Goal: Transaction & Acquisition: Book appointment/travel/reservation

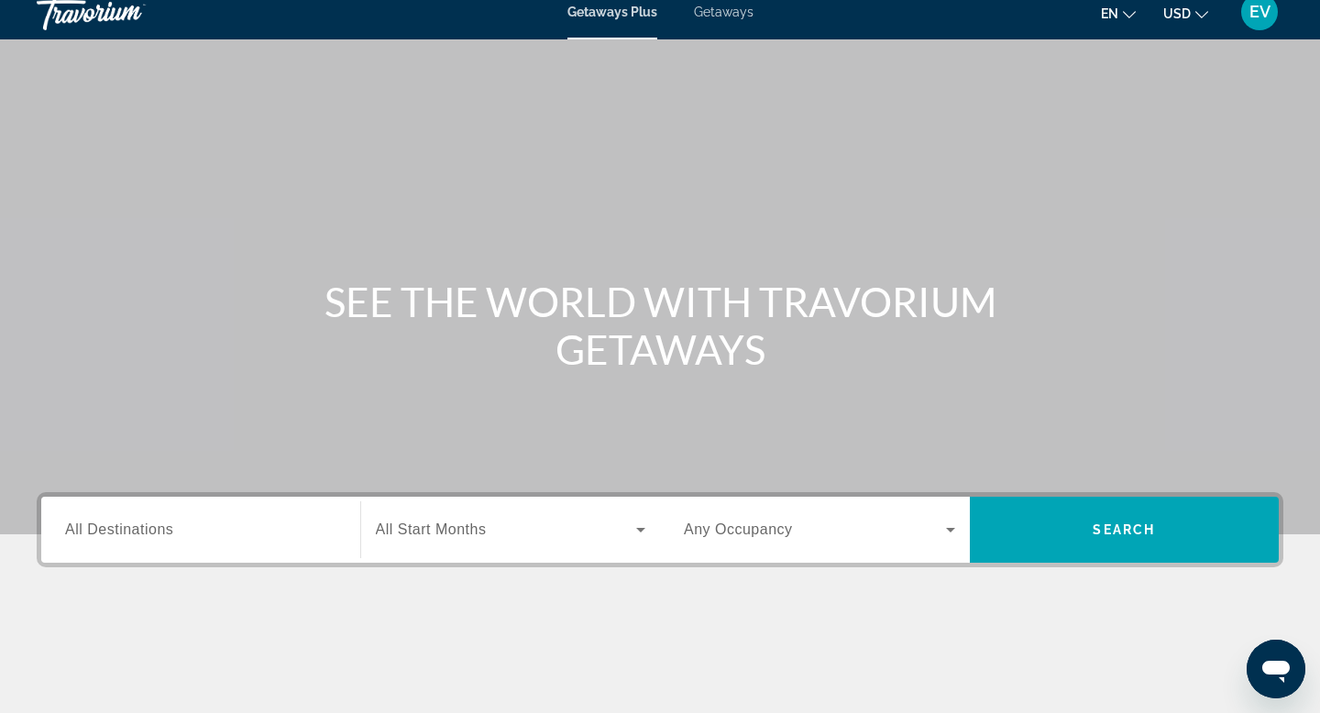
scroll to position [11, 0]
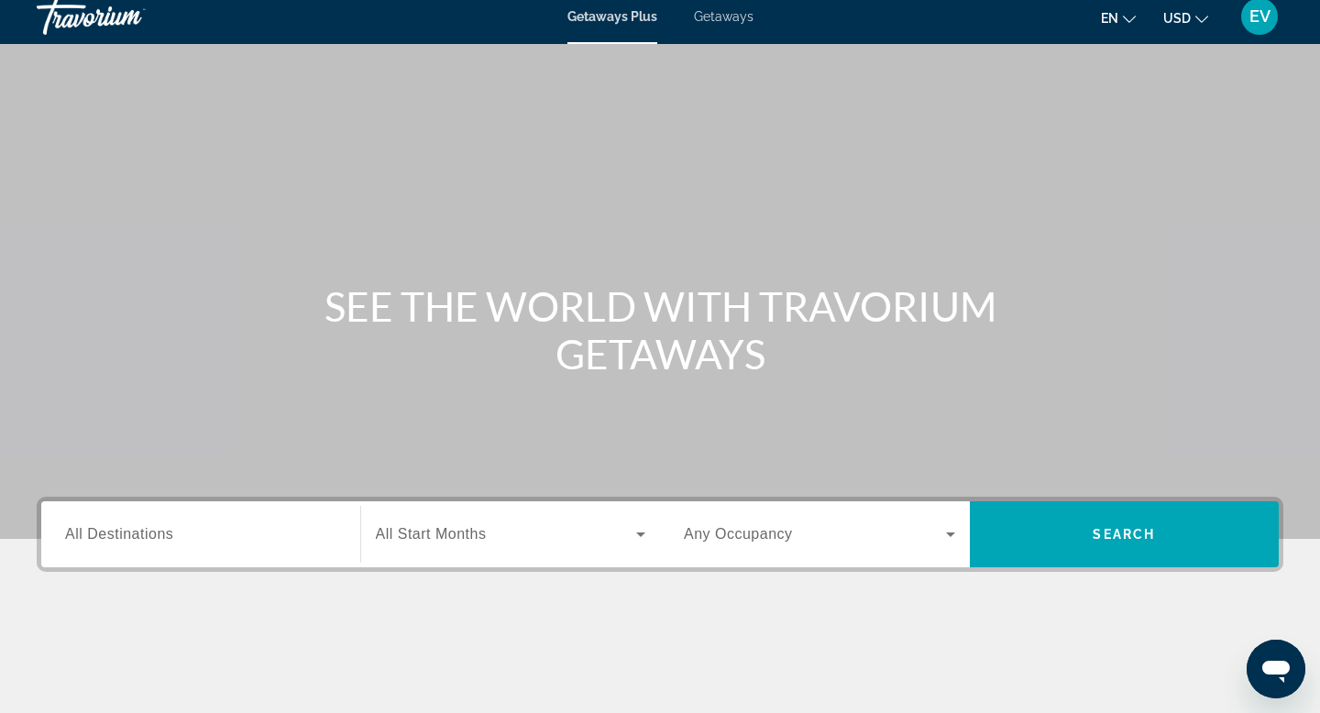
click at [198, 527] on input "Destination All Destinations" at bounding box center [200, 535] width 271 height 22
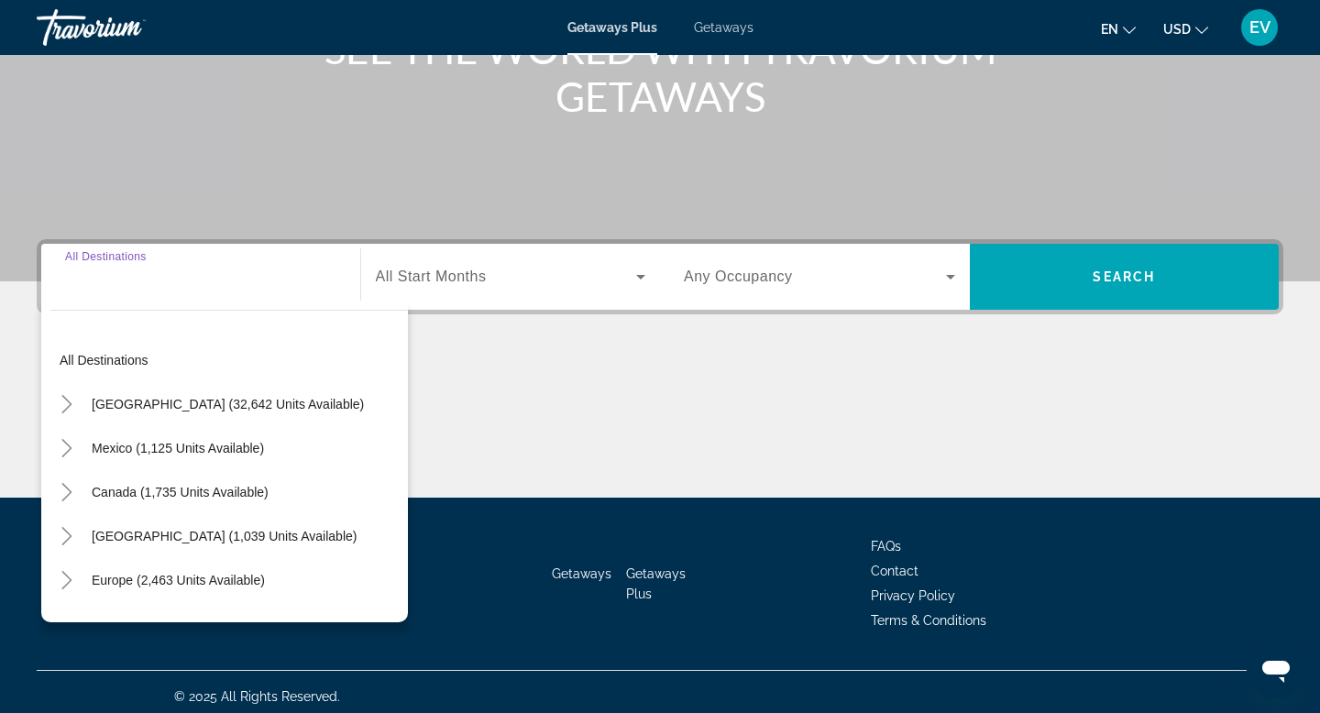
scroll to position [278, 0]
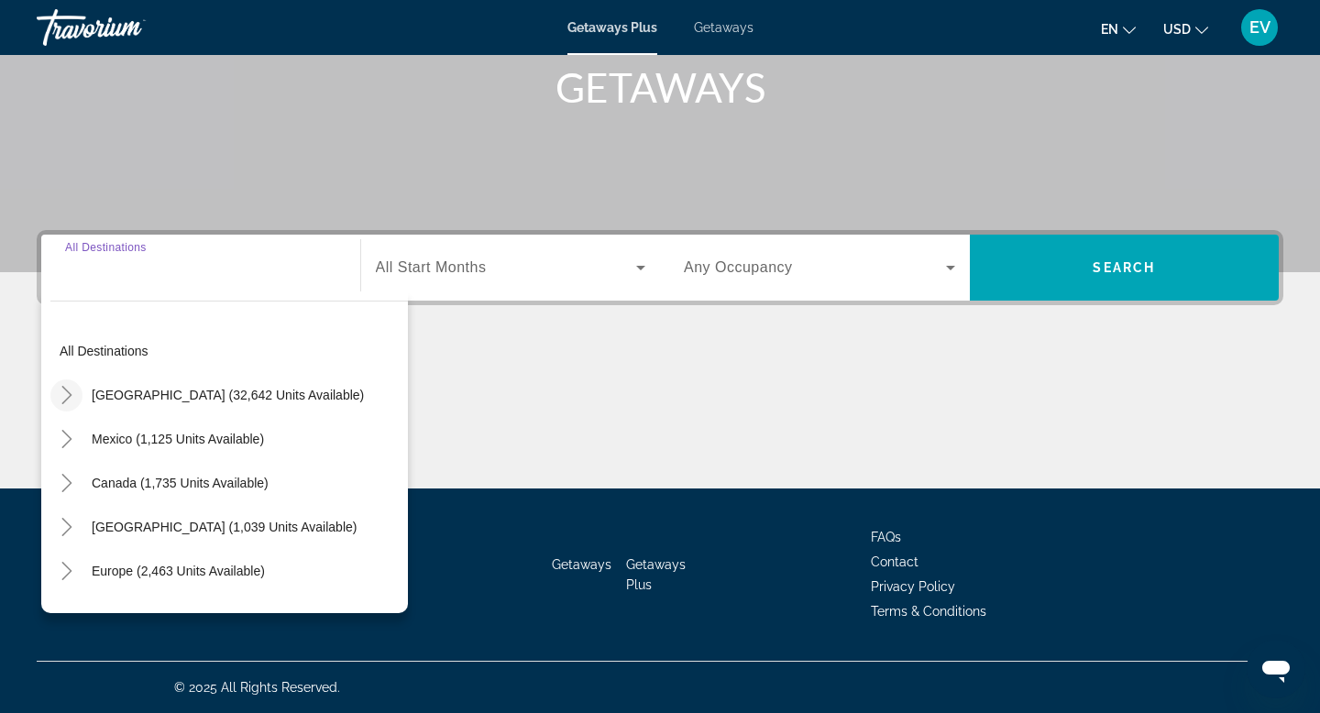
click at [64, 388] on icon "Toggle United States (32,642 units available)" at bounding box center [67, 395] width 18 height 18
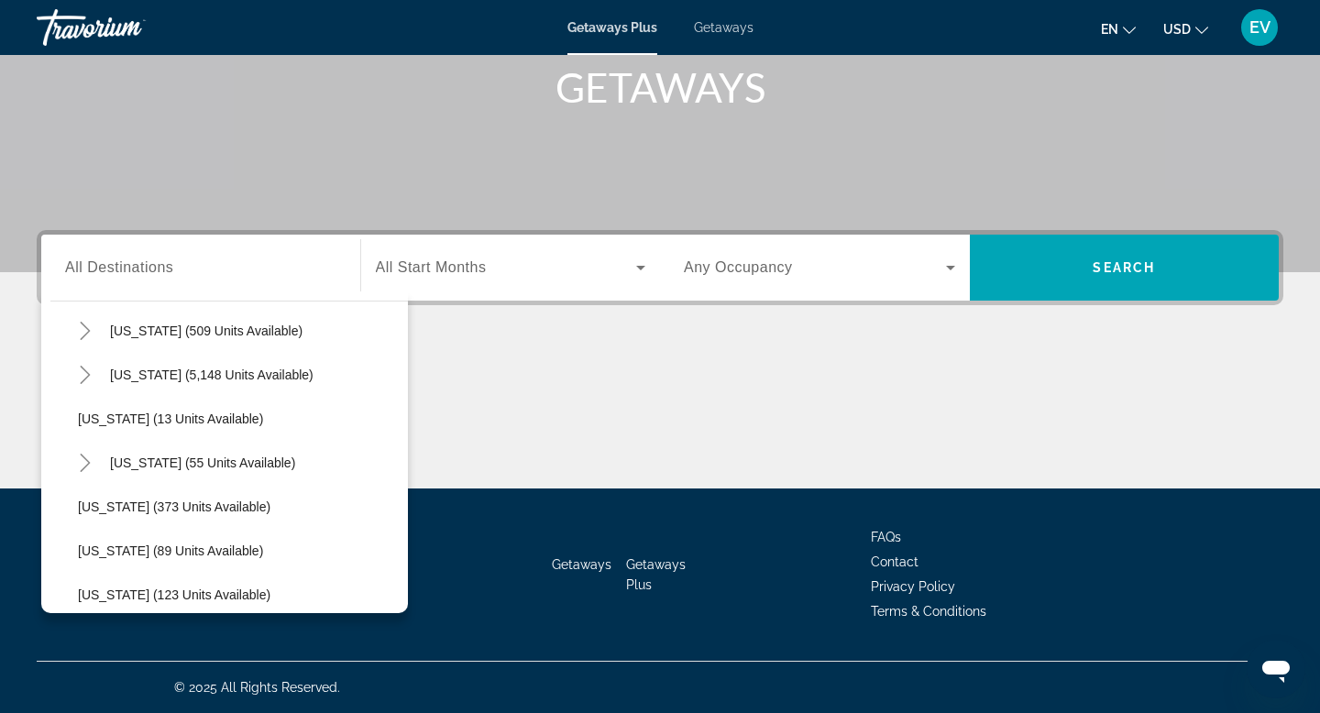
scroll to position [241, 0]
click at [211, 464] on span "[US_STATE] (55 units available)" at bounding box center [202, 462] width 185 height 15
type input "**********"
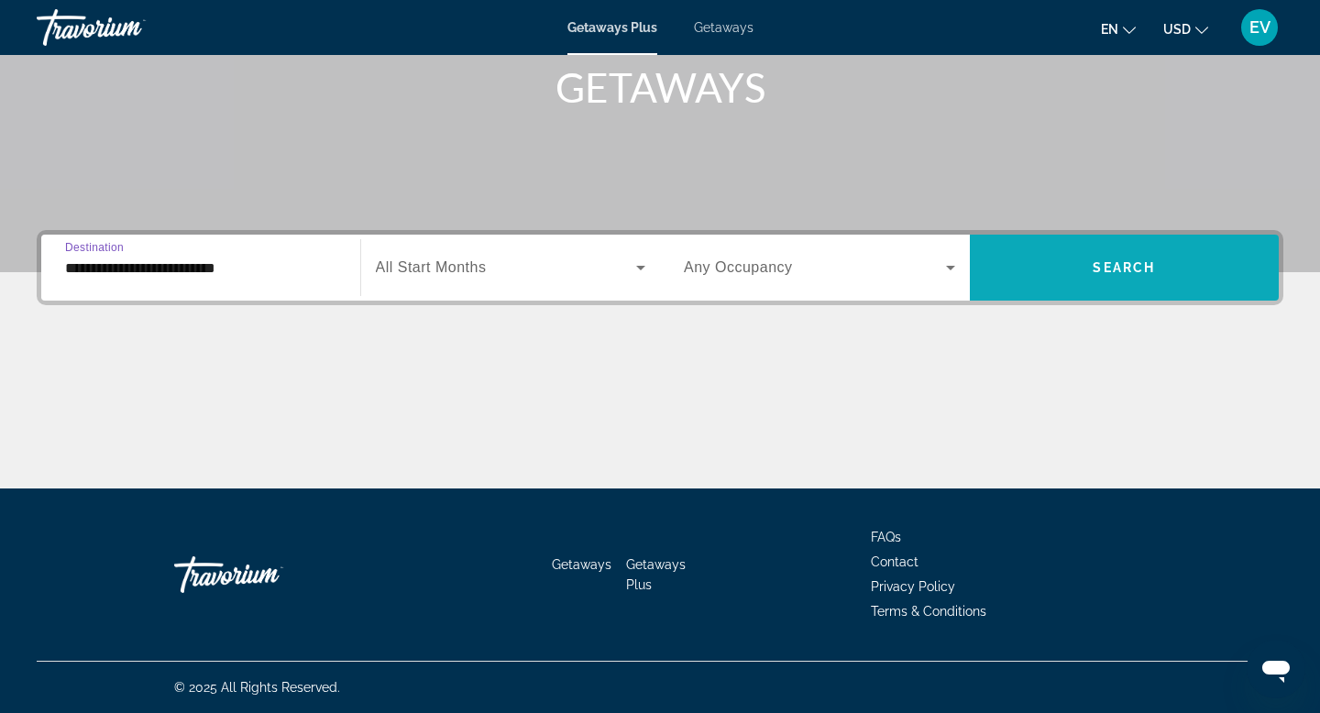
click at [1082, 271] on span "Search widget" at bounding box center [1124, 268] width 310 height 44
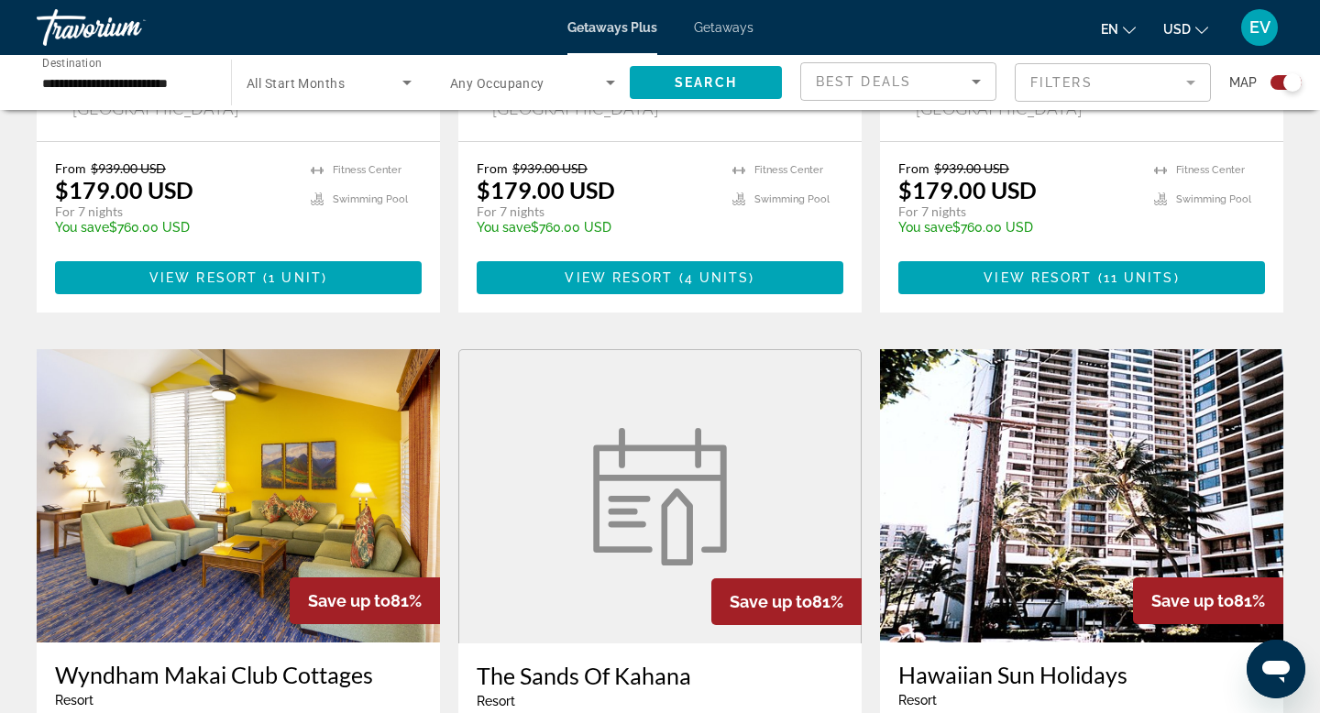
scroll to position [2724, 0]
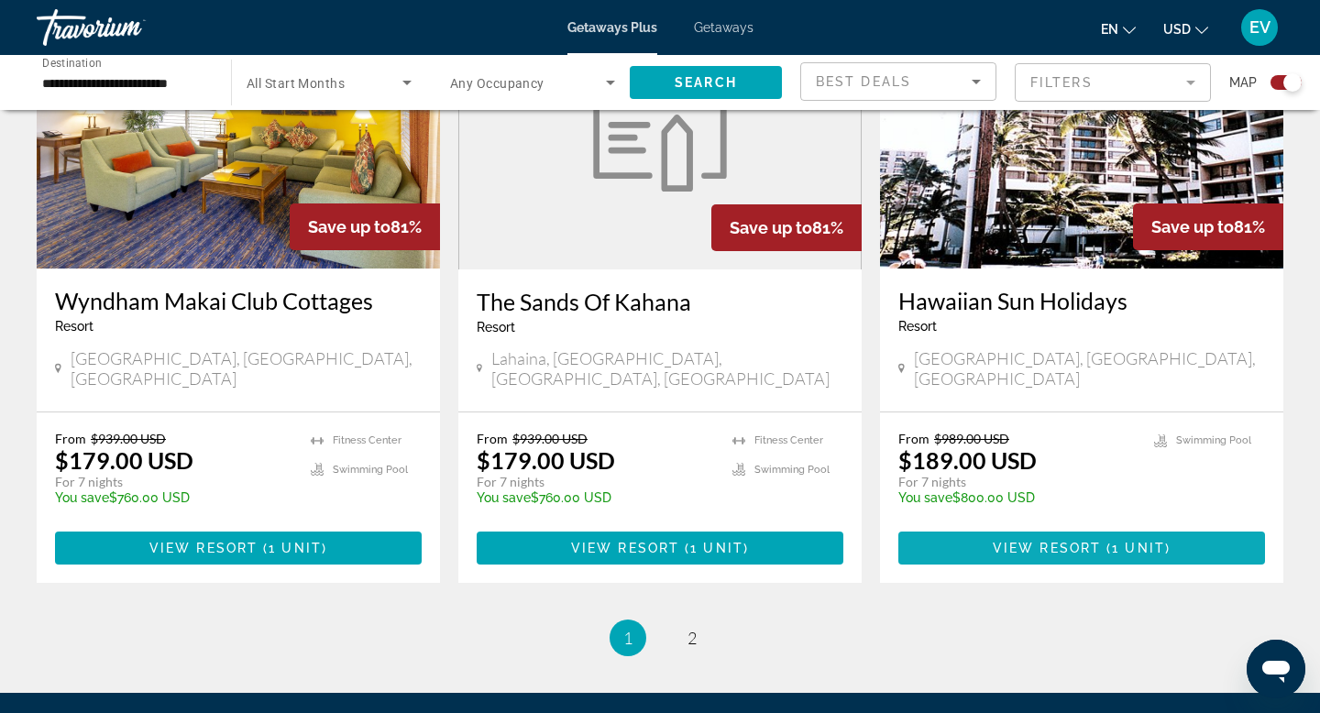
click at [960, 526] on span "Main content" at bounding box center [1081, 548] width 367 height 44
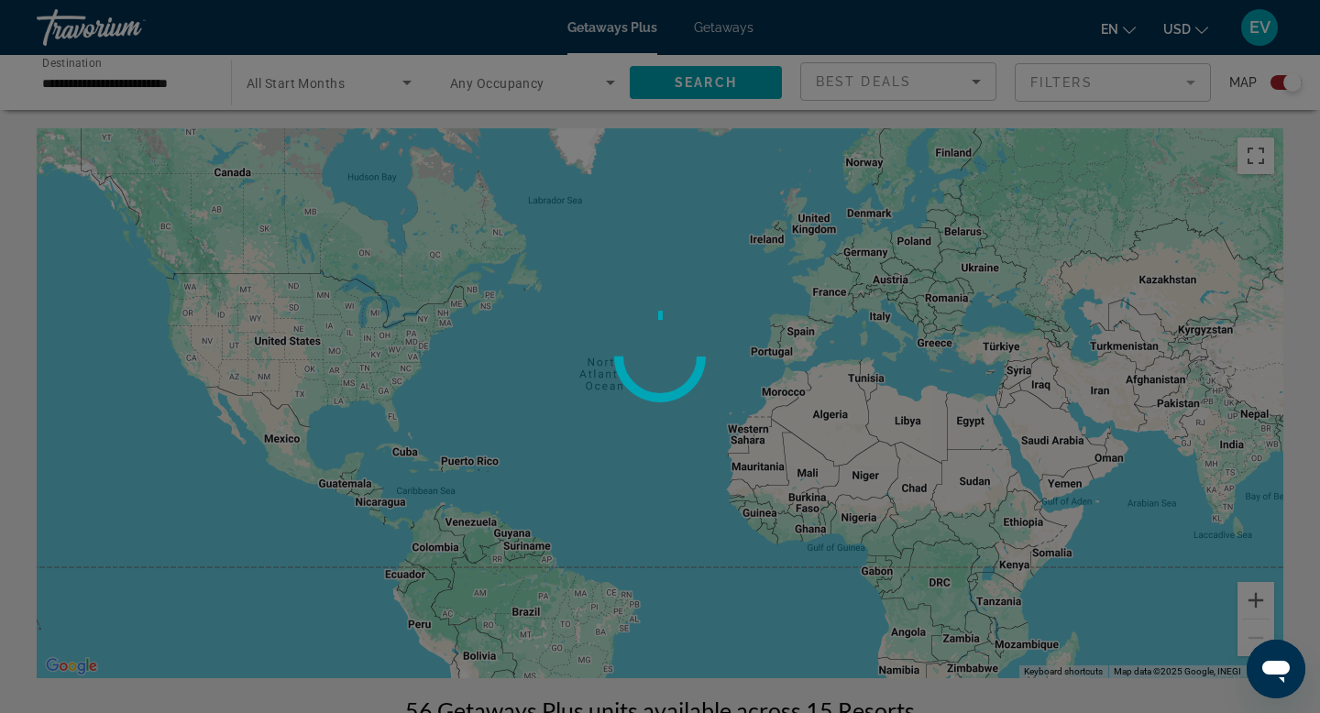
click at [729, 29] on div at bounding box center [660, 356] width 1320 height 713
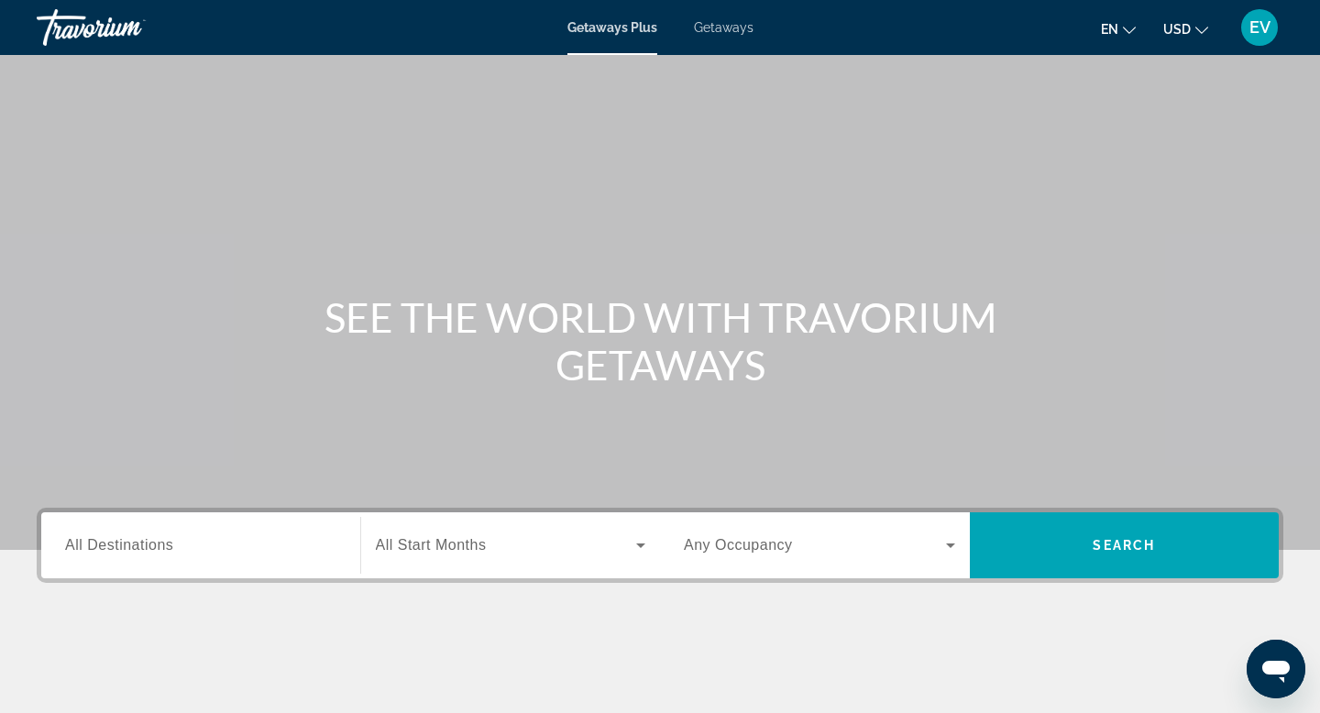
click at [739, 36] on div "Getaways Plus Getaways en English Español Français Italiano Português русский U…" at bounding box center [660, 28] width 1320 height 48
click at [726, 28] on span "Getaways" at bounding box center [724, 27] width 60 height 15
click at [262, 539] on input "Destination All Destinations" at bounding box center [200, 546] width 271 height 22
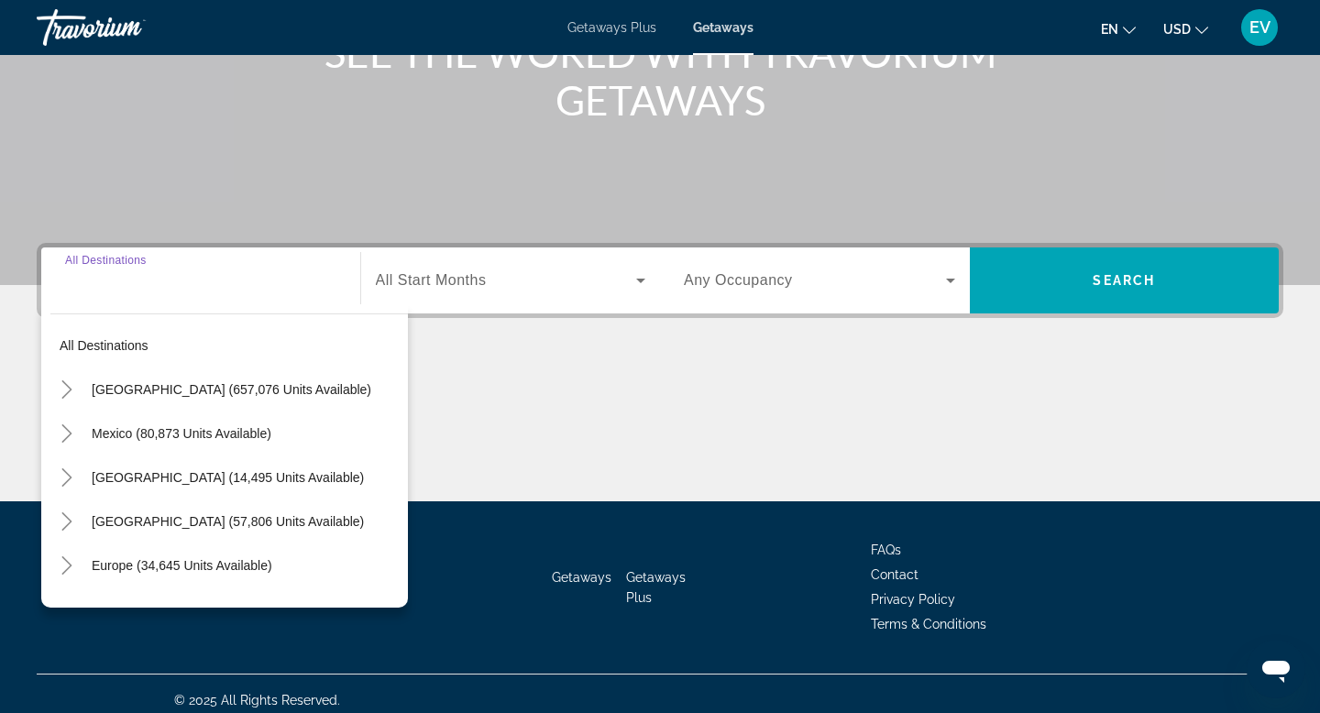
scroll to position [278, 0]
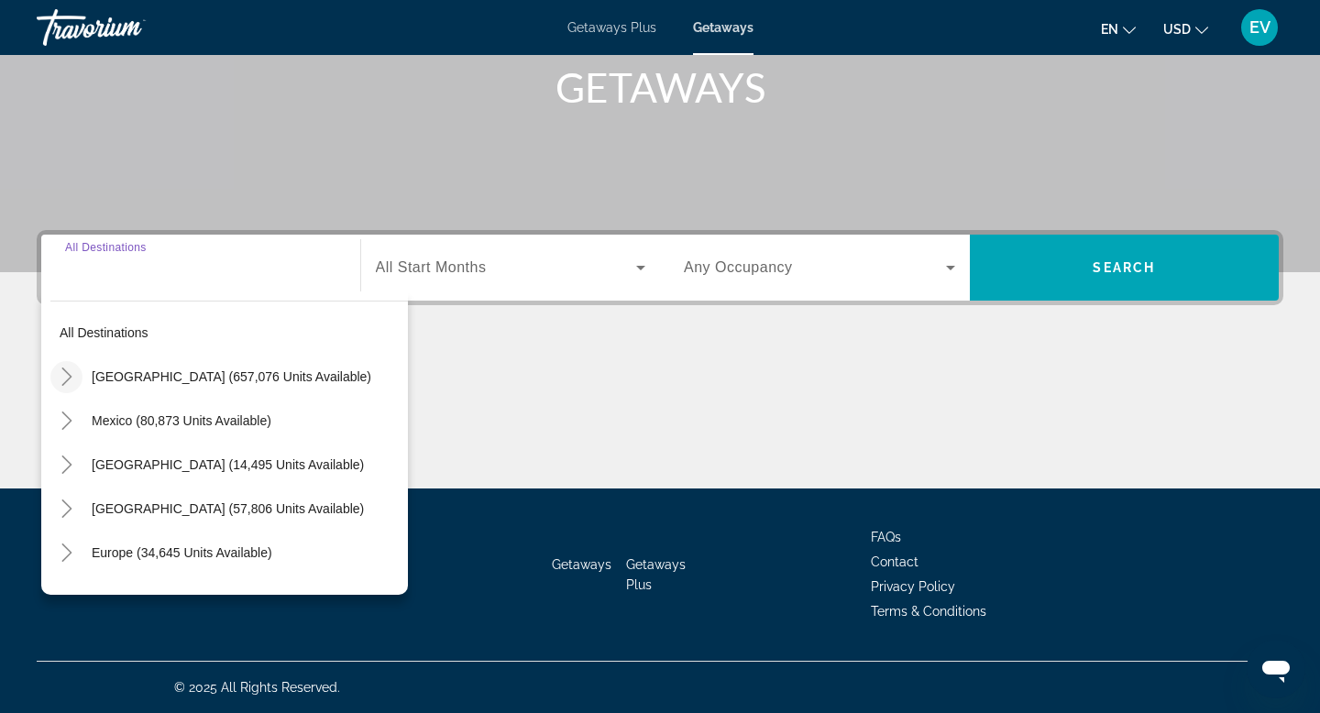
click at [69, 374] on icon "Toggle United States (657,076 units available)" at bounding box center [67, 376] width 18 height 18
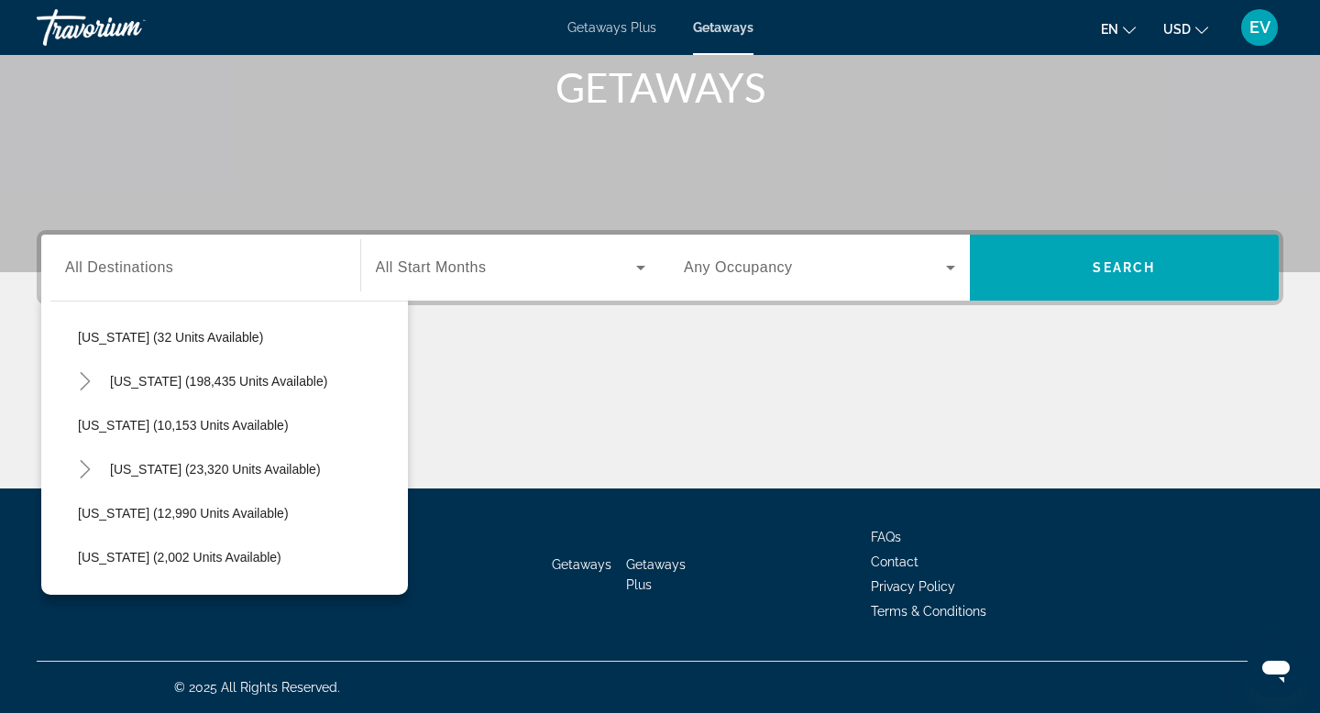
scroll to position [318, 0]
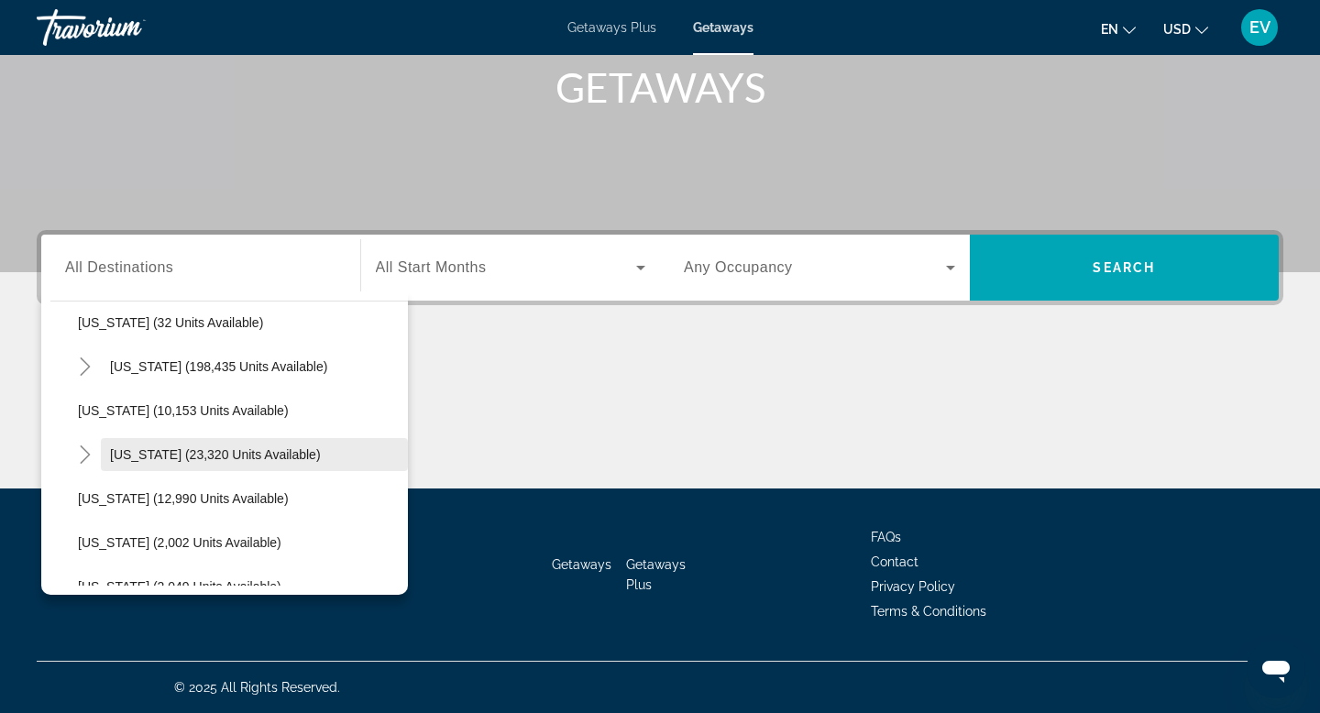
click at [225, 456] on span "[US_STATE] (23,320 units available)" at bounding box center [215, 454] width 211 height 15
type input "**********"
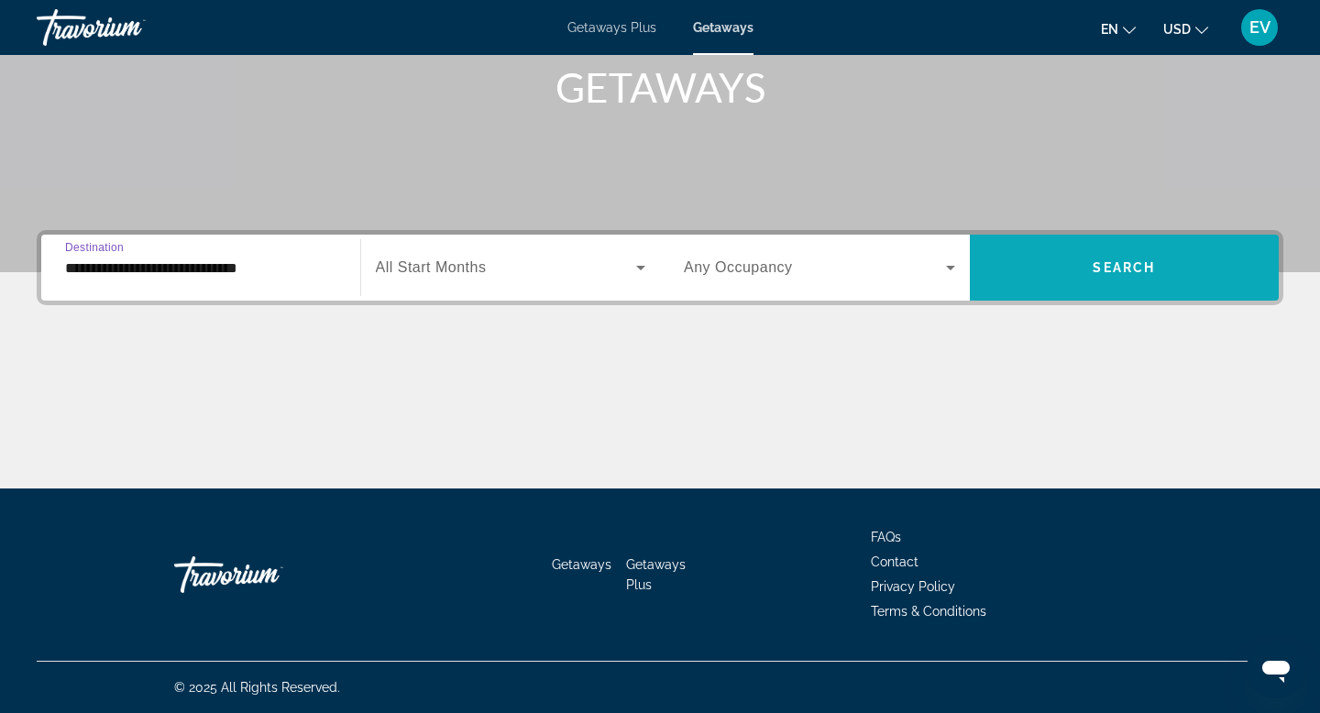
click at [1172, 264] on span "Search widget" at bounding box center [1124, 268] width 310 height 44
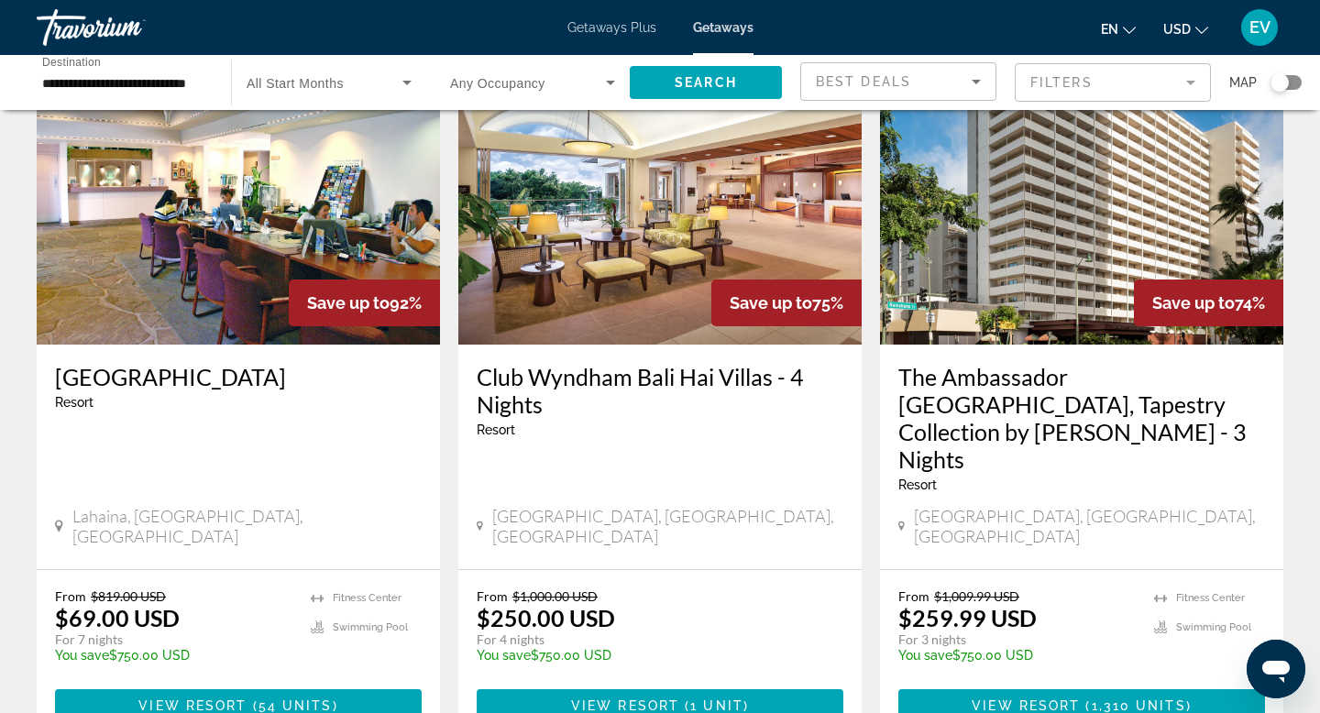
scroll to position [794, 0]
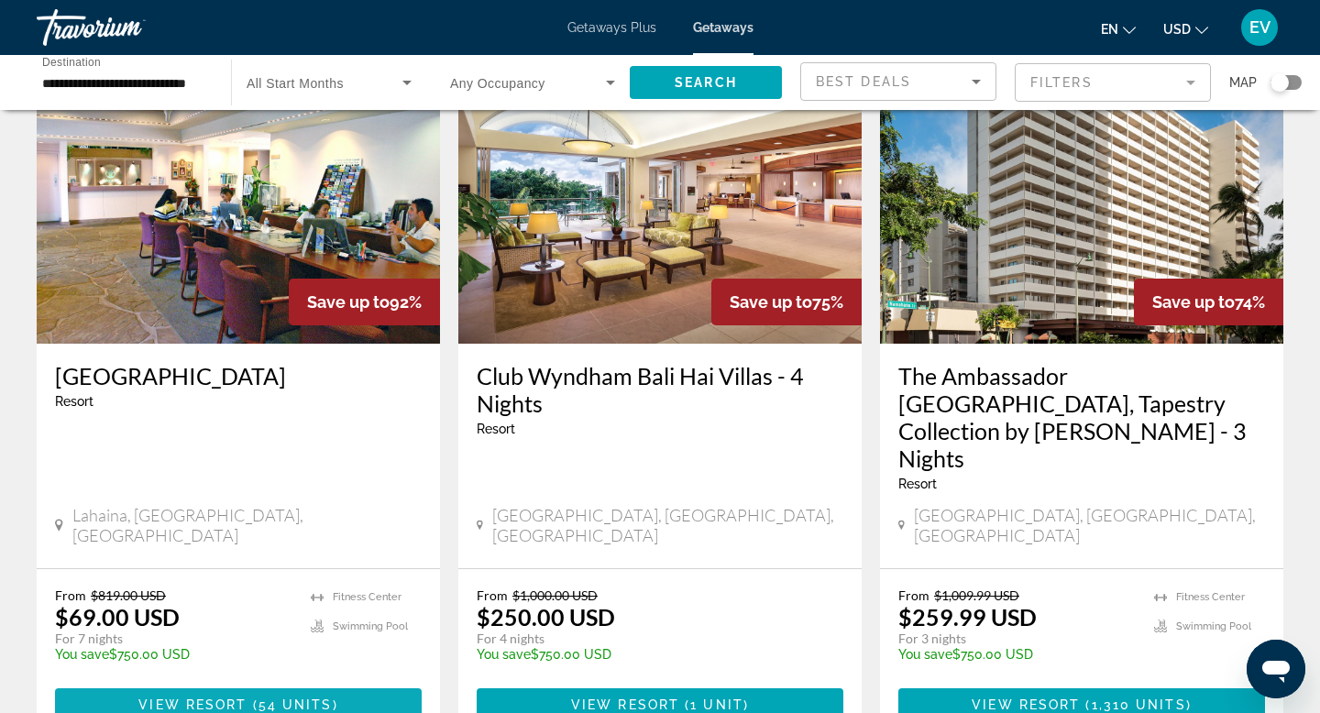
click at [133, 683] on span "Main content" at bounding box center [238, 705] width 367 height 44
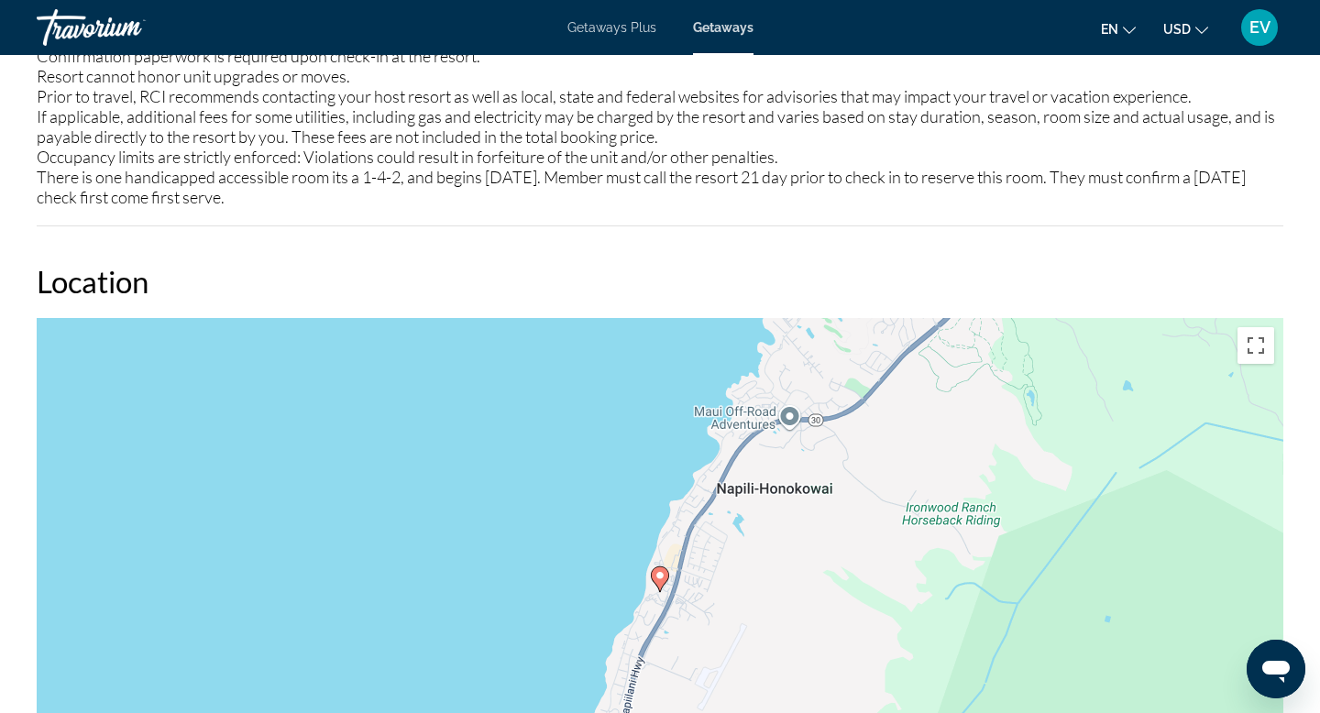
scroll to position [2173, 0]
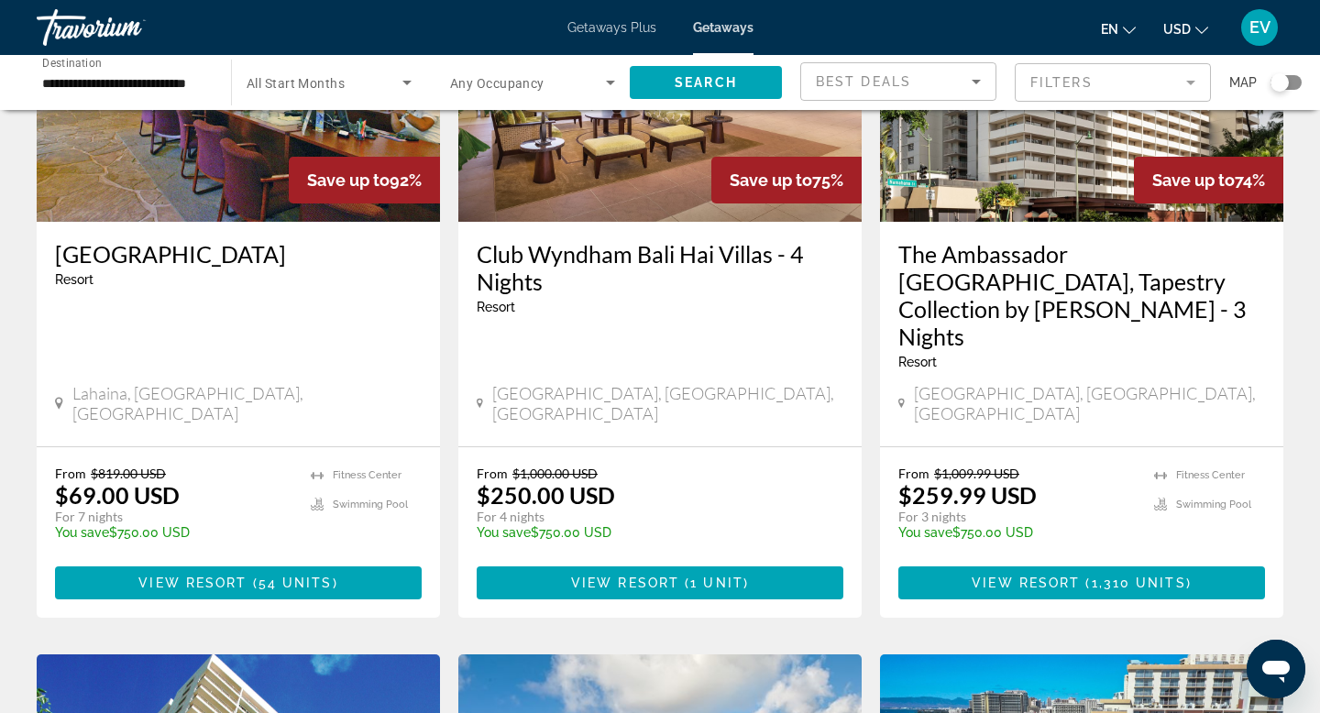
scroll to position [921, 0]
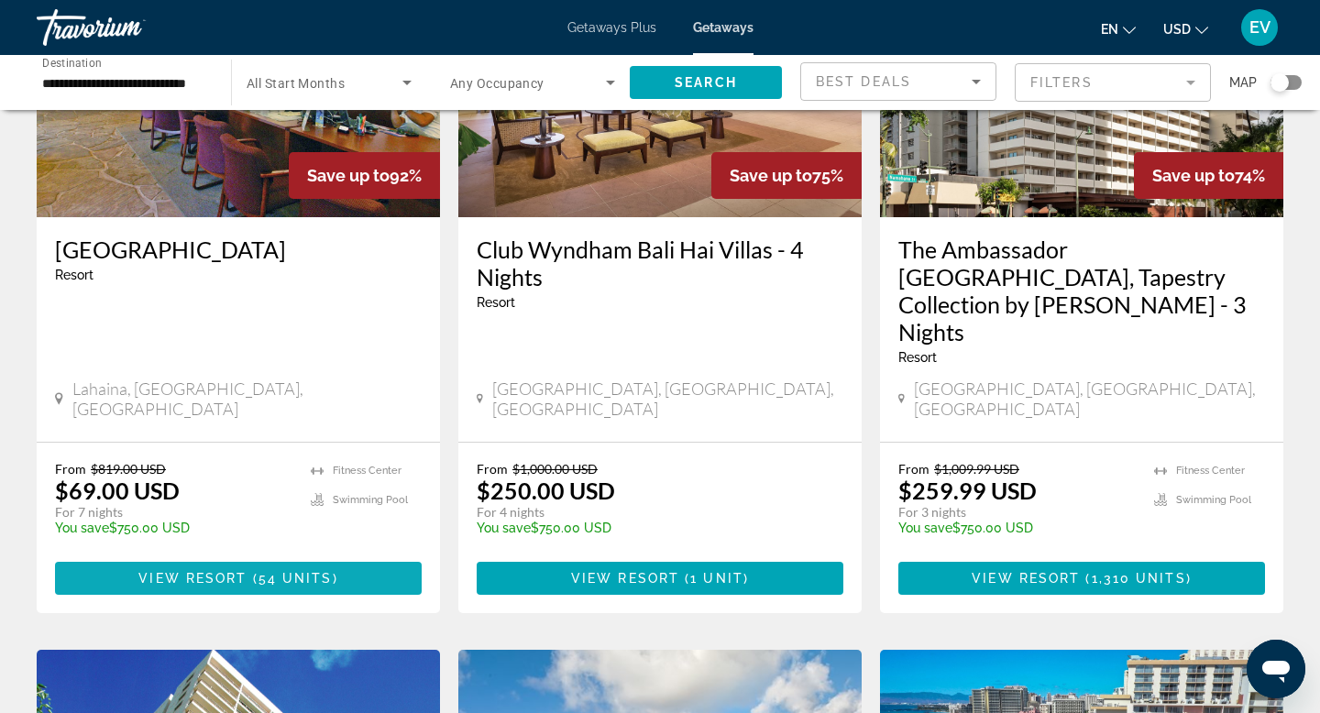
click at [326, 556] on span "Main content" at bounding box center [238, 578] width 367 height 44
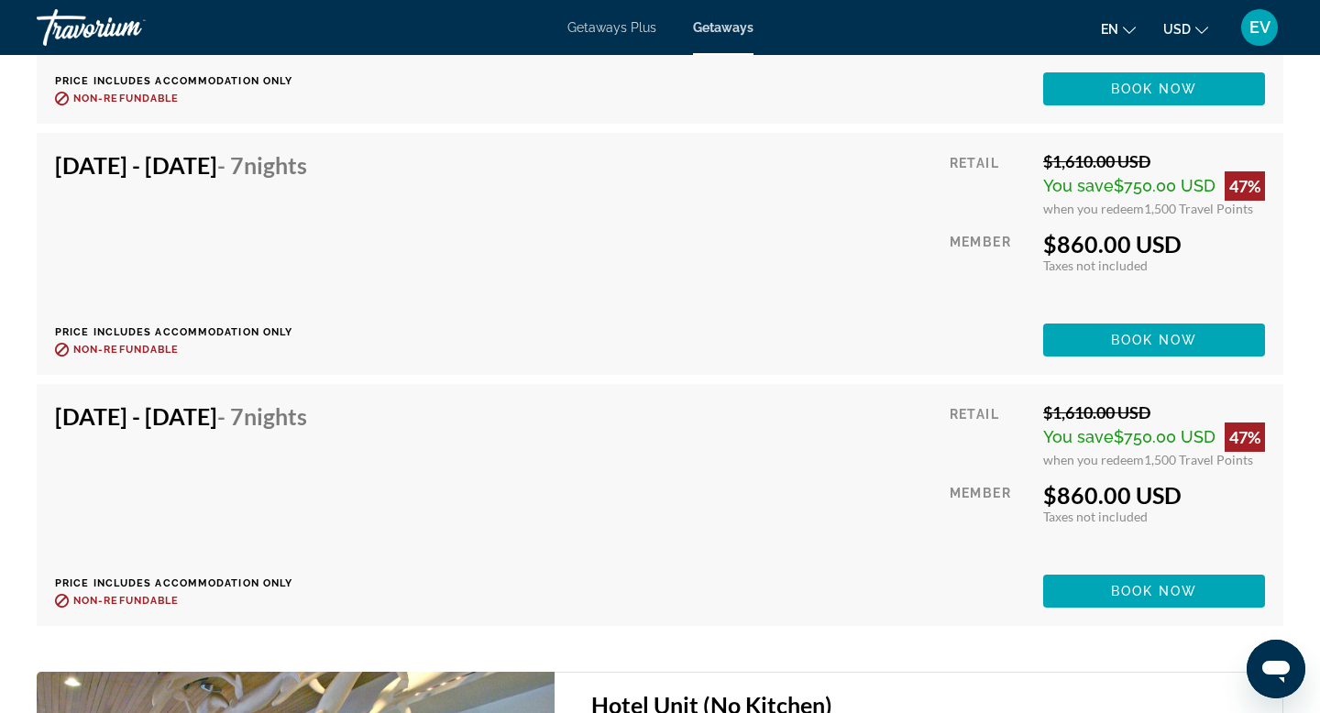
scroll to position [6406, 0]
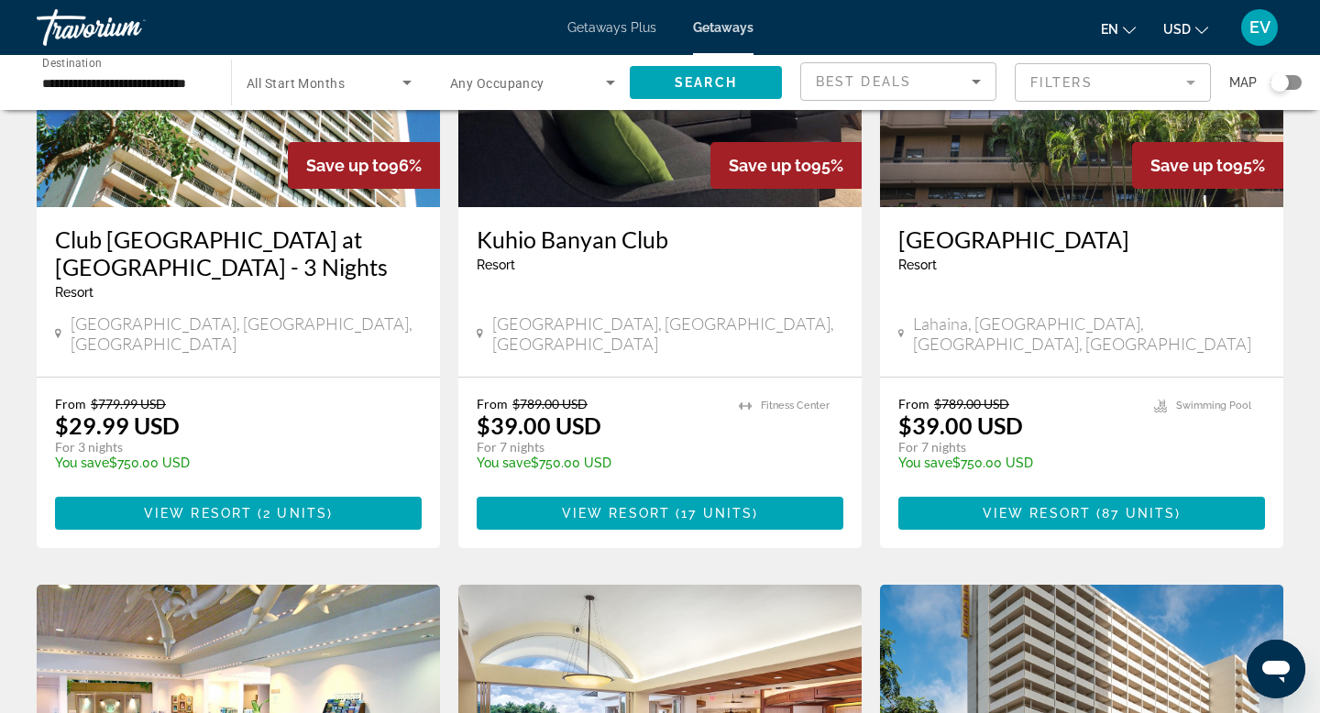
scroll to position [271, 0]
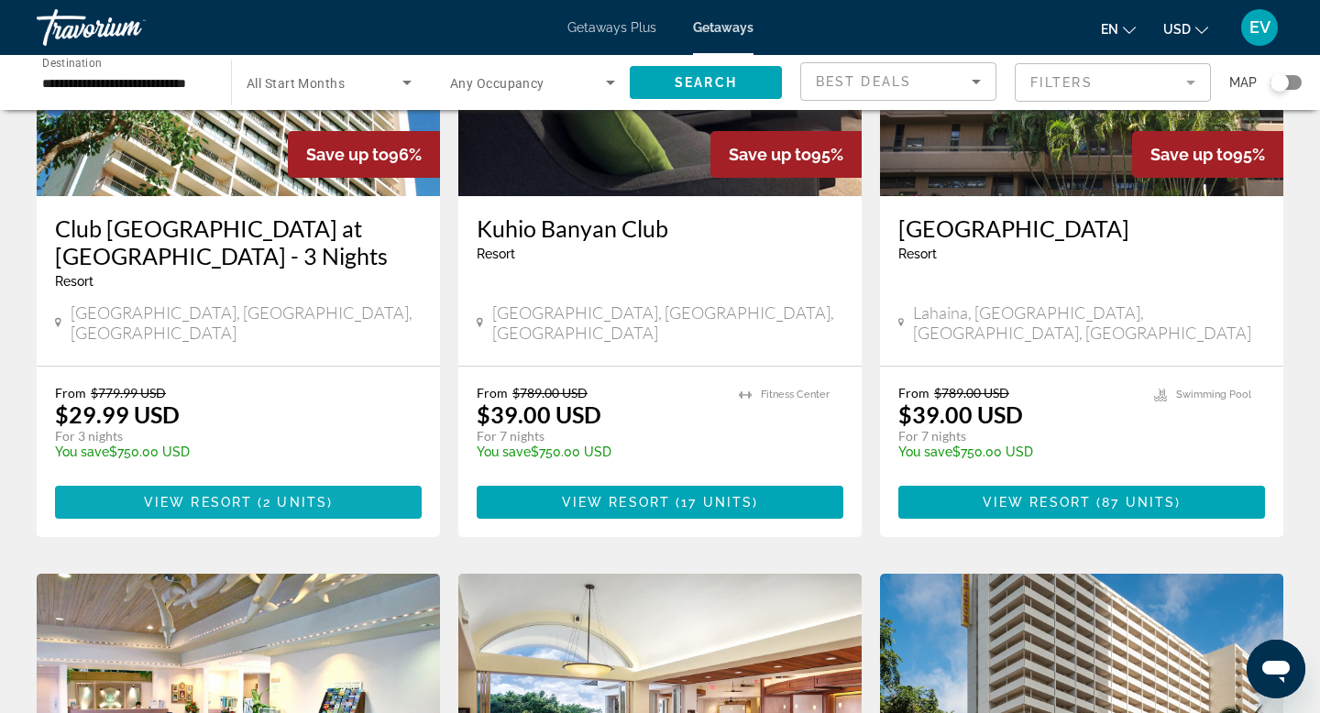
click at [104, 480] on span "Main content" at bounding box center [238, 502] width 367 height 44
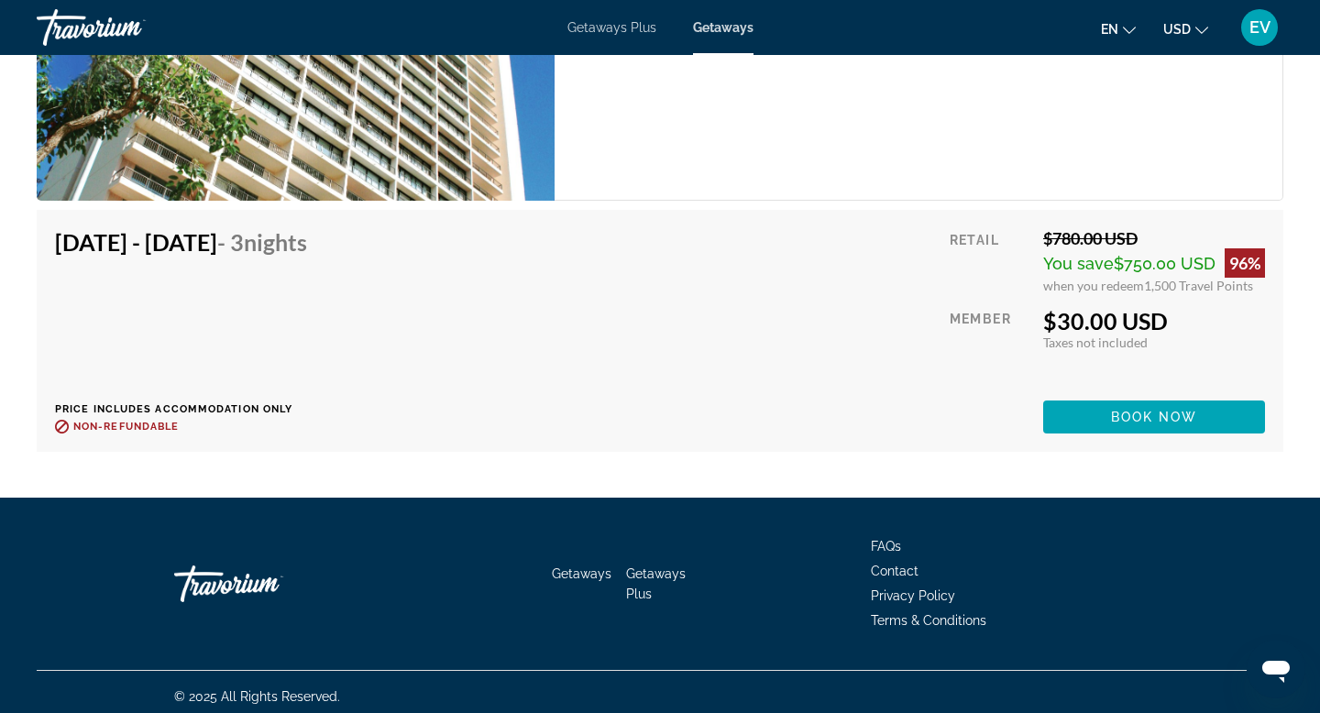
scroll to position [3182, 0]
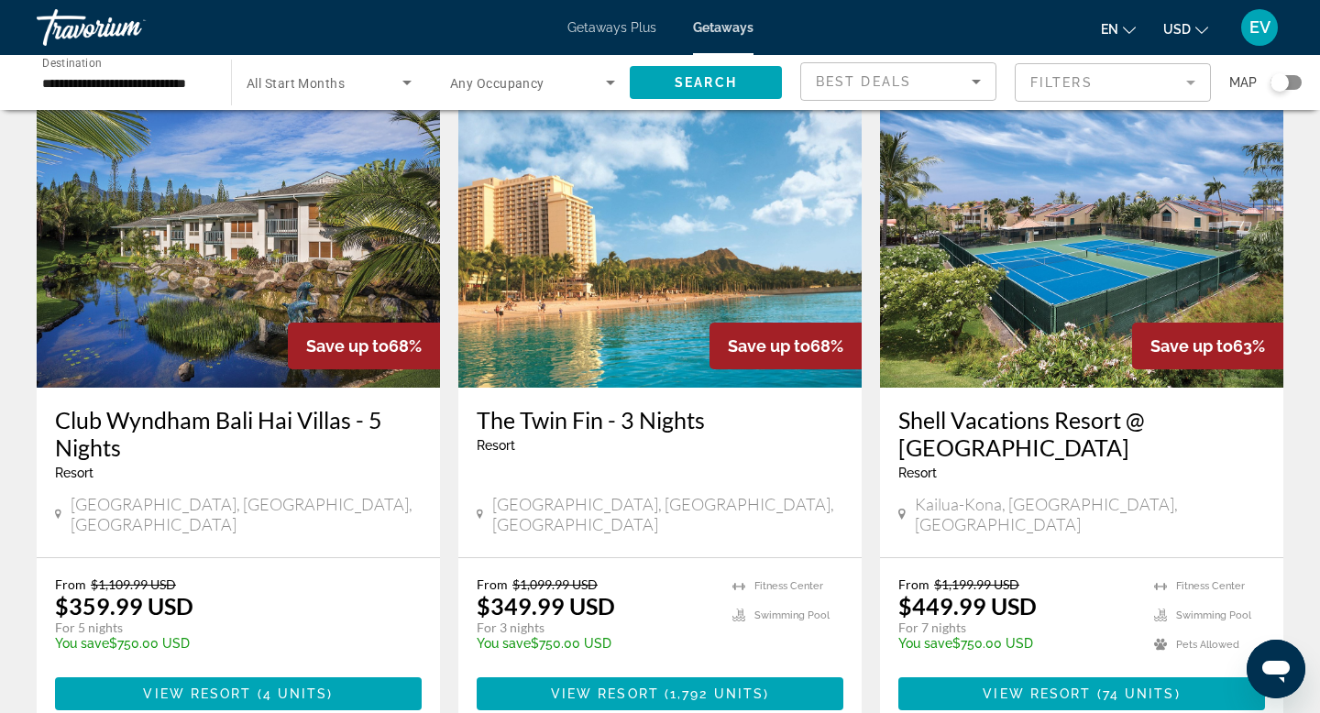
scroll to position [2149, 0]
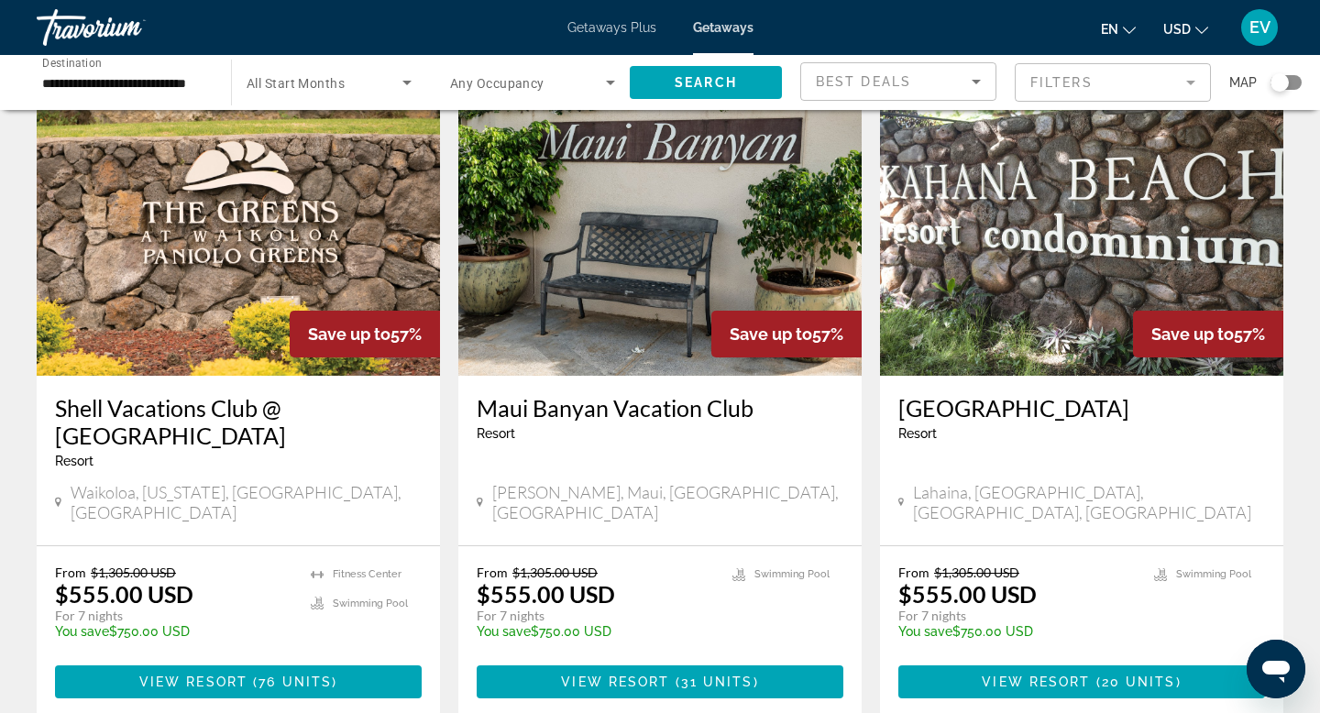
scroll to position [1491, 0]
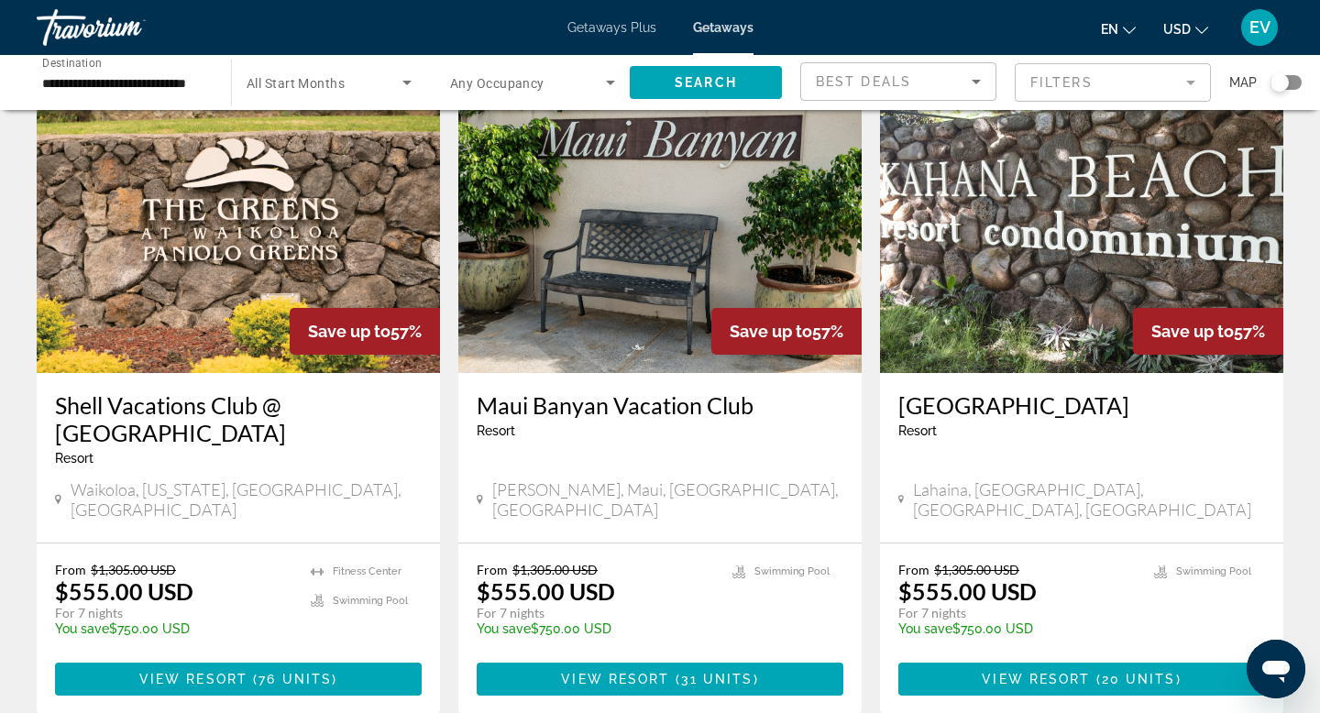
click at [612, 20] on span "Getaways Plus" at bounding box center [611, 27] width 89 height 15
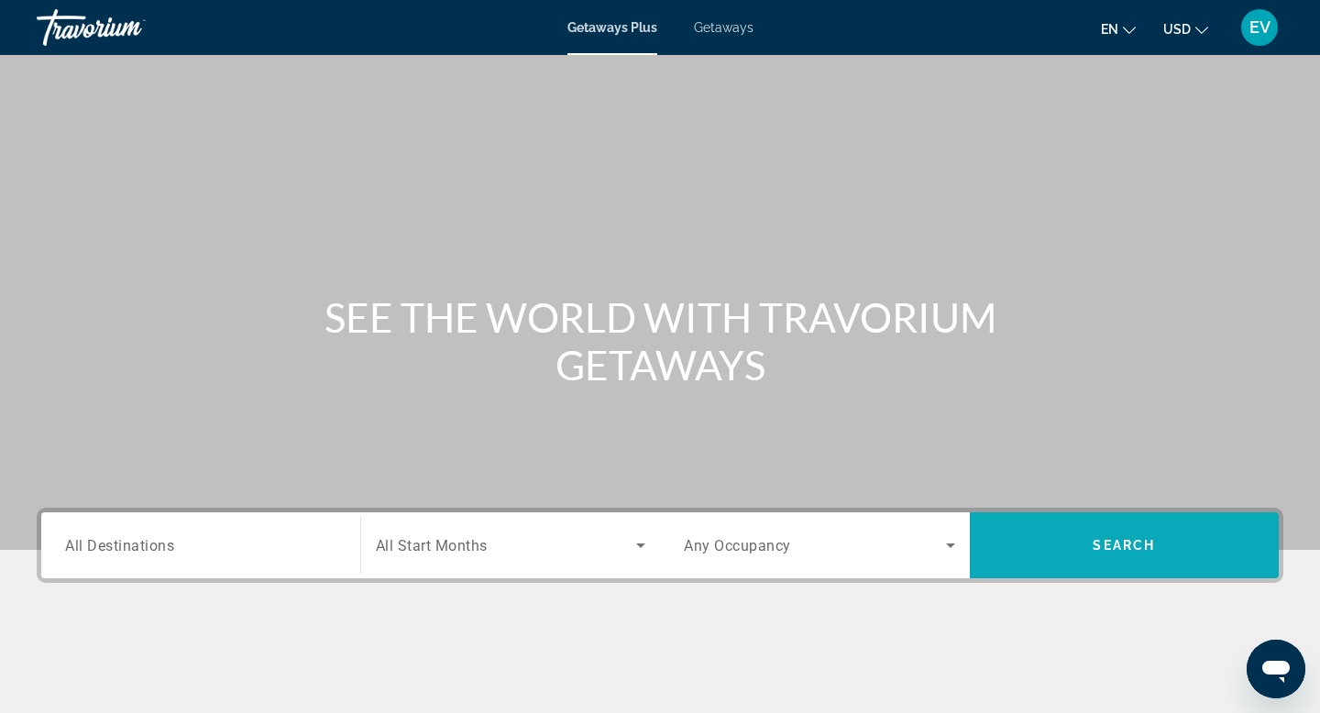
click at [1071, 556] on span "Search widget" at bounding box center [1124, 545] width 310 height 44
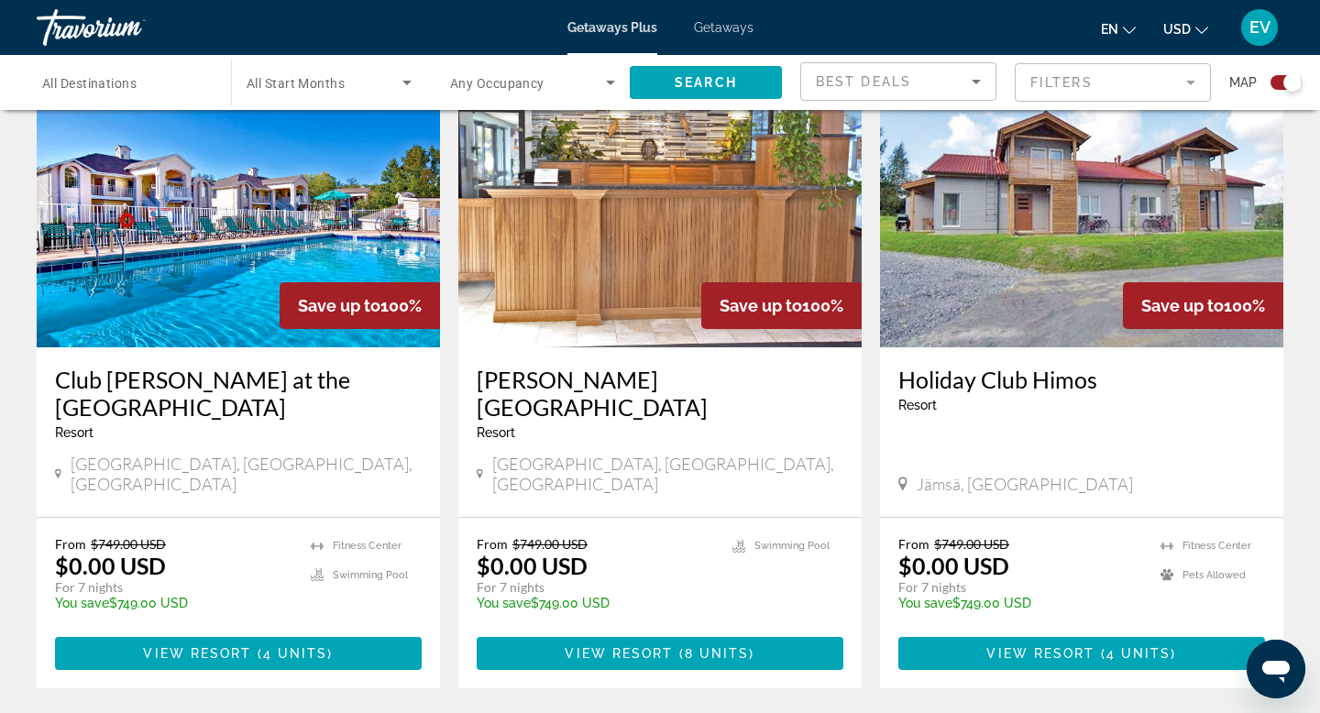
scroll to position [356, 0]
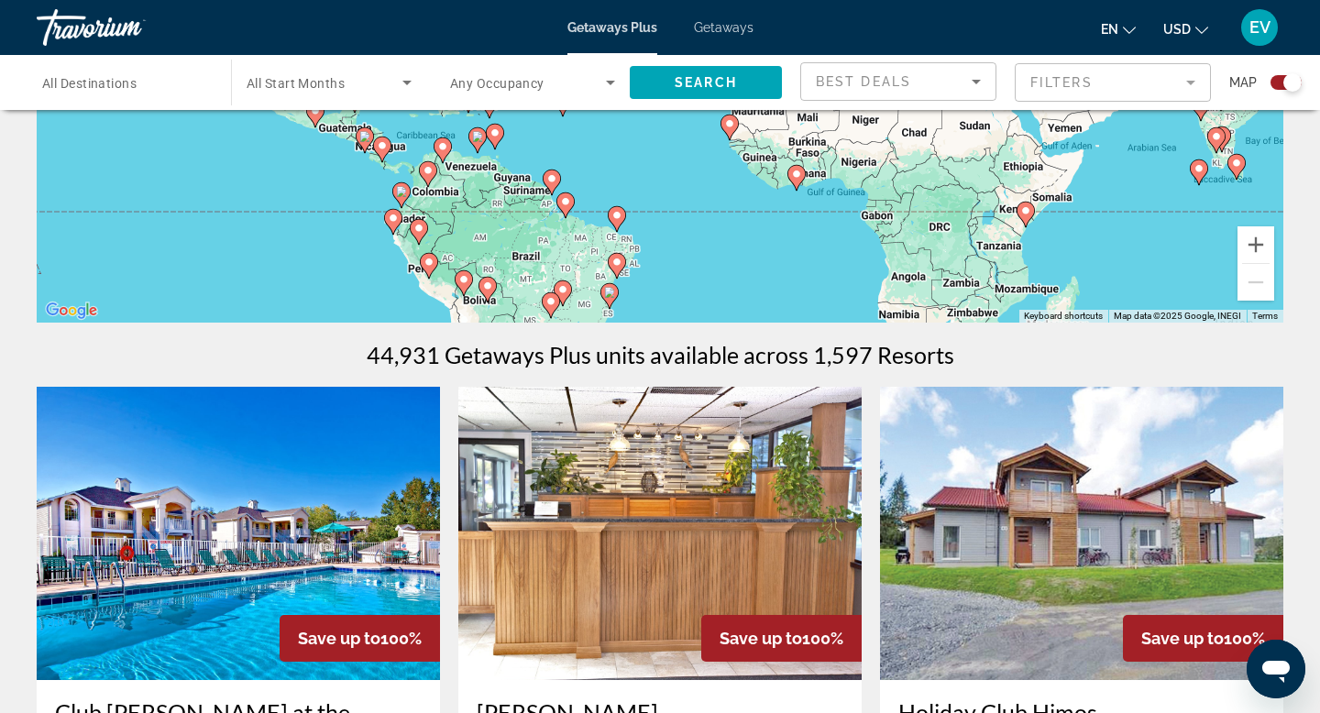
click at [182, 83] on input "Destination All Destinations" at bounding box center [124, 83] width 165 height 22
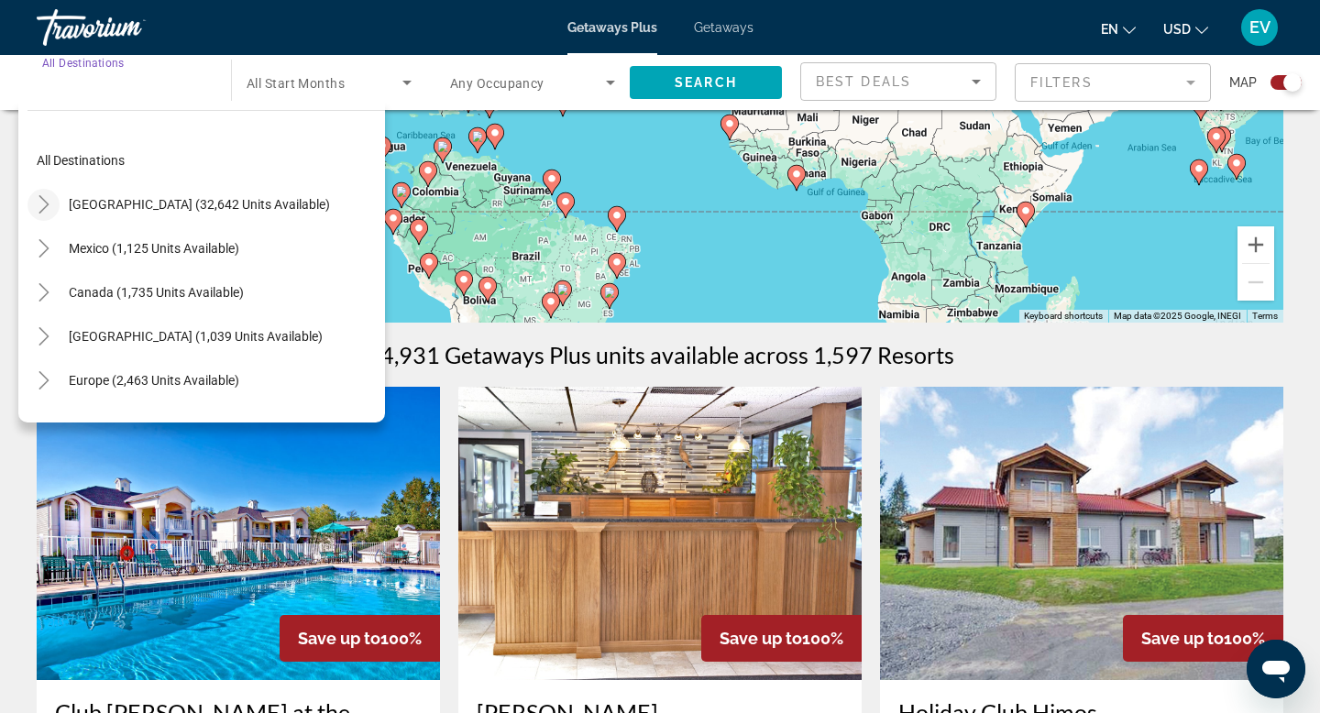
click at [31, 198] on mat-icon "Toggle United States (32,642 units available)" at bounding box center [43, 205] width 32 height 32
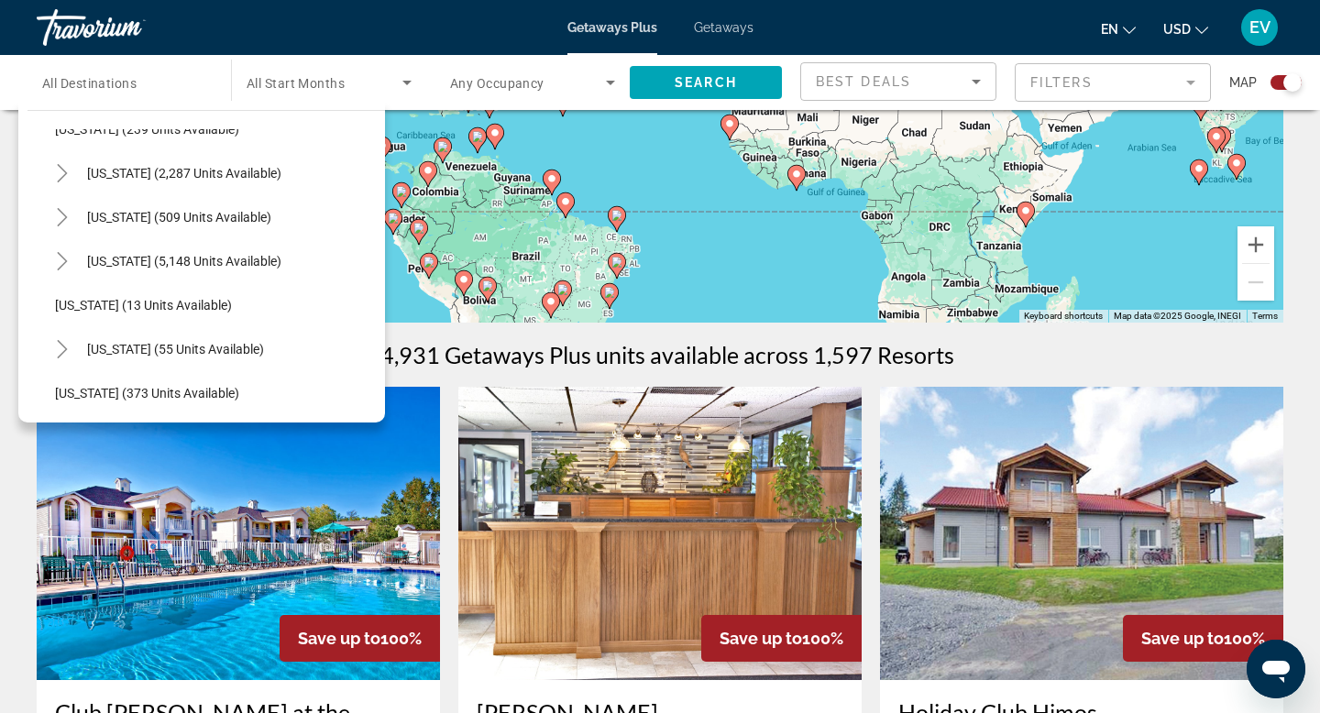
scroll to position [161, 0]
click at [218, 356] on span "[US_STATE] (55 units available)" at bounding box center [175, 351] width 177 height 15
type input "**********"
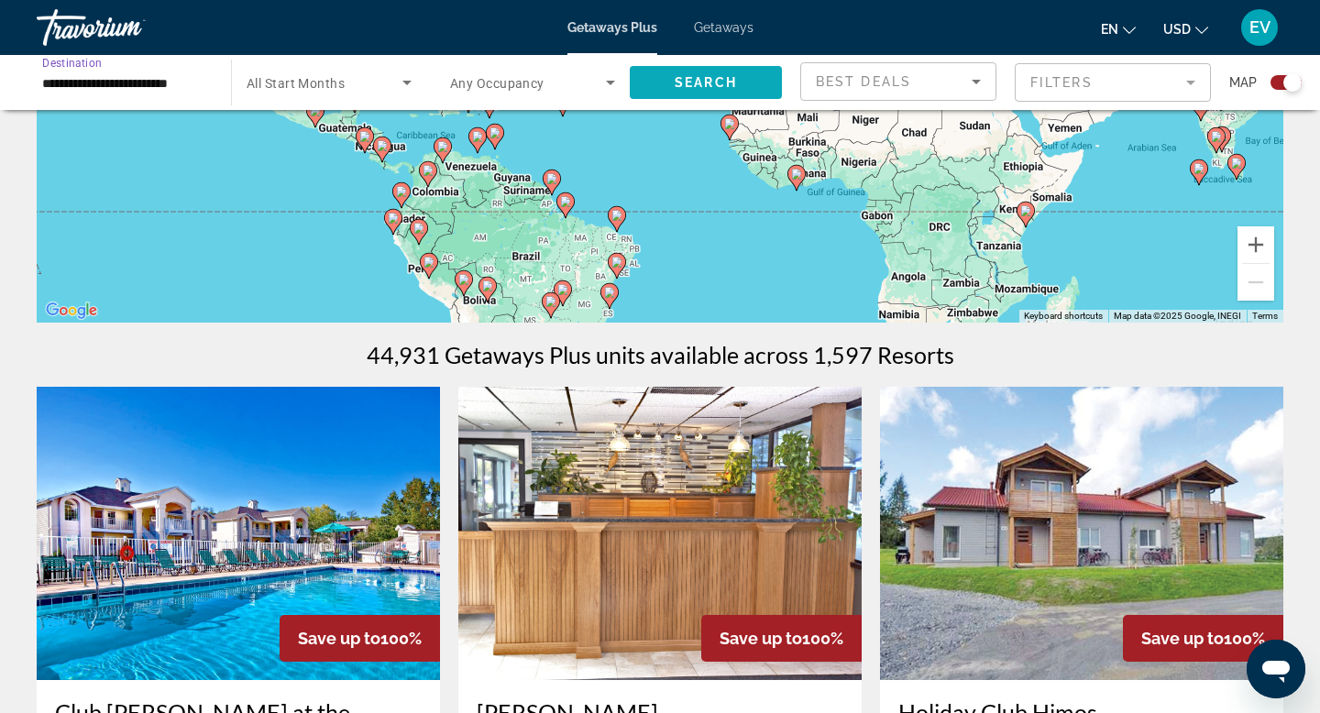
click at [670, 91] on span "Search widget" at bounding box center [706, 82] width 152 height 44
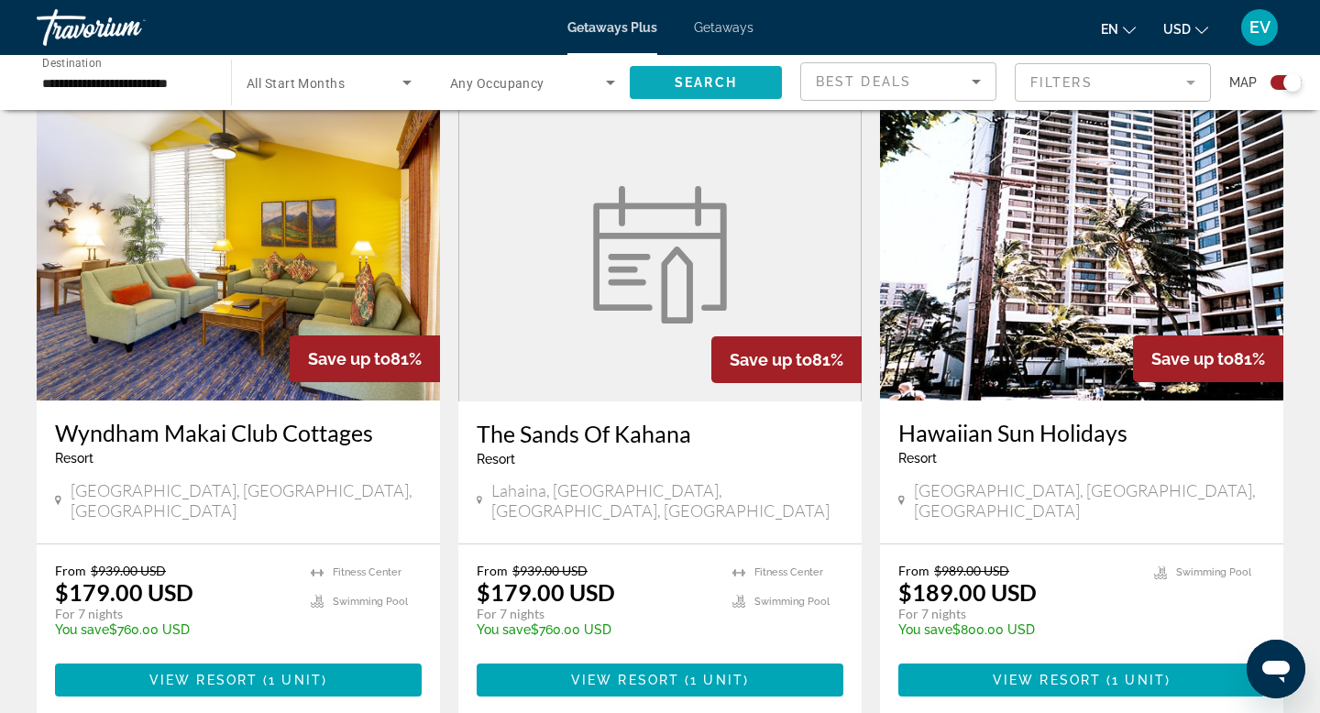
scroll to position [2595, 0]
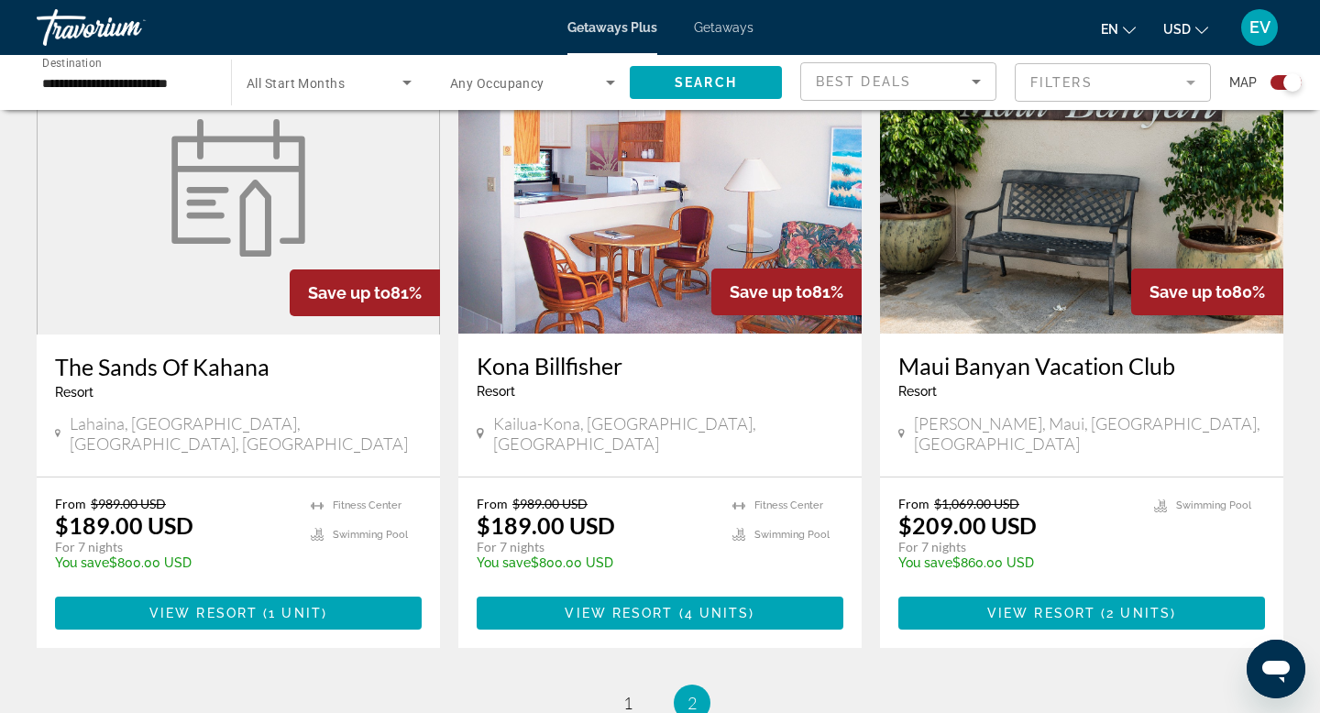
scroll to position [710, 0]
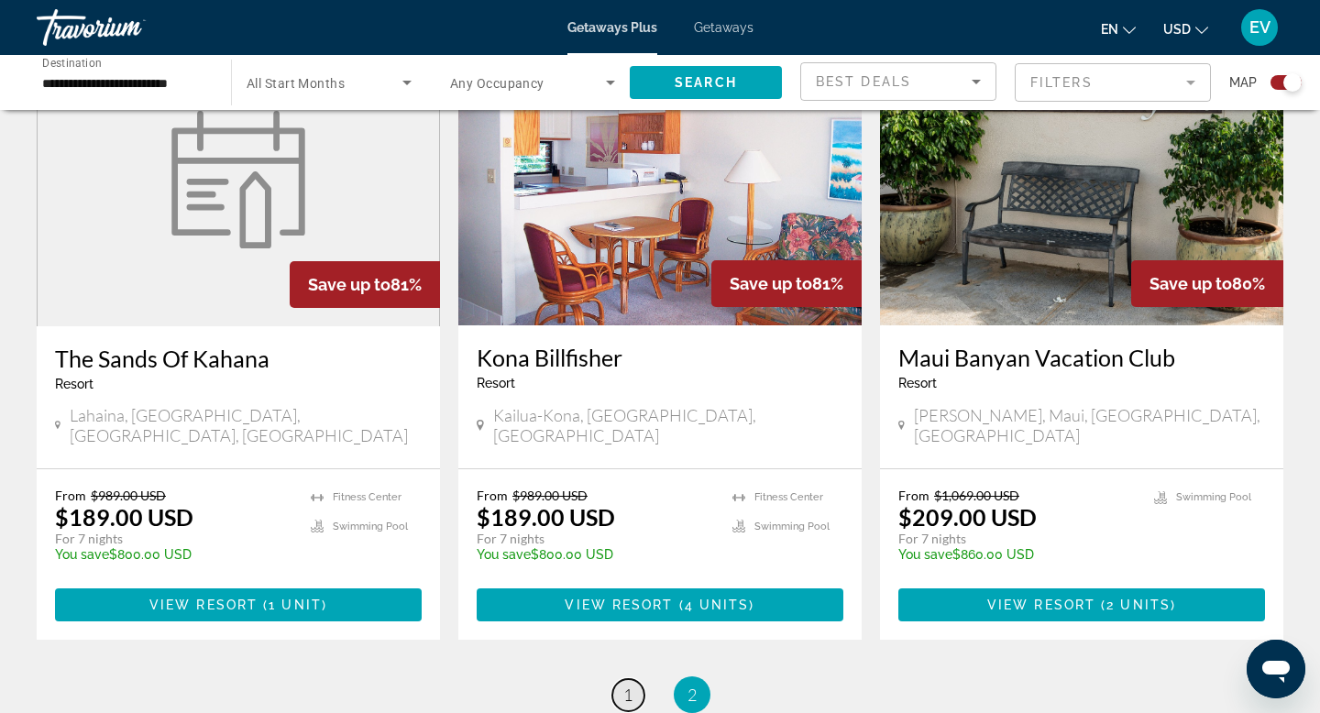
click at [627, 686] on link "page 1" at bounding box center [628, 695] width 32 height 32
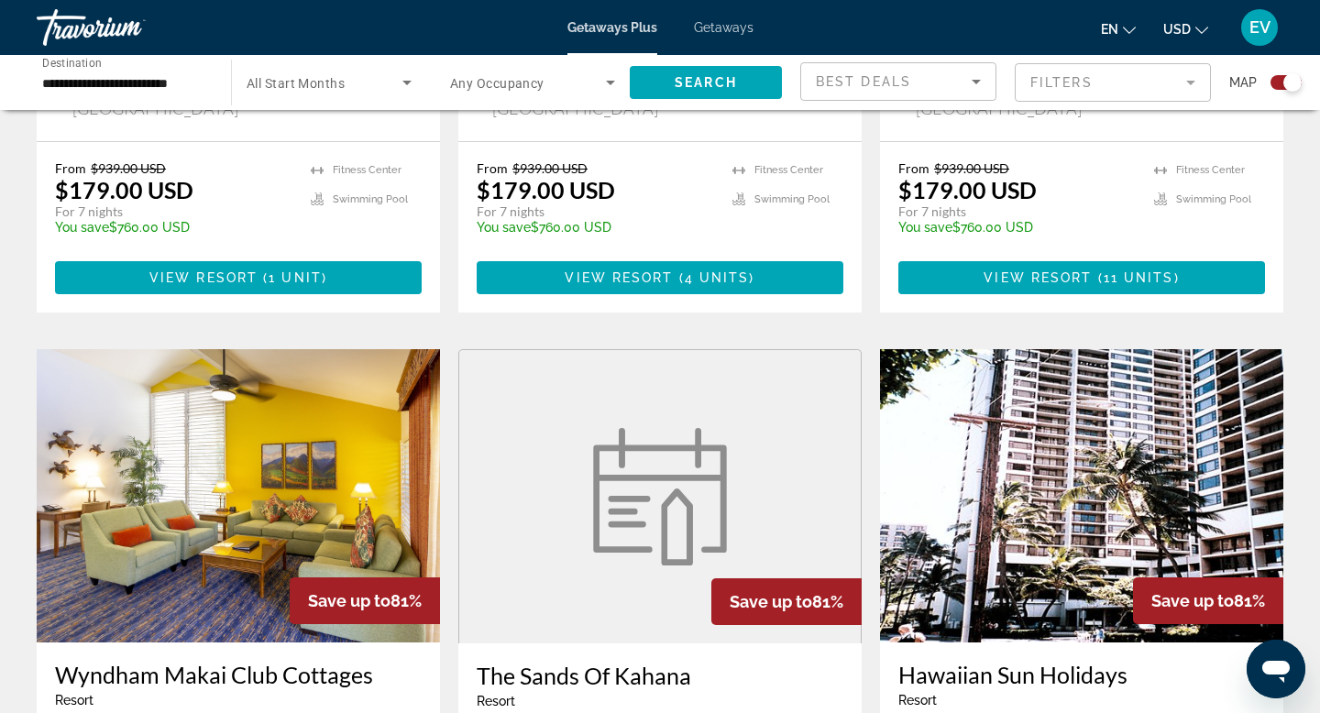
scroll to position [2382, 0]
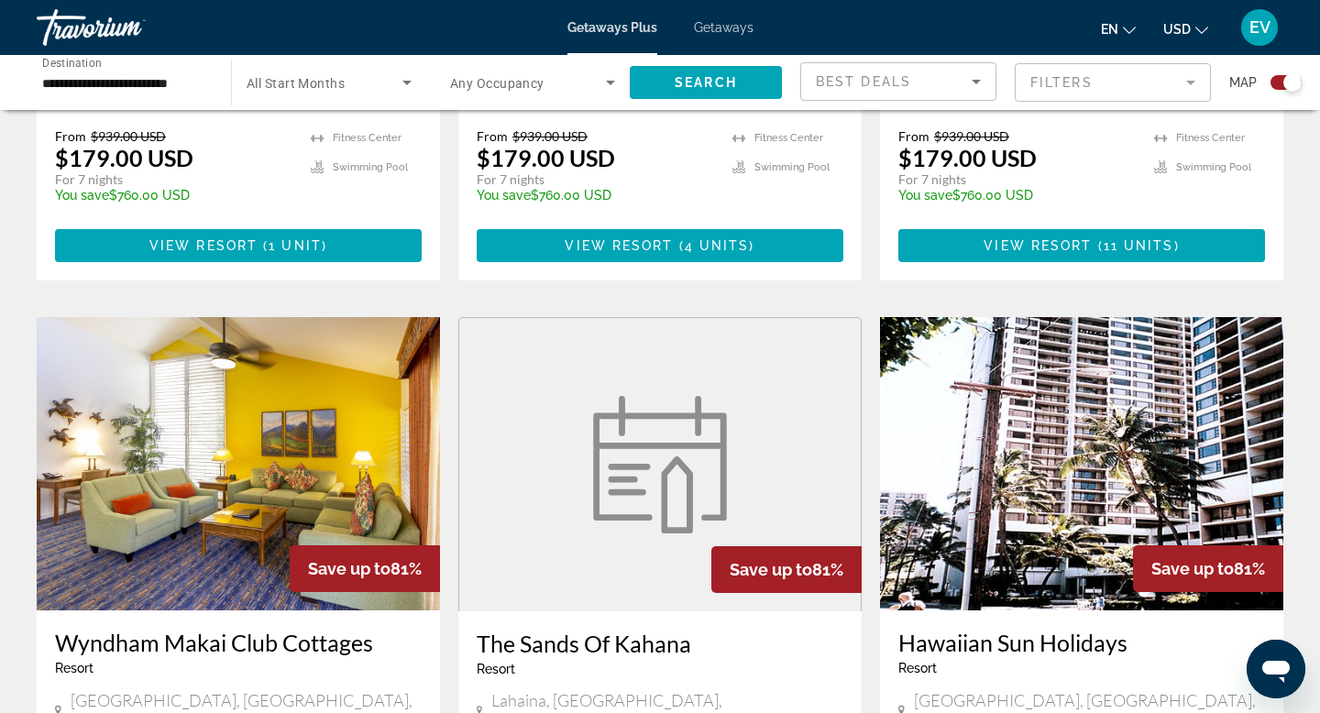
click at [990, 444] on img "Main content" at bounding box center [1081, 463] width 403 height 293
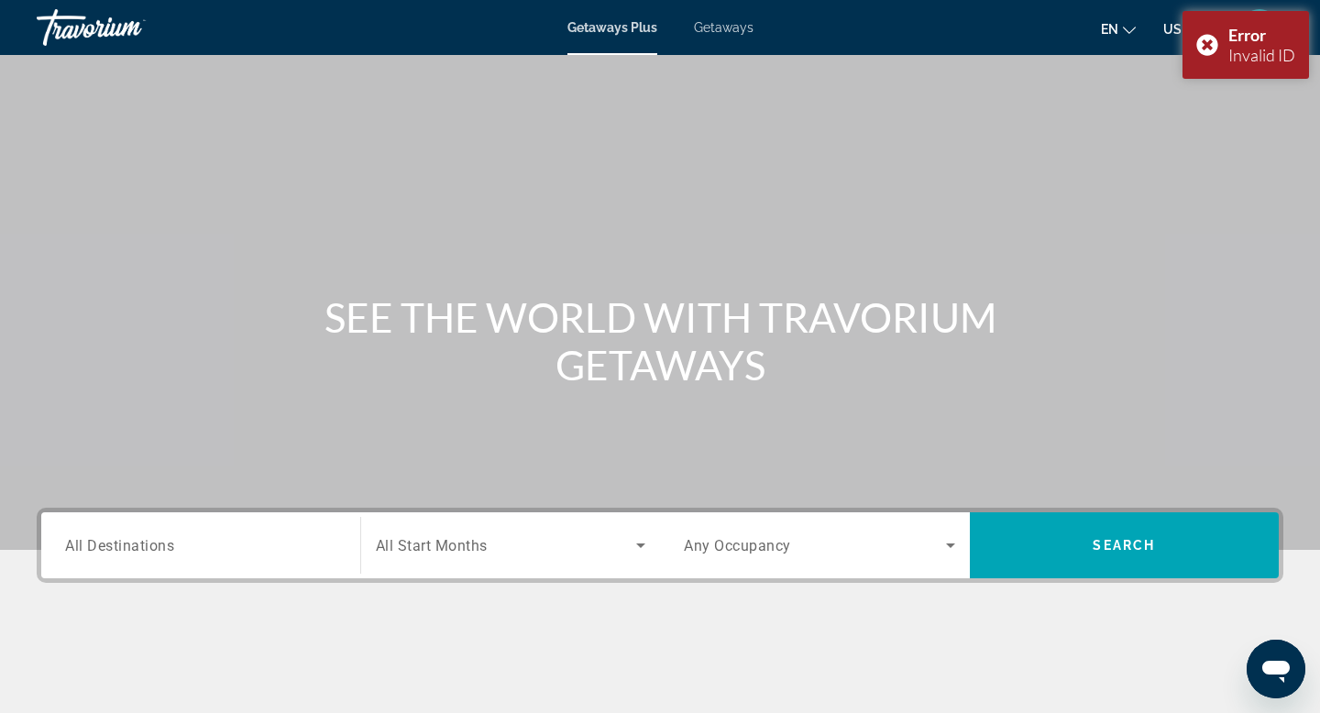
scroll to position [10, 0]
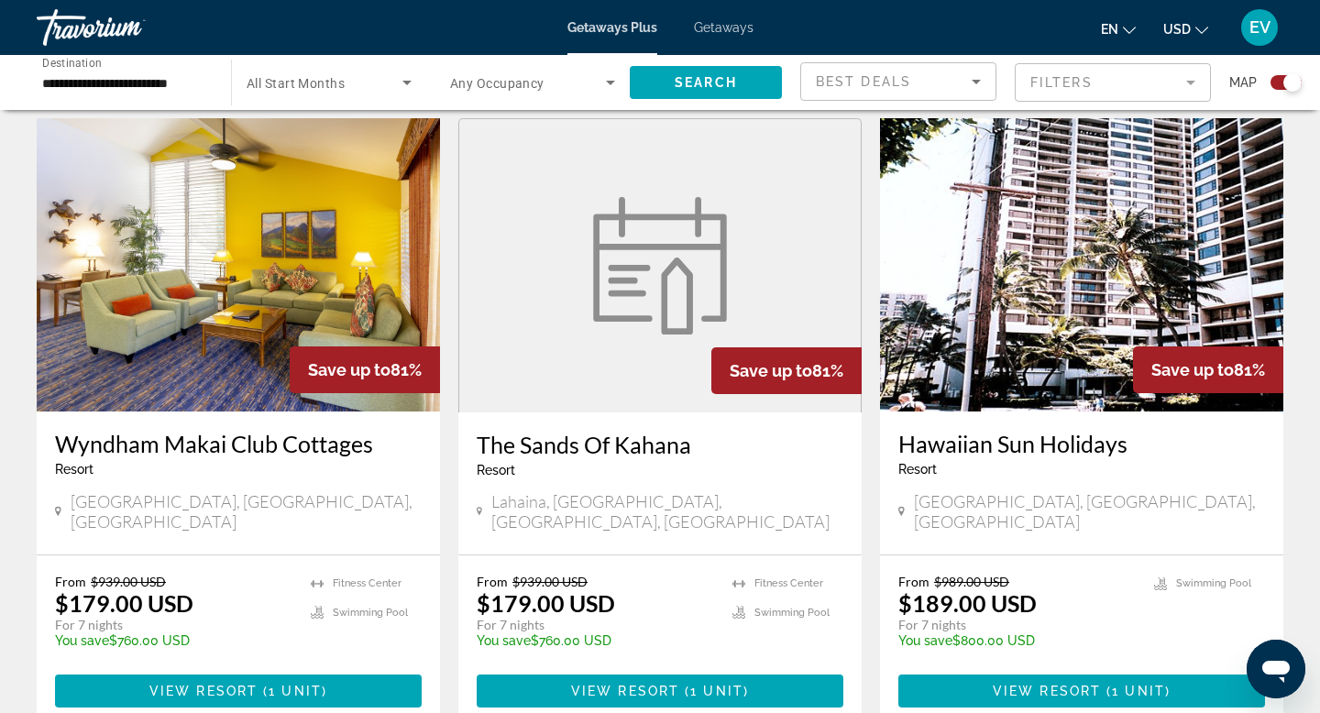
scroll to position [2591, 0]
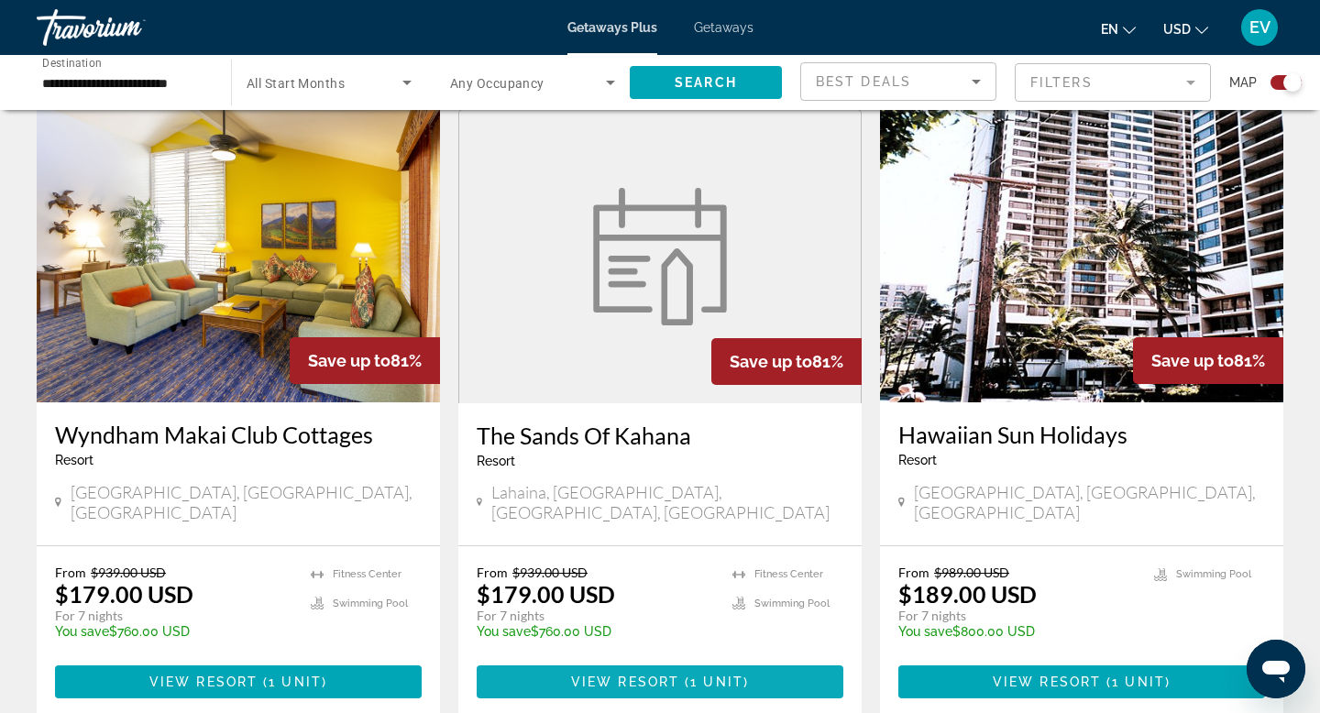
click at [608, 660] on span "Main content" at bounding box center [659, 682] width 367 height 44
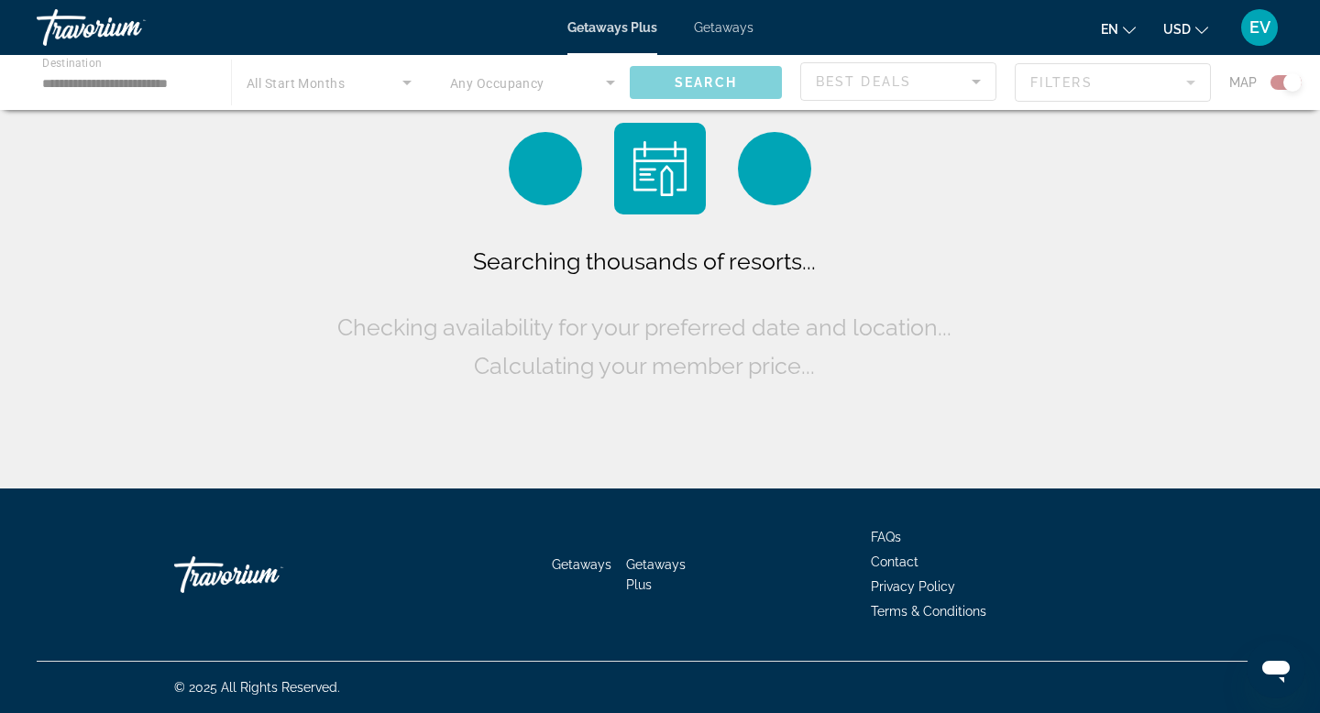
click at [741, 30] on span "Getaways" at bounding box center [724, 27] width 60 height 15
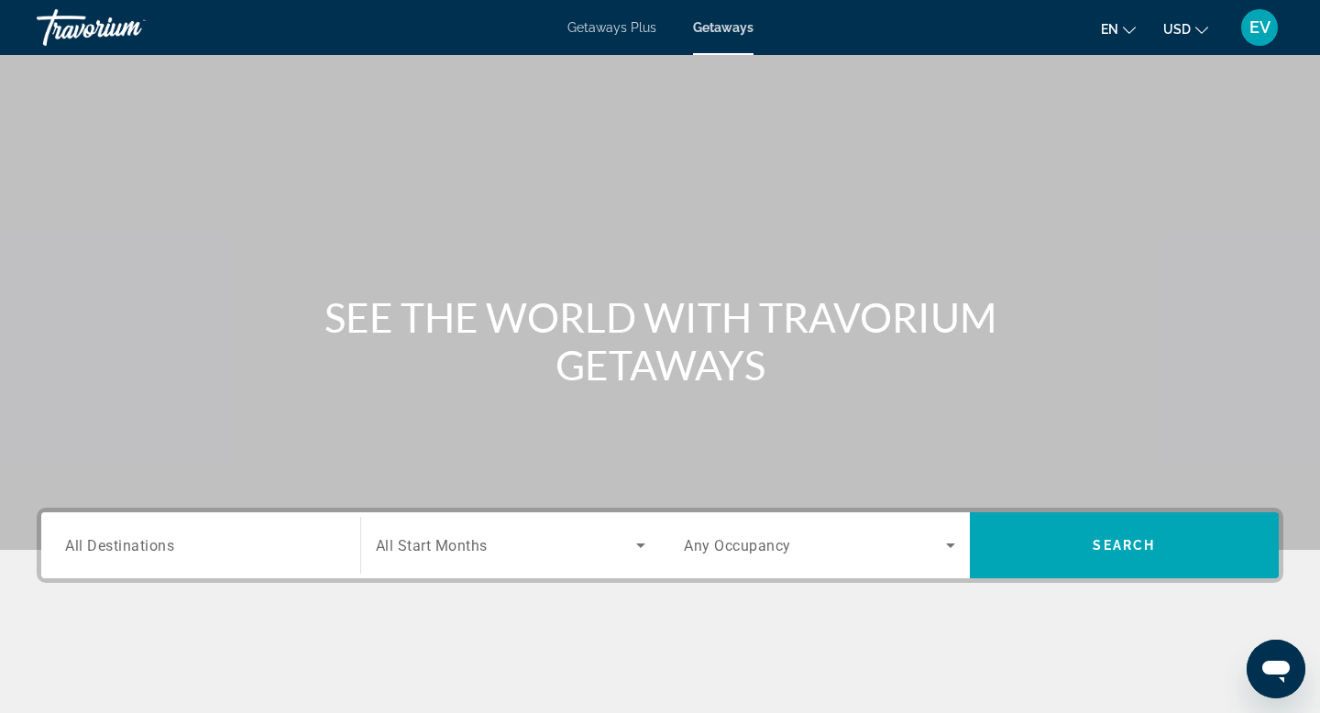
scroll to position [278, 0]
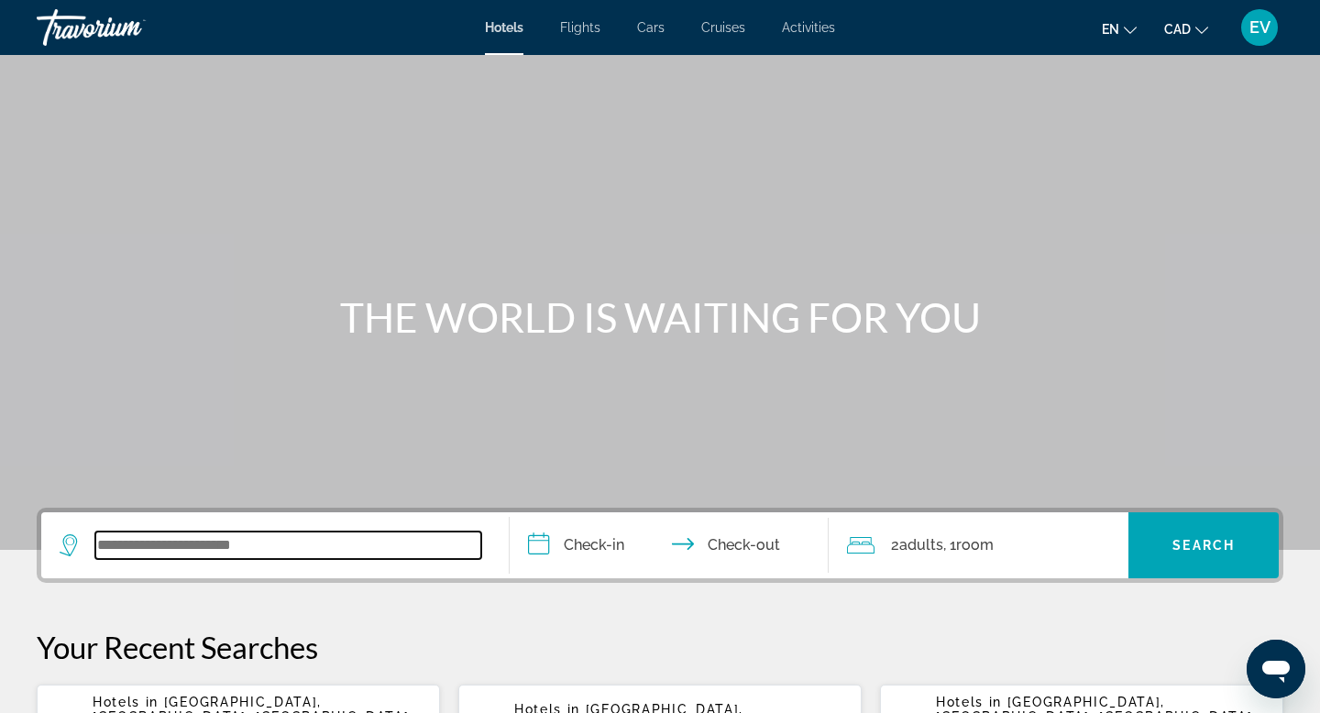
click at [225, 540] on input "Search widget" at bounding box center [288, 544] width 386 height 27
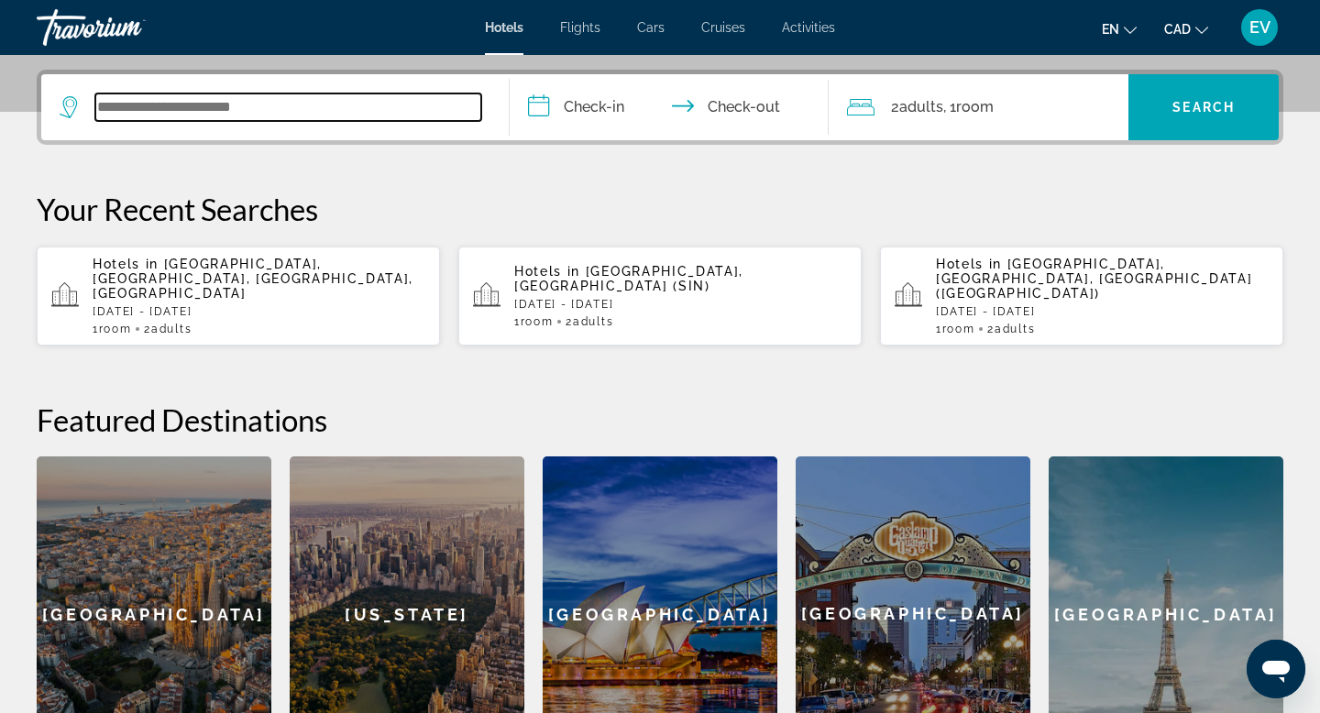
scroll to position [448, 0]
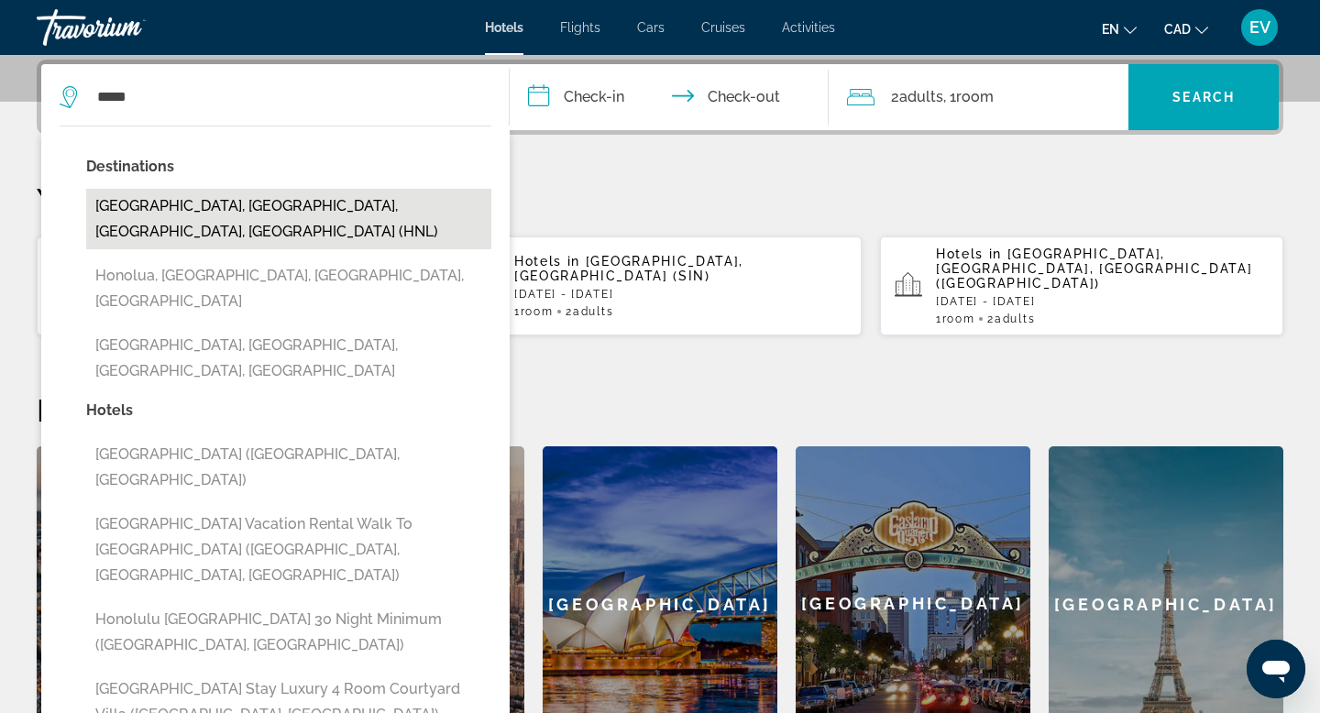
click at [315, 196] on button "Honolulu, Oahu Island, HI, United States (HNL)" at bounding box center [288, 219] width 405 height 60
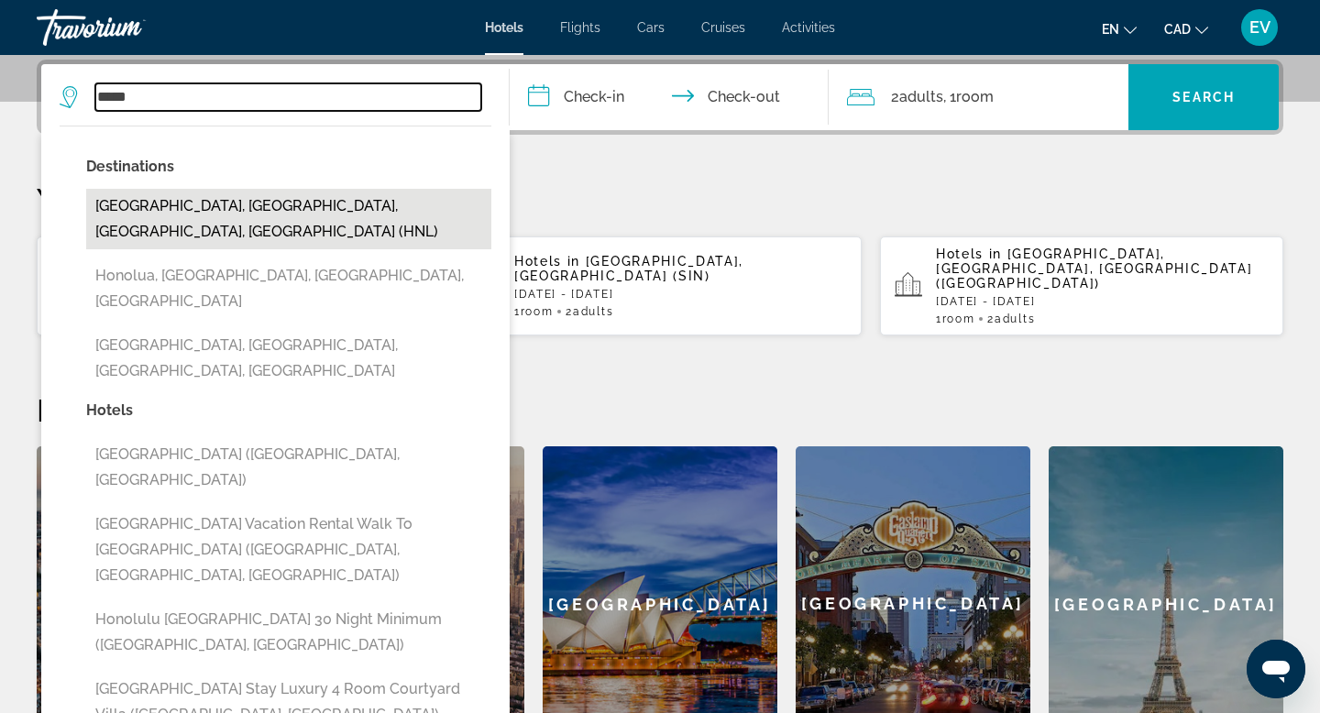
type input "**********"
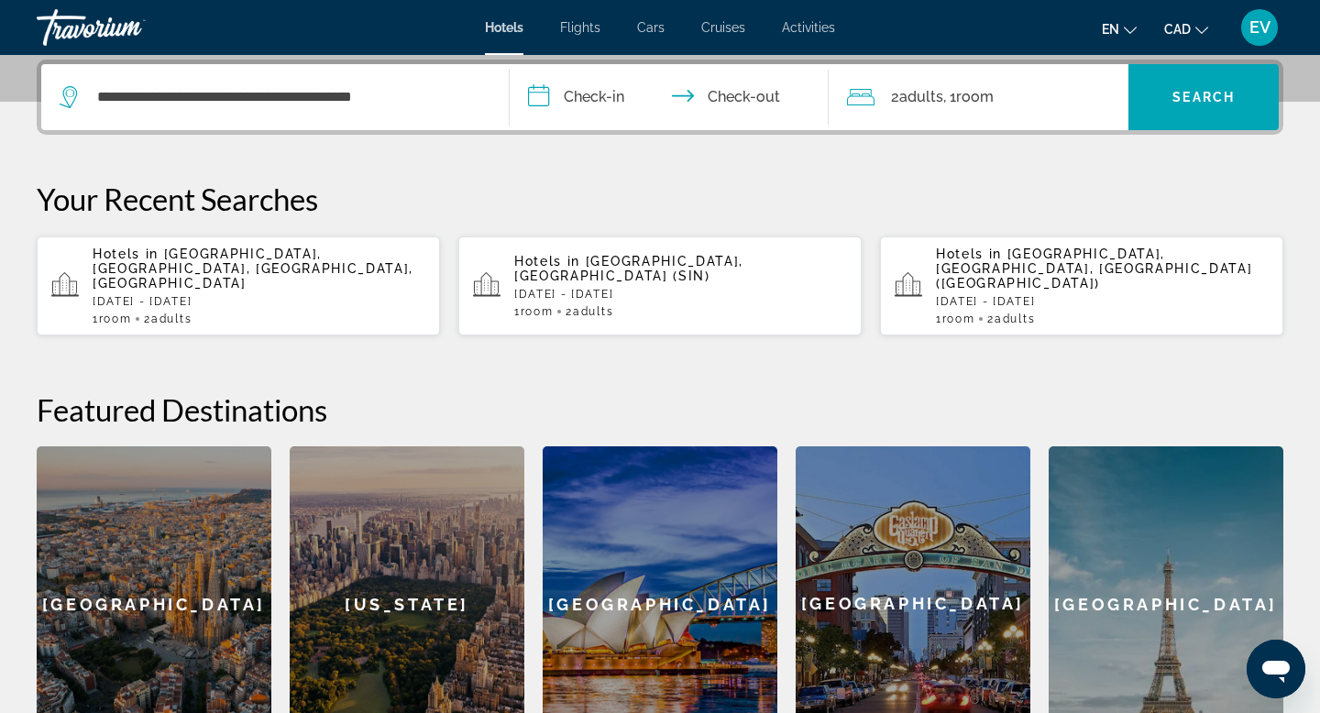
click at [594, 107] on input "**********" at bounding box center [672, 99] width 326 height 71
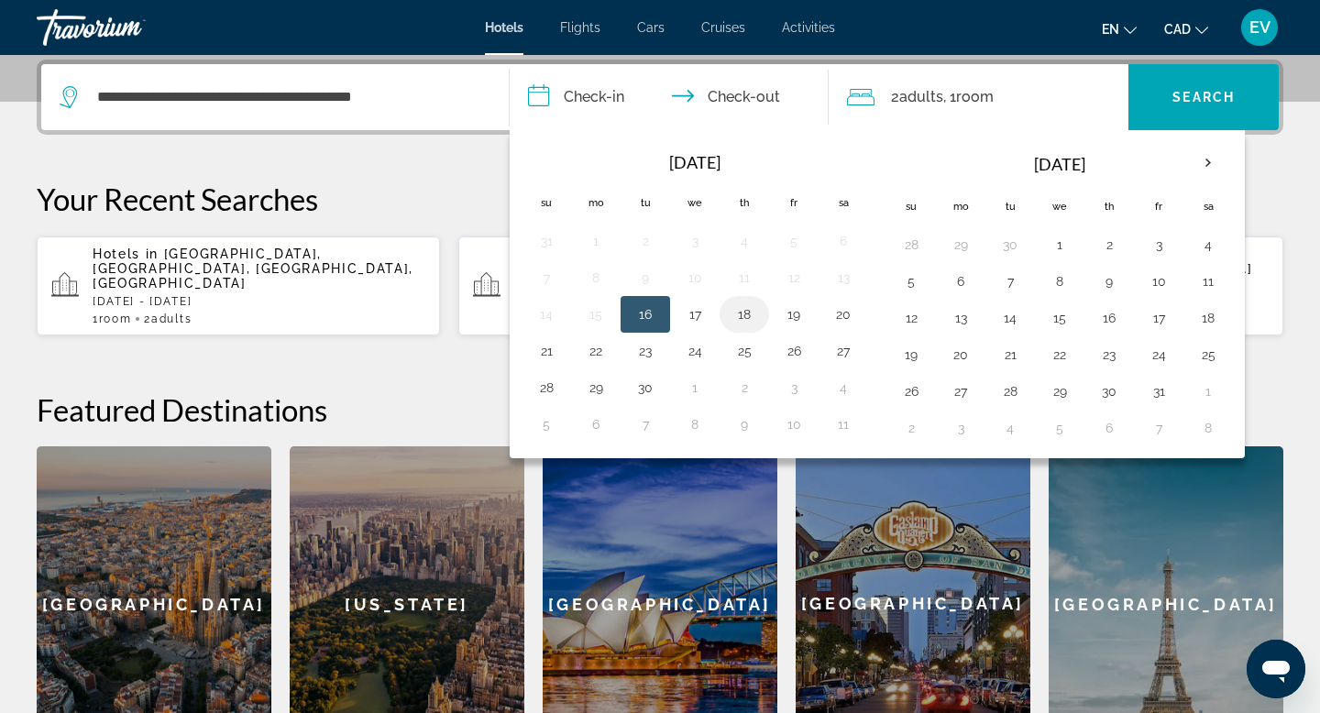
click at [745, 310] on button "18" at bounding box center [743, 314] width 29 height 26
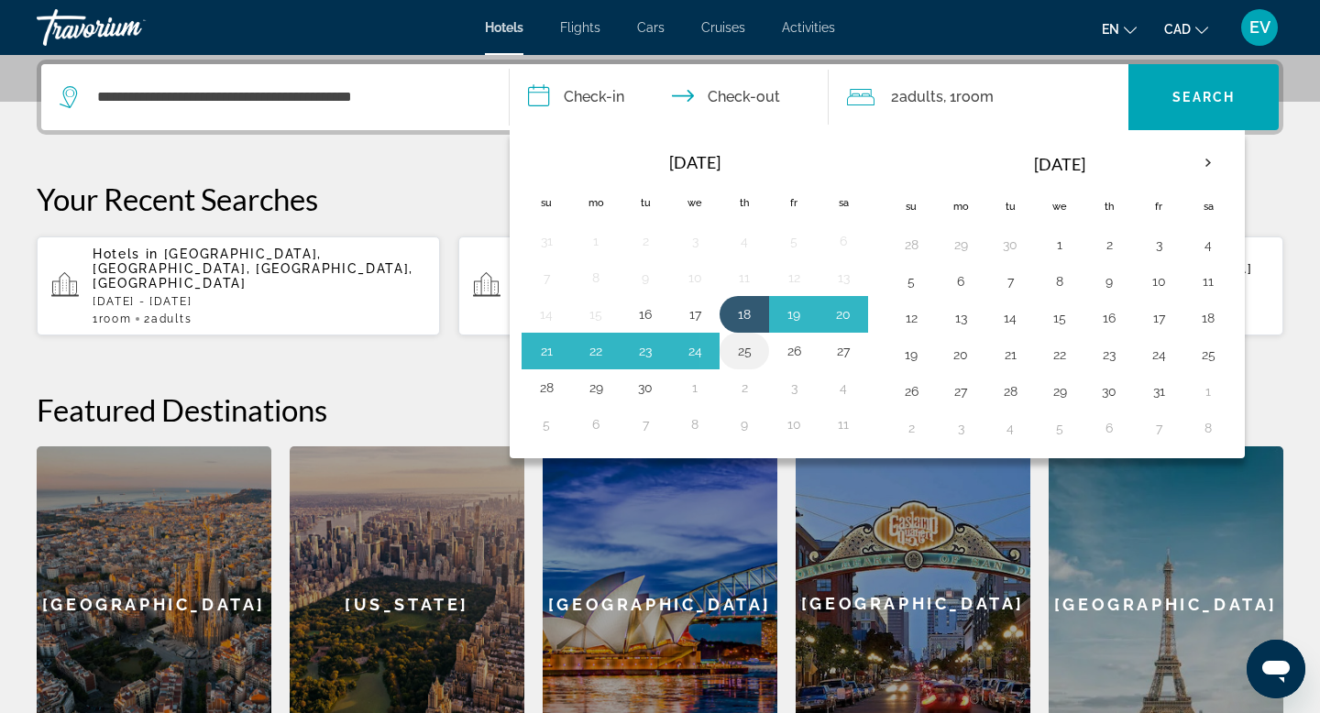
click at [749, 342] on button "25" at bounding box center [743, 351] width 29 height 26
type input "**********"
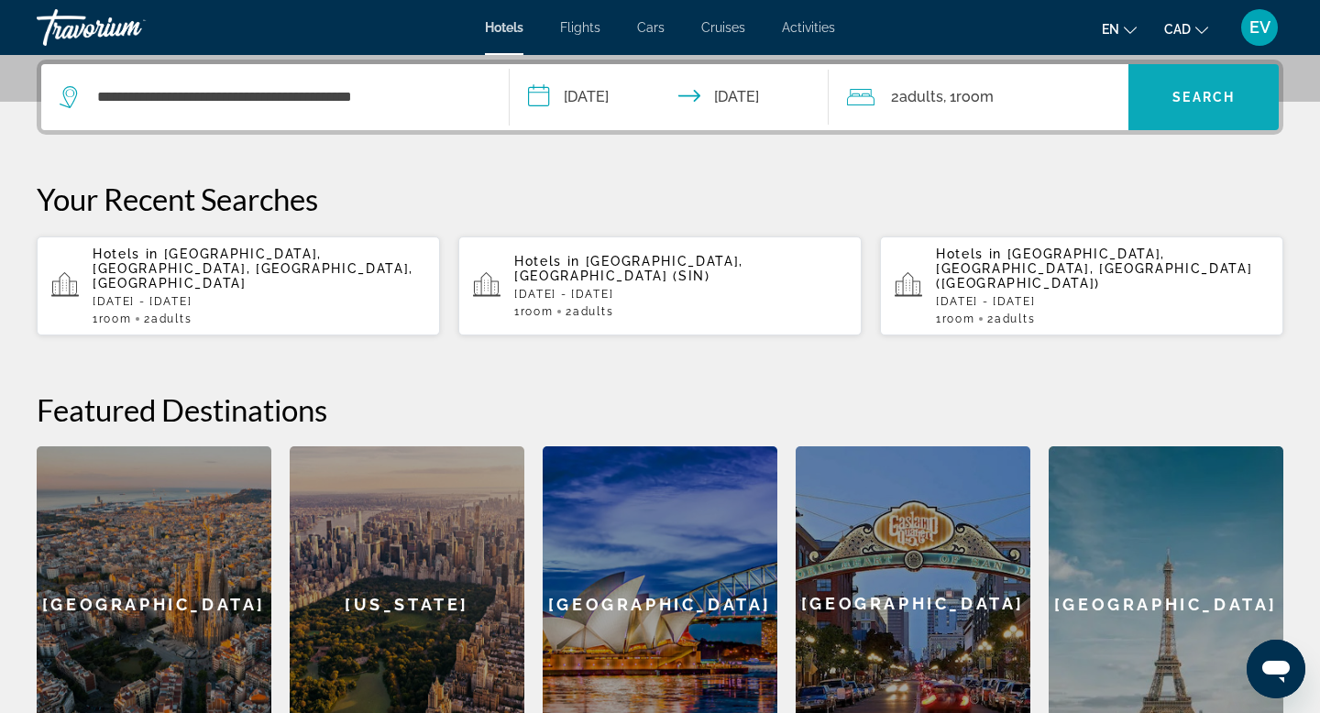
click at [1188, 88] on span "Search widget" at bounding box center [1203, 97] width 150 height 44
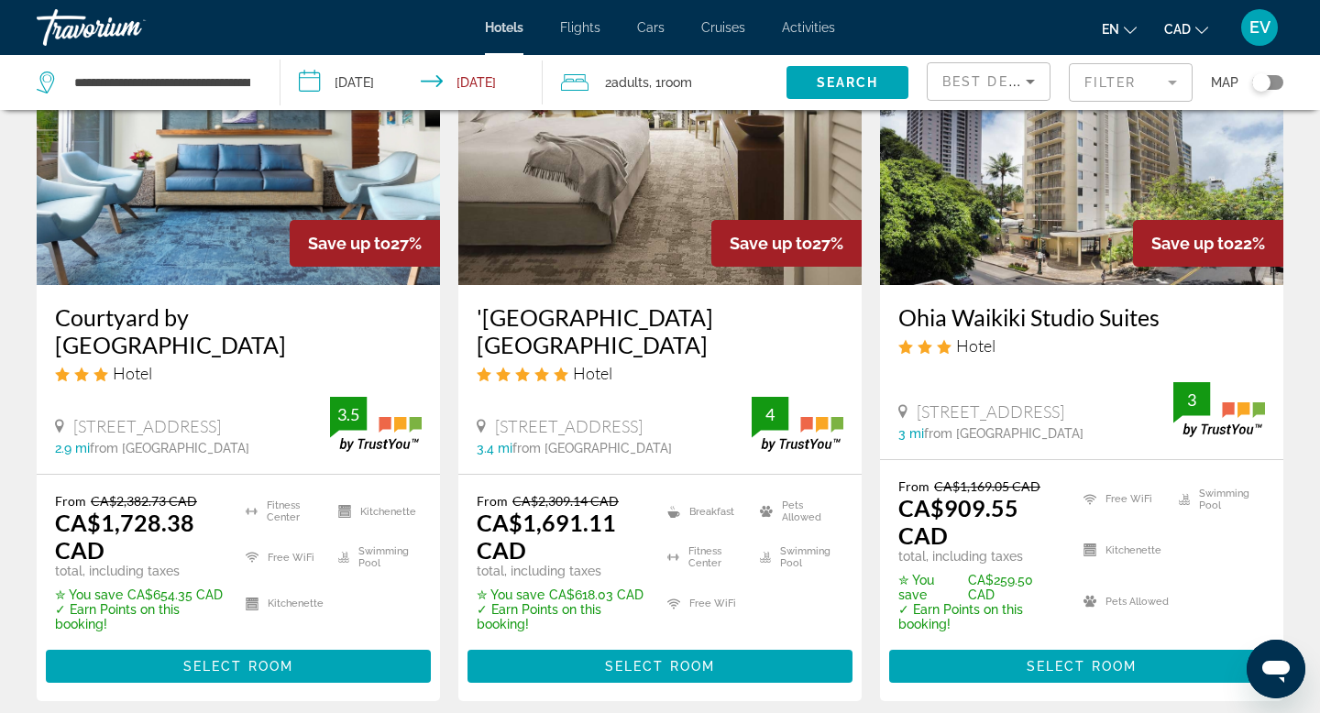
scroll to position [1648, 0]
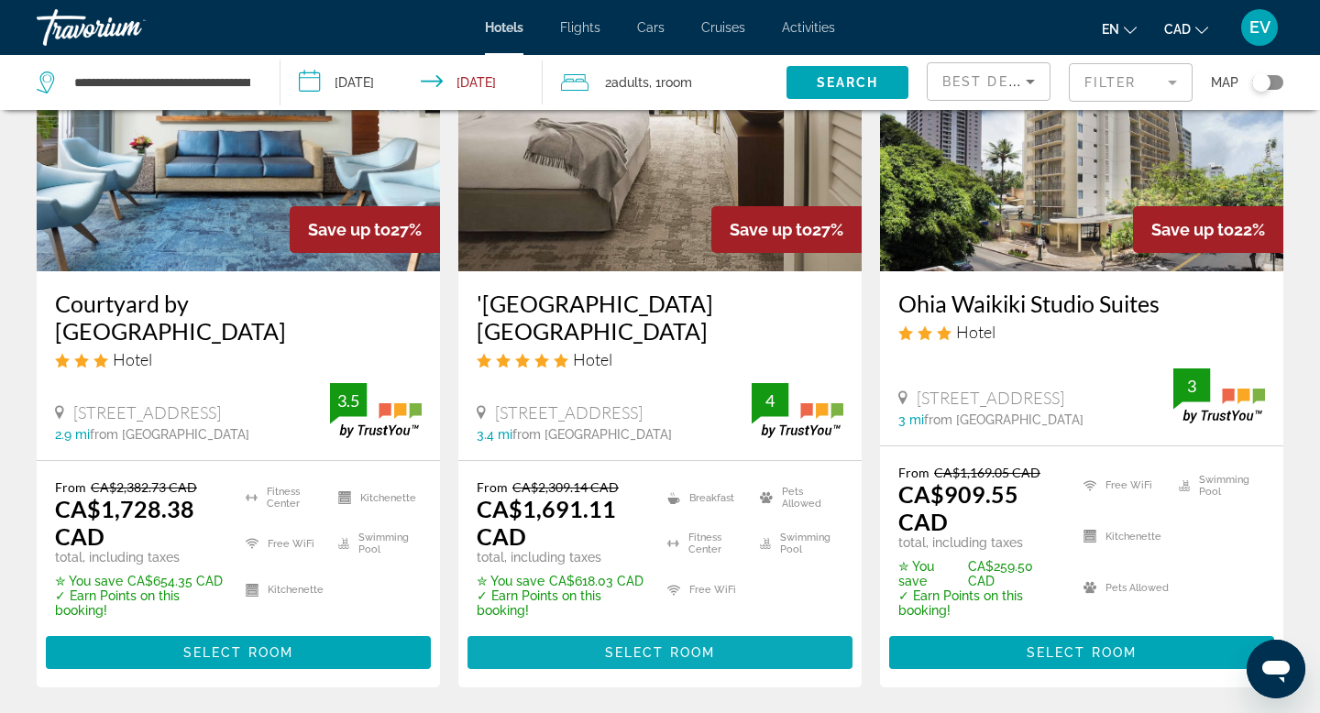
click at [812, 649] on span "Main content" at bounding box center [659, 652] width 385 height 44
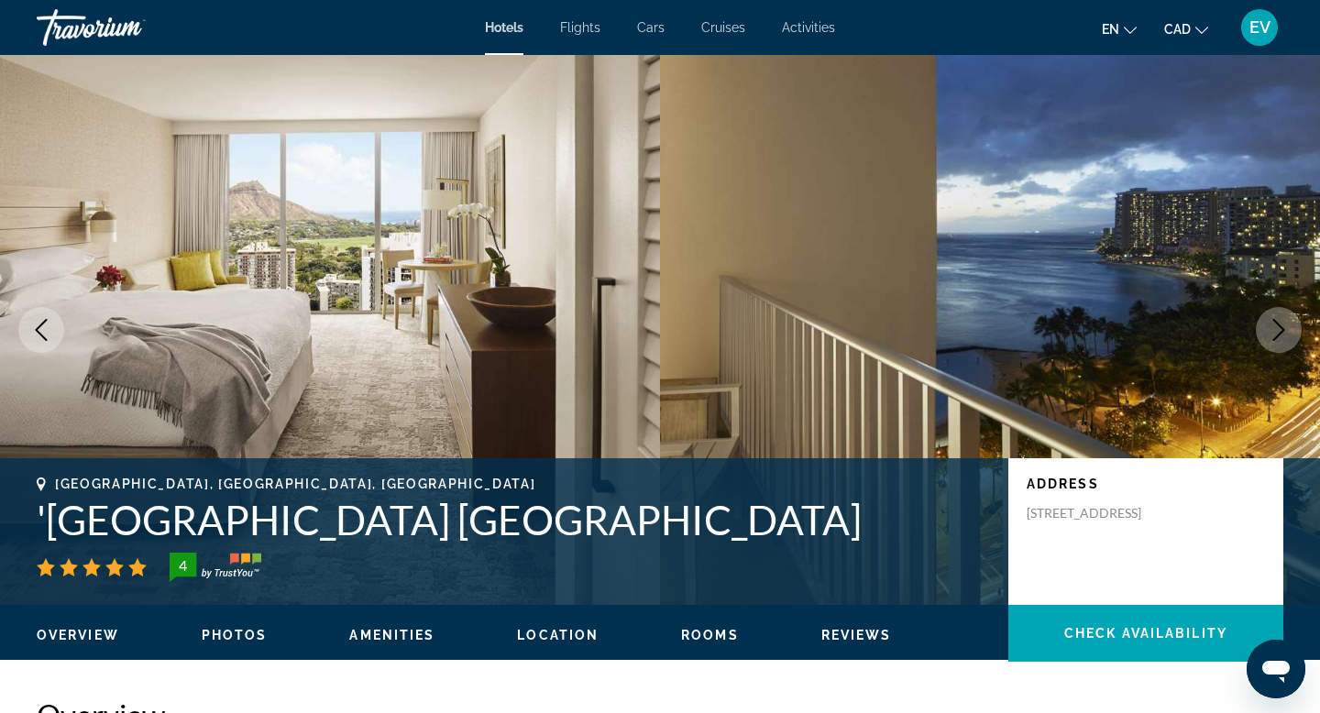
click at [558, 522] on h1 "'Alohilani Resort Waikiki Beach" at bounding box center [513, 520] width 953 height 48
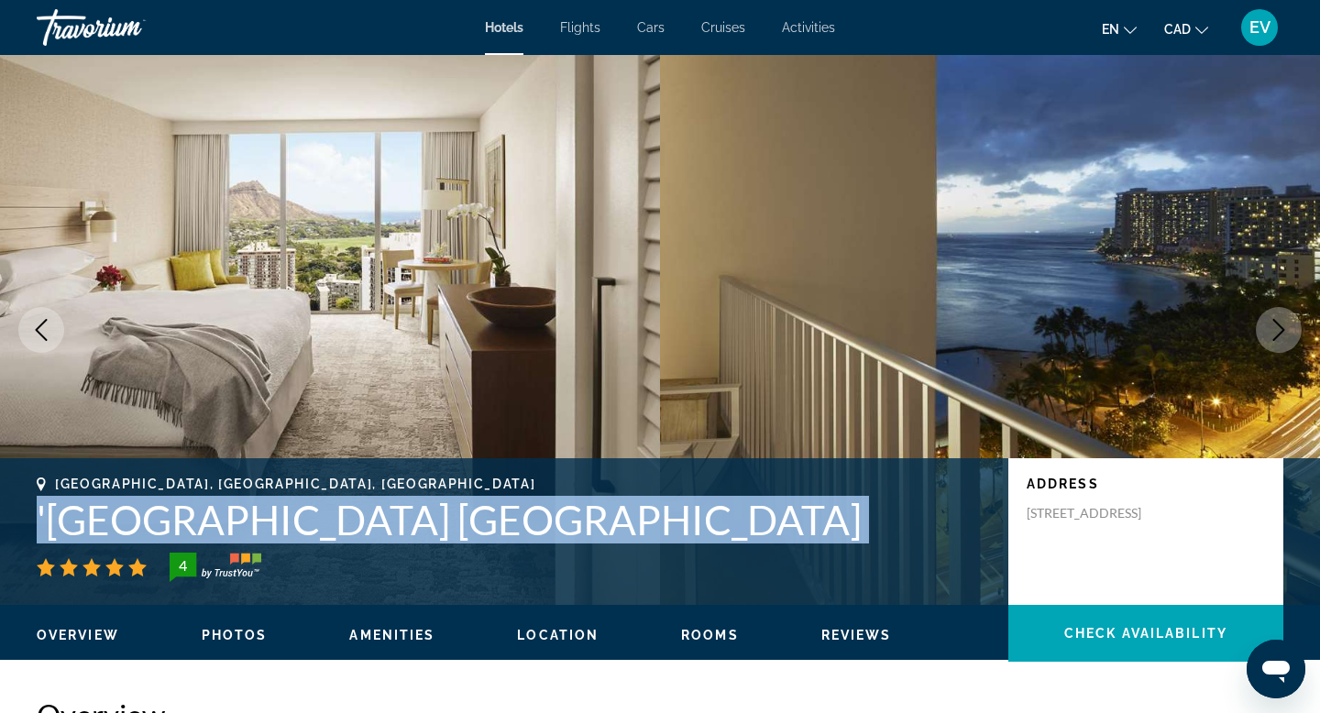
copy div "'Alohilani Resort Waikiki Beach"
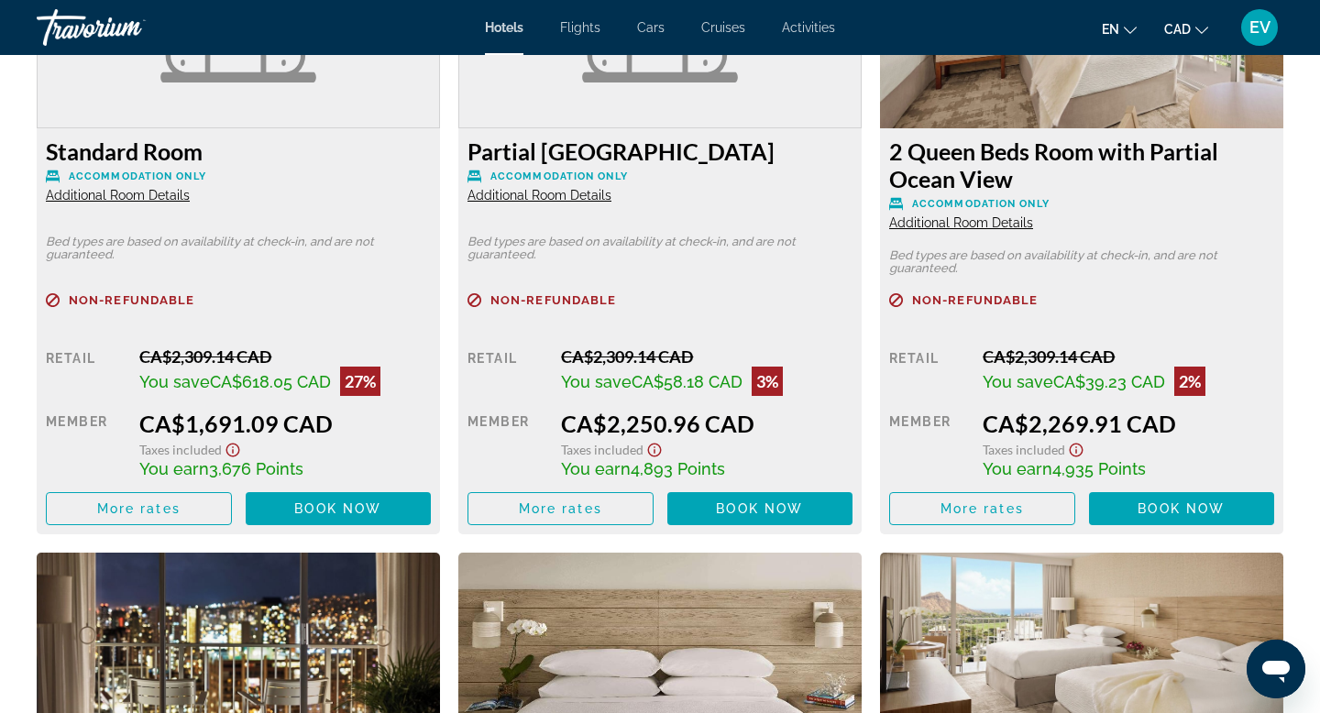
scroll to position [2700, 0]
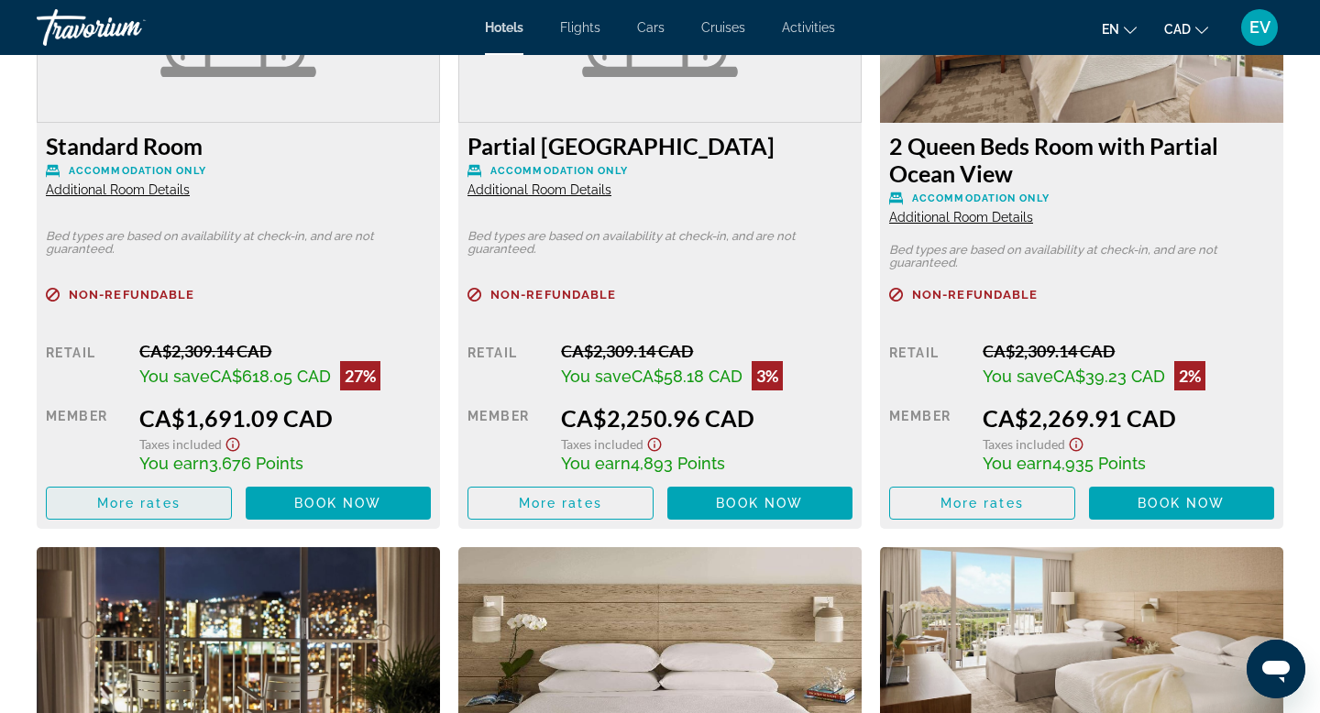
click at [181, 495] on span "Main content" at bounding box center [139, 503] width 184 height 44
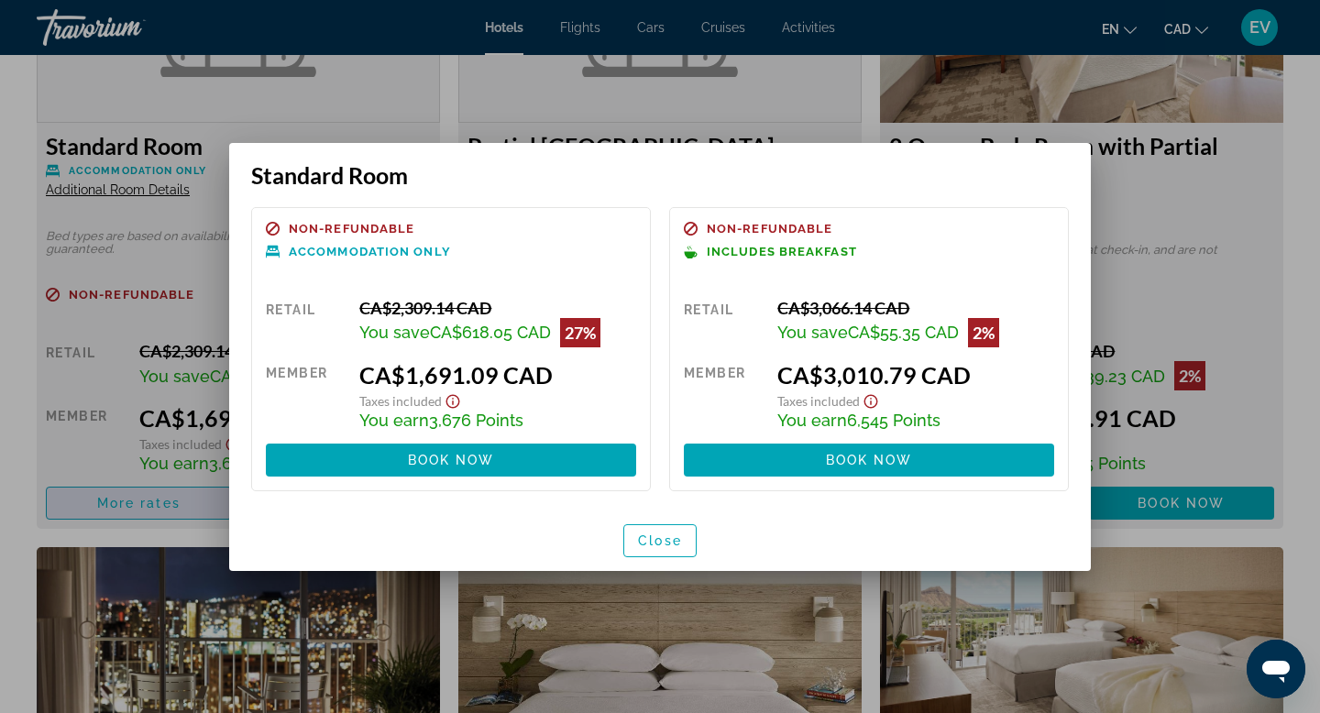
scroll to position [0, 0]
click at [666, 549] on span "button" at bounding box center [659, 541] width 71 height 44
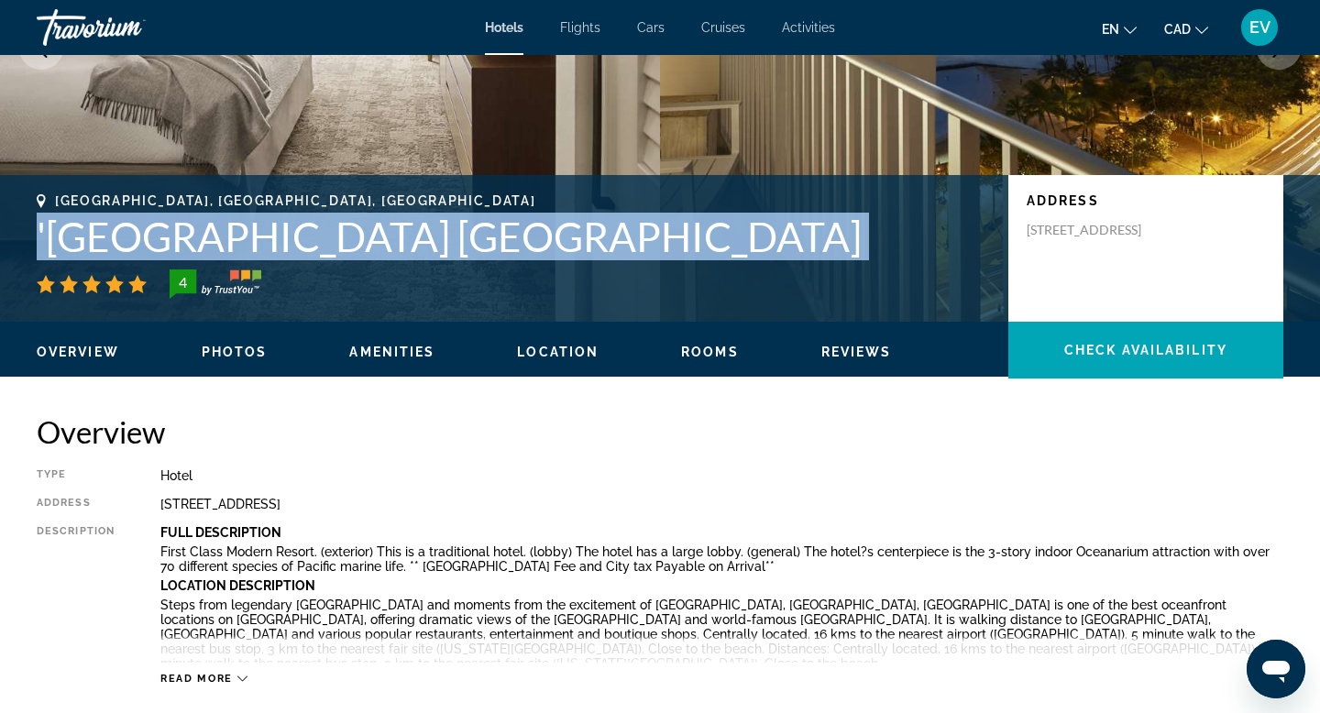
scroll to position [278, 0]
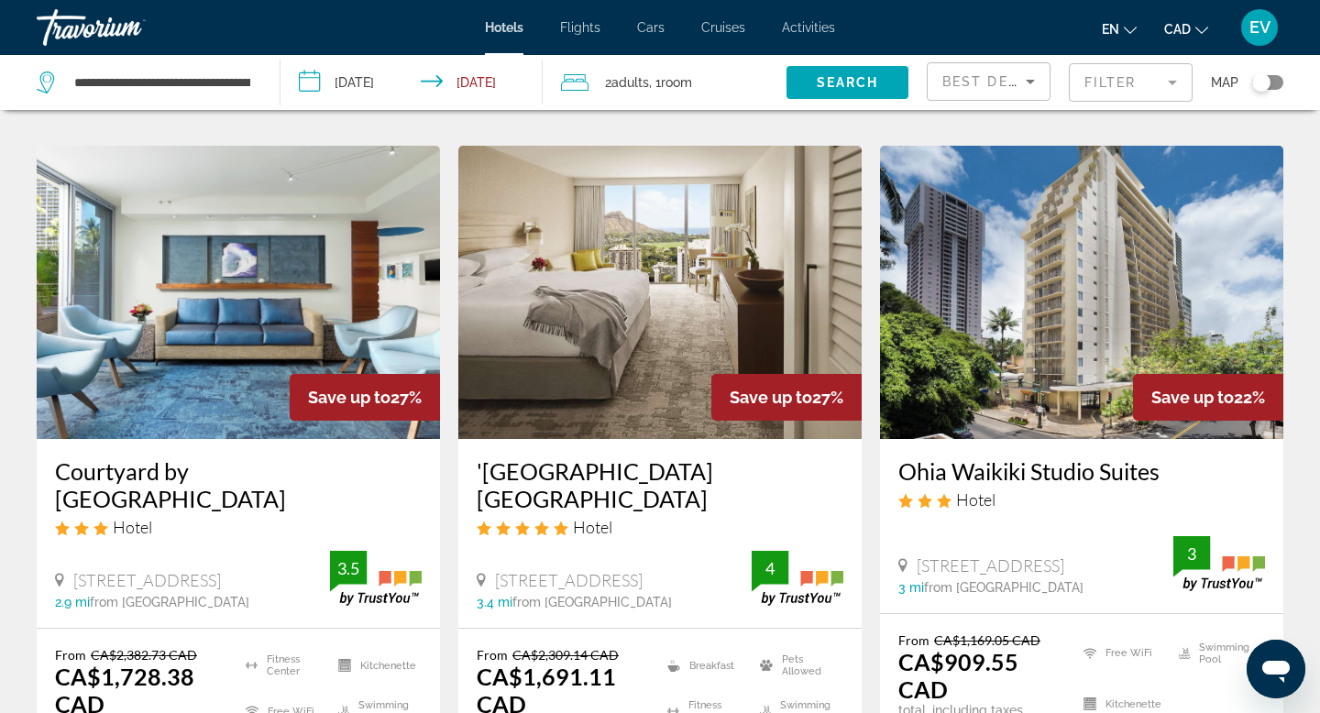
scroll to position [1483, 0]
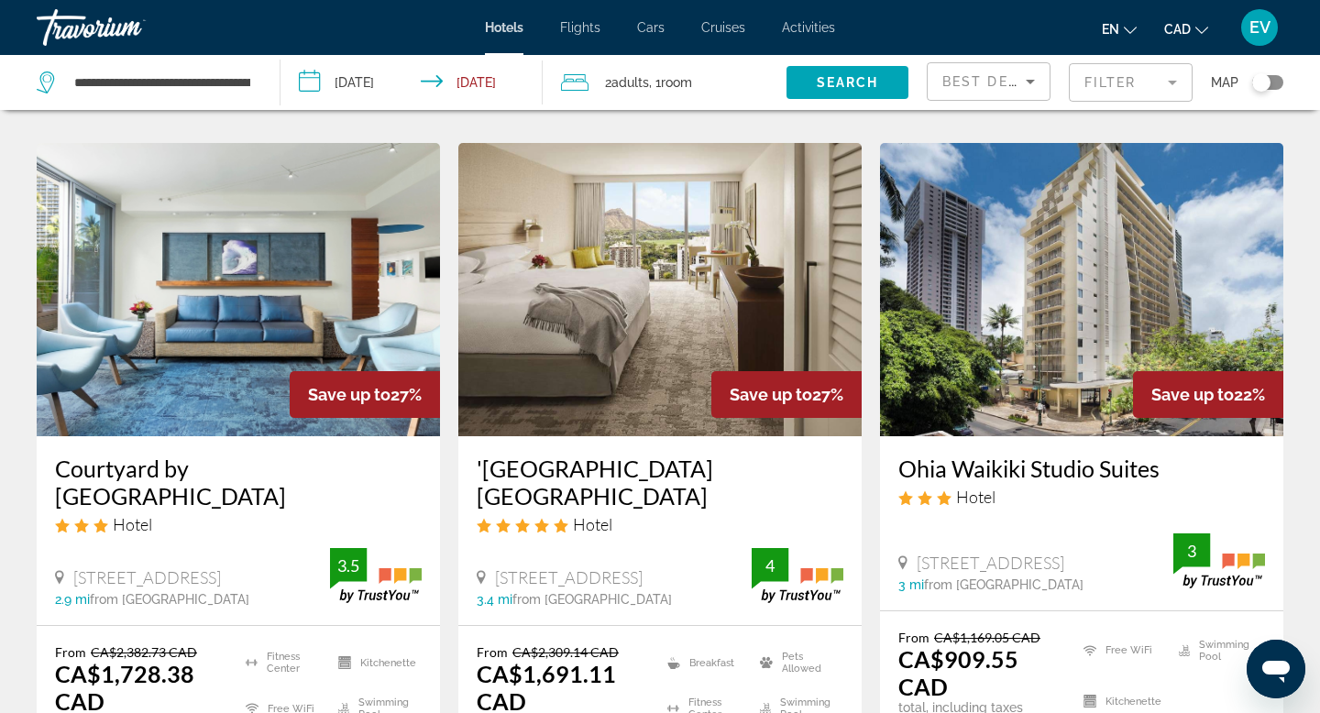
click at [373, 97] on input "**********" at bounding box center [414, 85] width 269 height 60
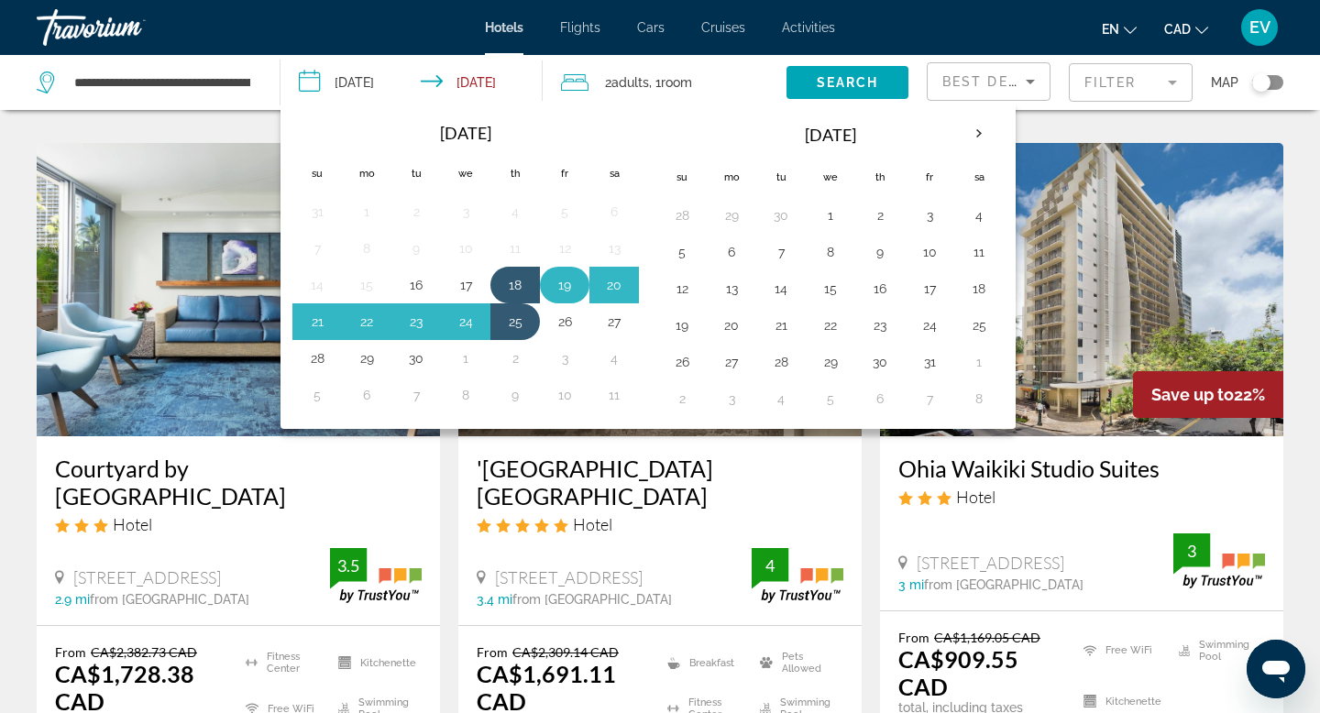
click at [566, 279] on button "19" at bounding box center [564, 285] width 29 height 26
click at [566, 323] on button "26" at bounding box center [564, 322] width 29 height 26
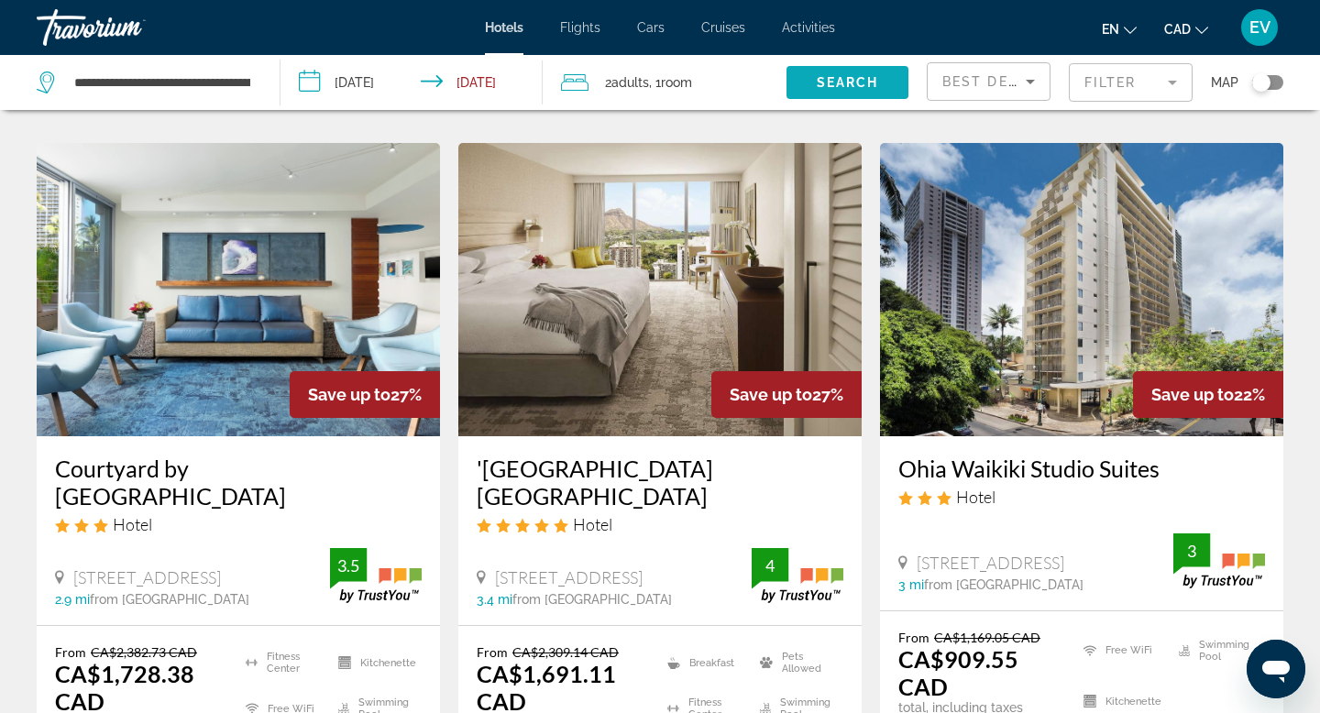
click at [862, 81] on span "Search" at bounding box center [847, 82] width 62 height 15
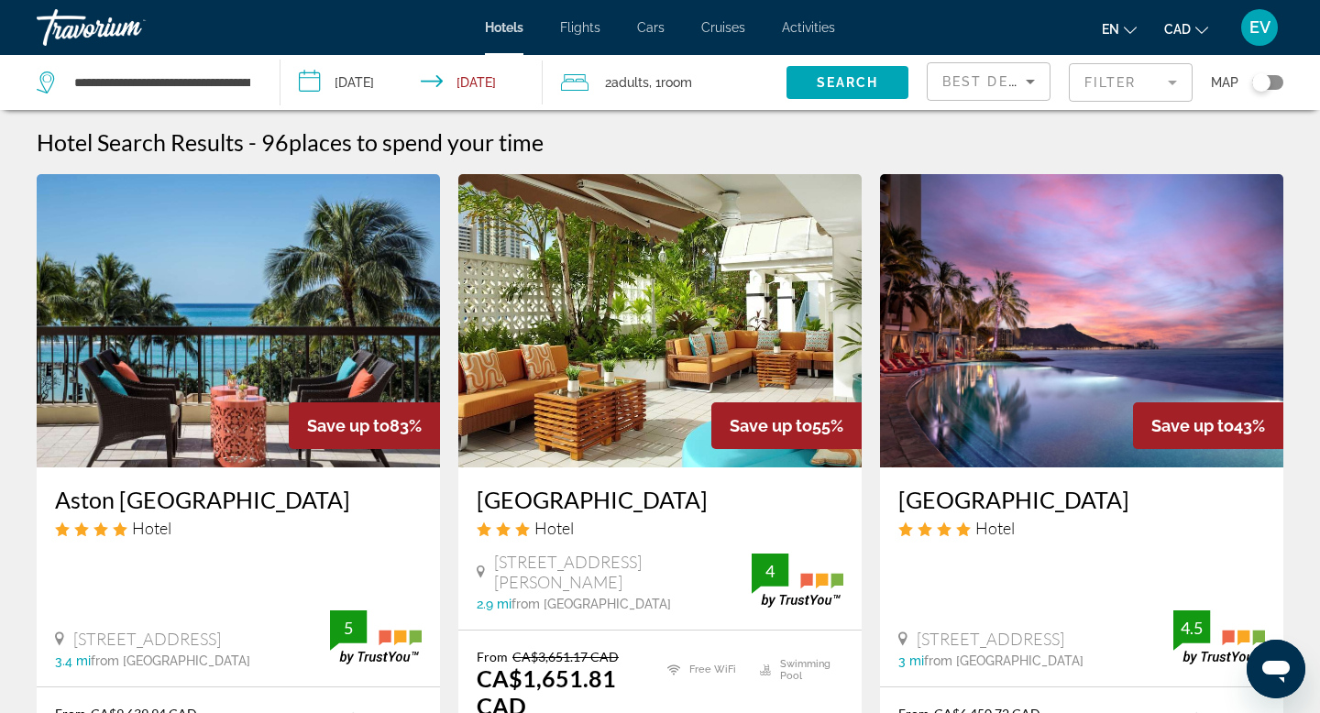
click at [395, 80] on input "**********" at bounding box center [414, 85] width 269 height 60
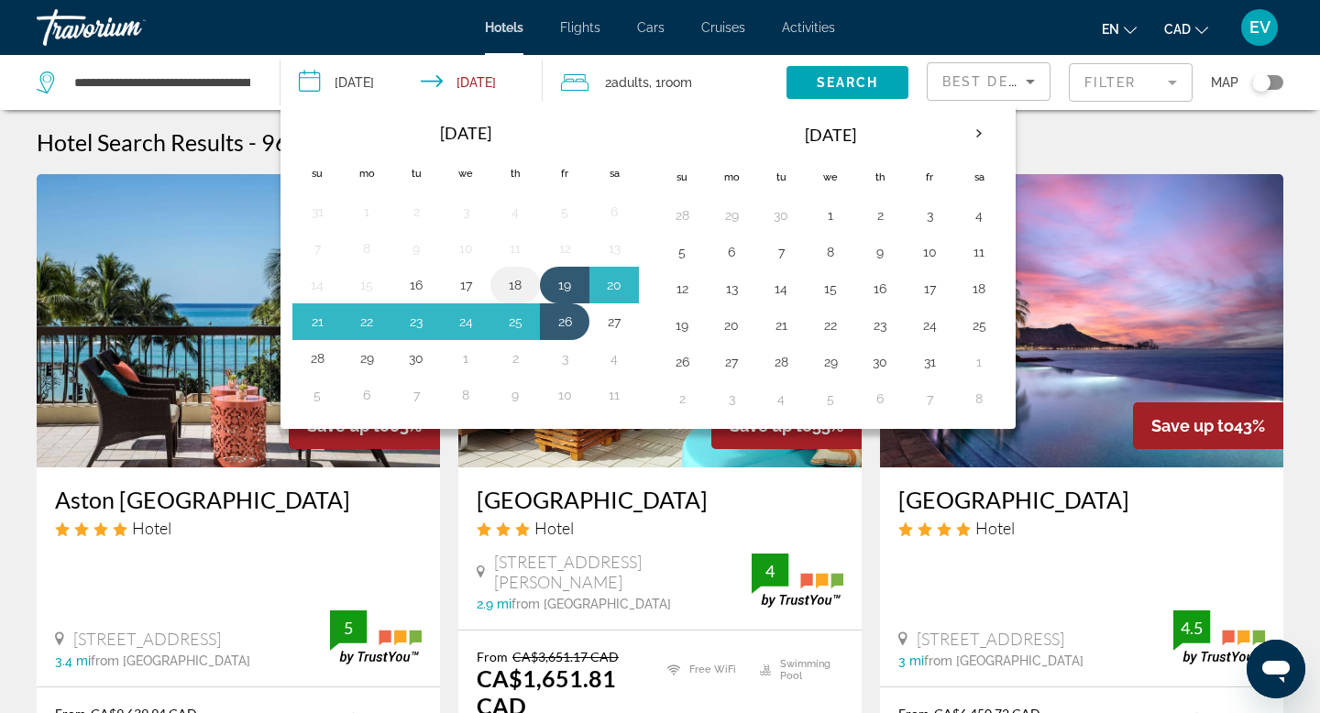
click at [519, 286] on button "18" at bounding box center [514, 285] width 29 height 26
click at [517, 330] on button "25" at bounding box center [514, 322] width 29 height 26
type input "**********"
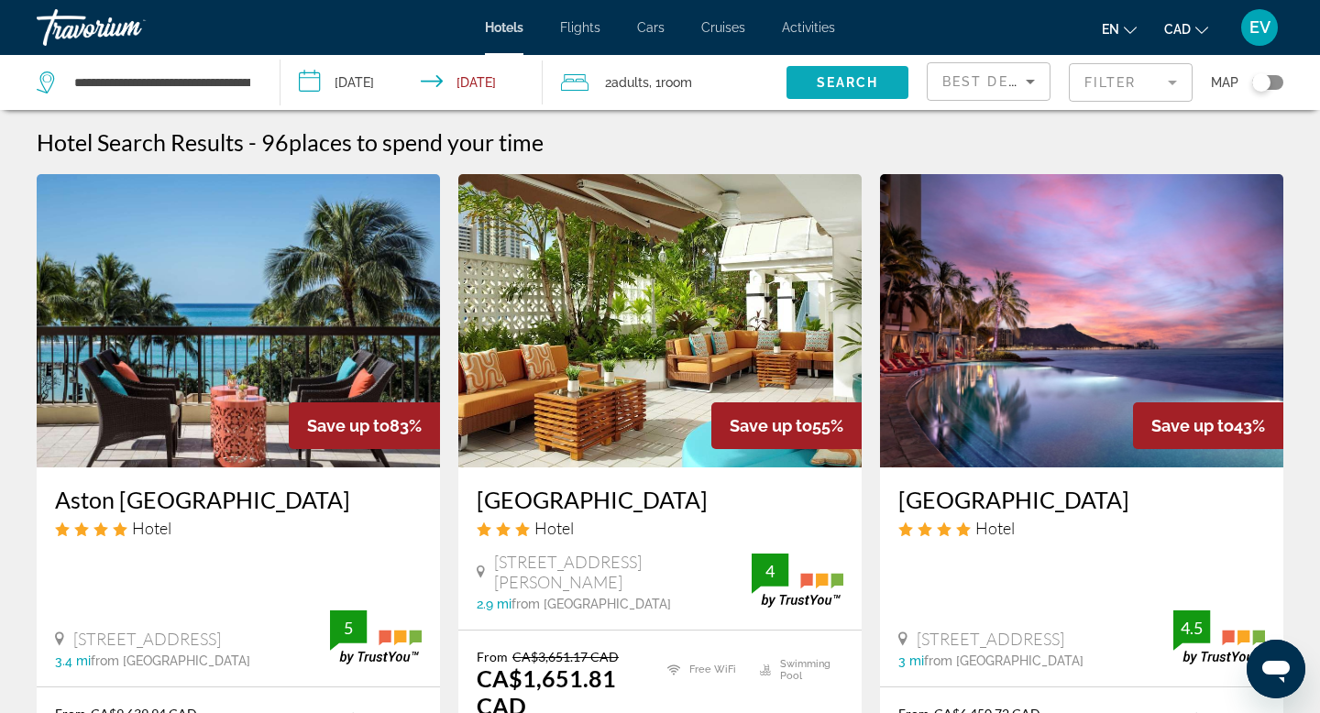
click at [864, 86] on span "Search" at bounding box center [847, 82] width 62 height 15
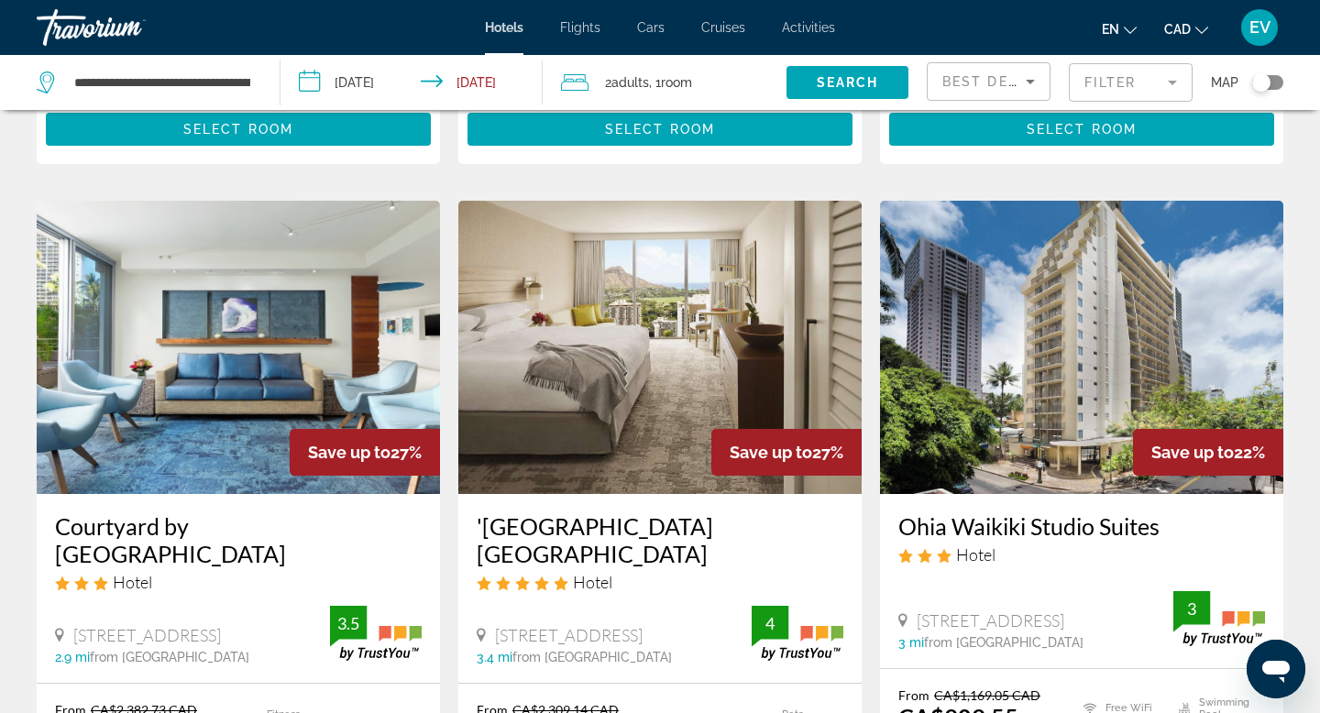
scroll to position [1407, 0]
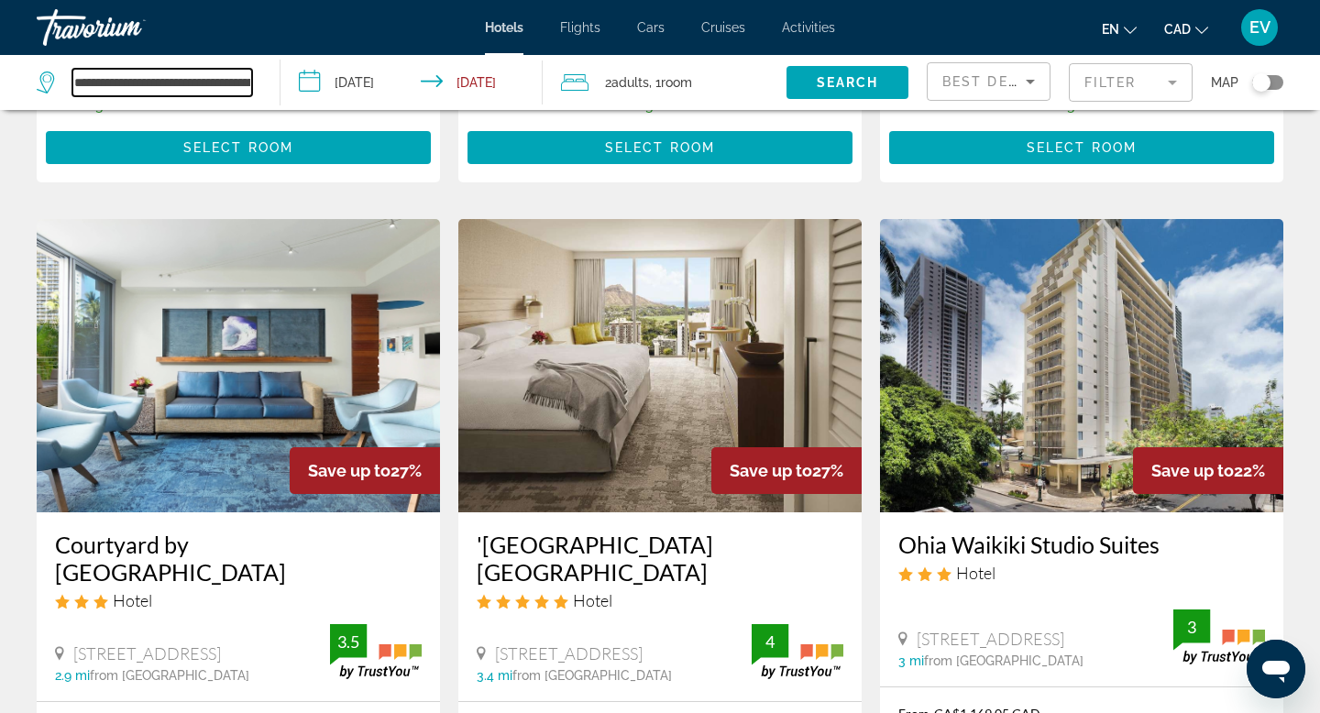
click at [222, 82] on input "**********" at bounding box center [162, 82] width 180 height 27
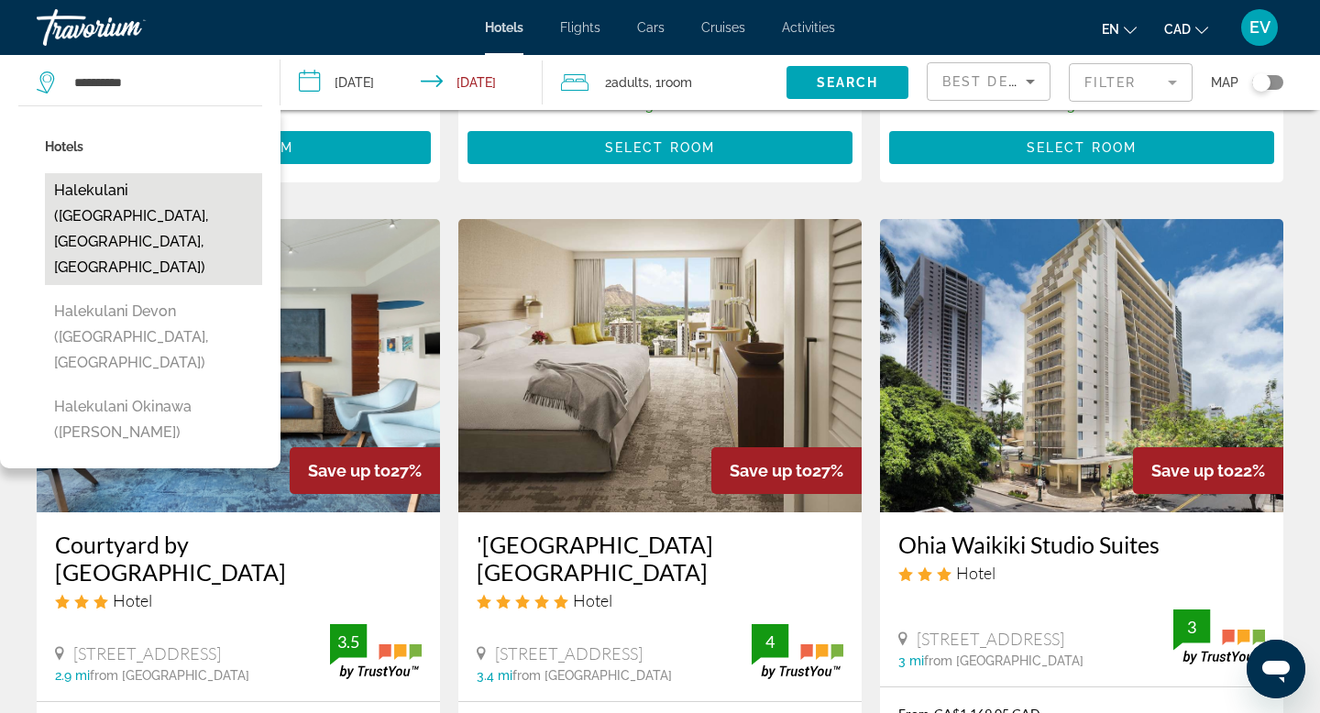
click at [131, 186] on button "Halekulani (Honolulu, HI, US)" at bounding box center [153, 229] width 217 height 112
type input "**********"
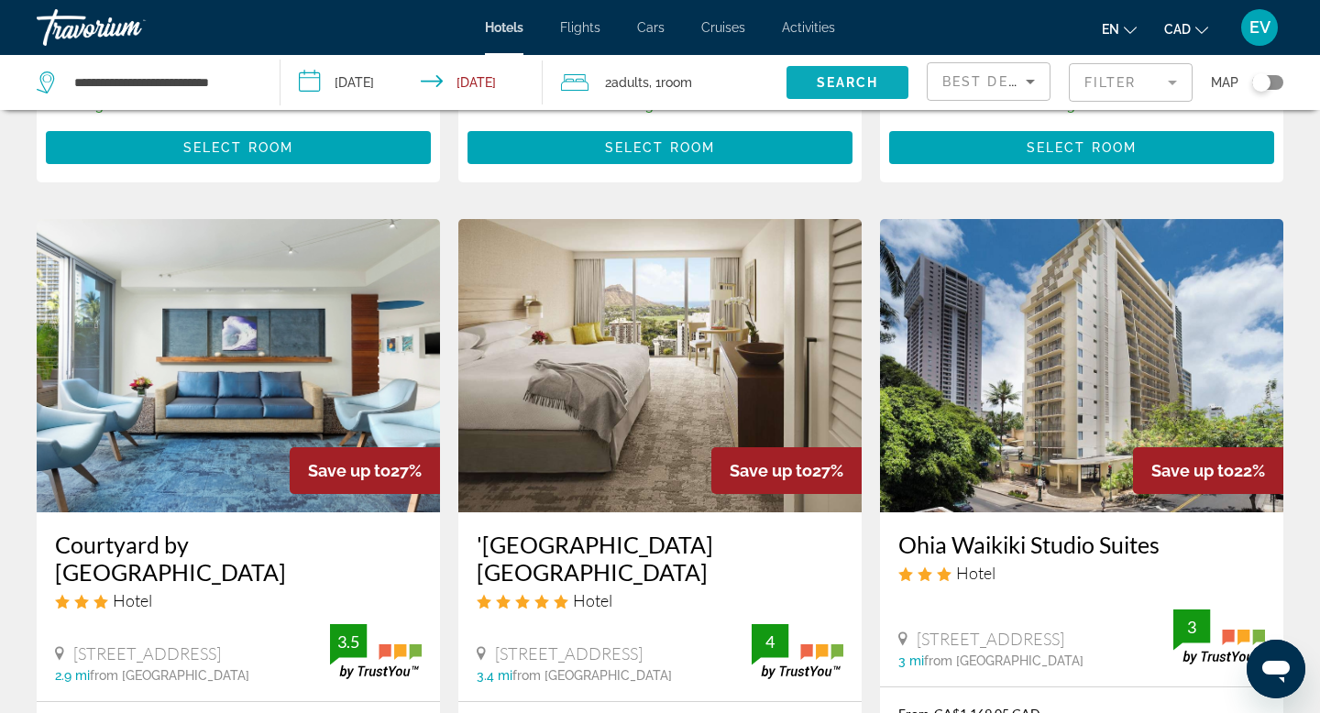
click at [821, 77] on span "Search" at bounding box center [847, 82] width 62 height 15
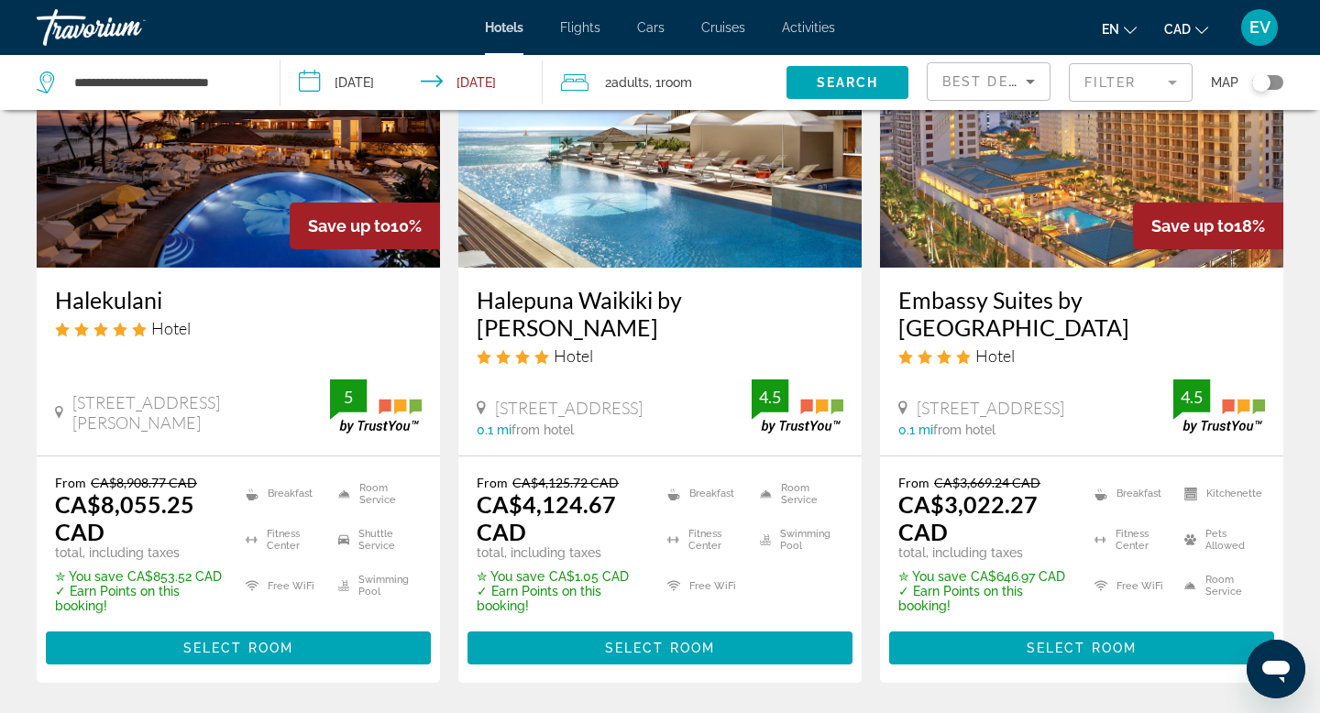
scroll to position [202, 0]
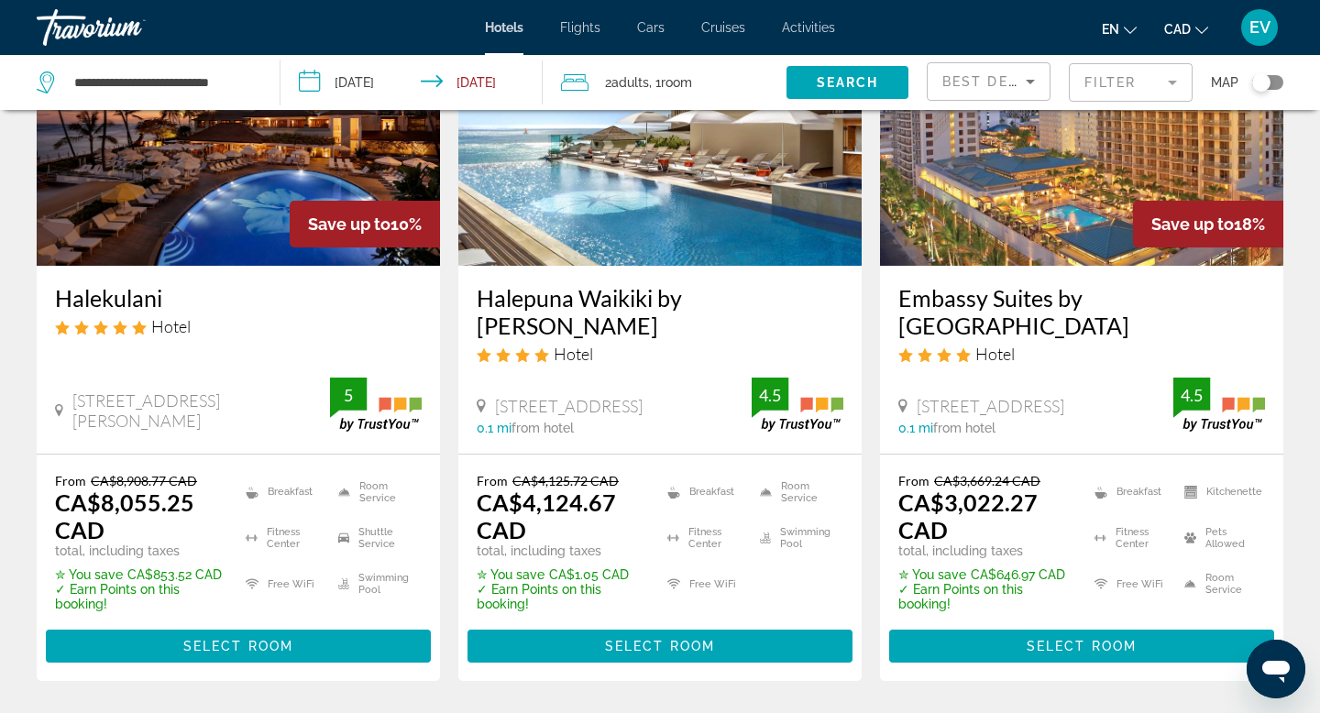
click at [255, 264] on img "Main content" at bounding box center [238, 119] width 403 height 293
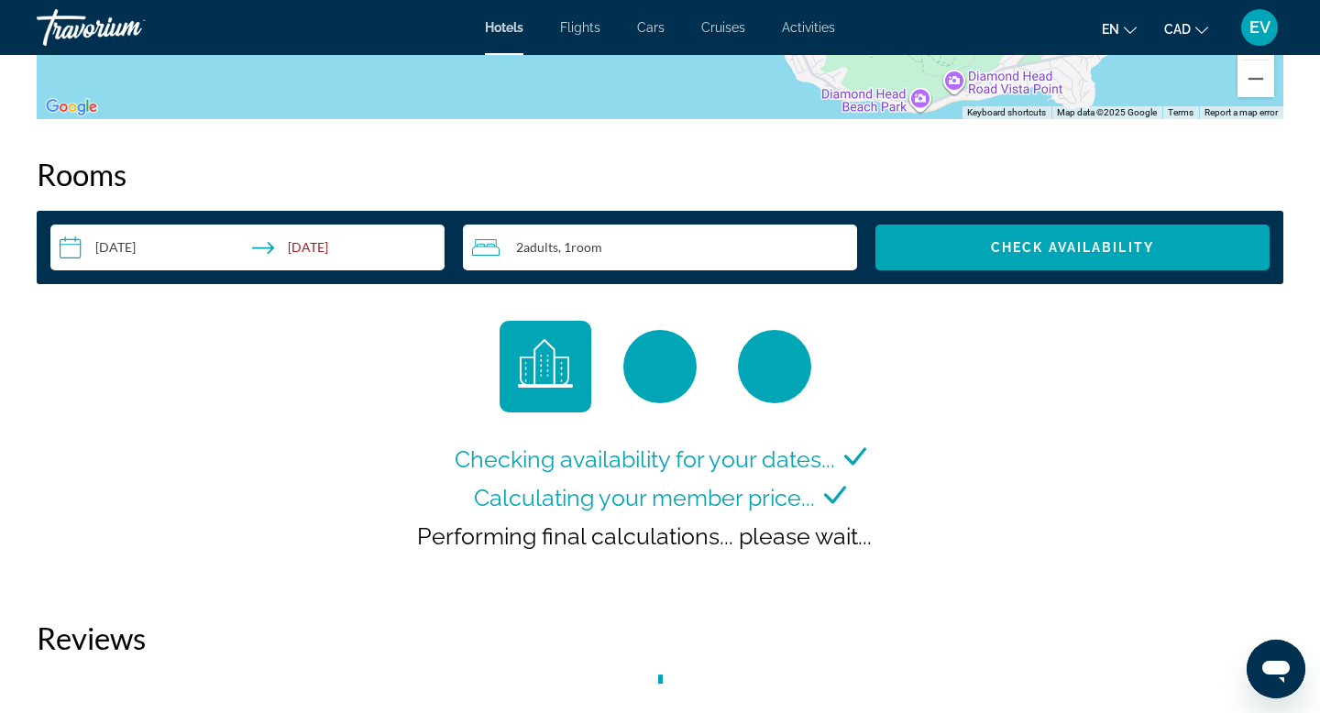
scroll to position [2207, 0]
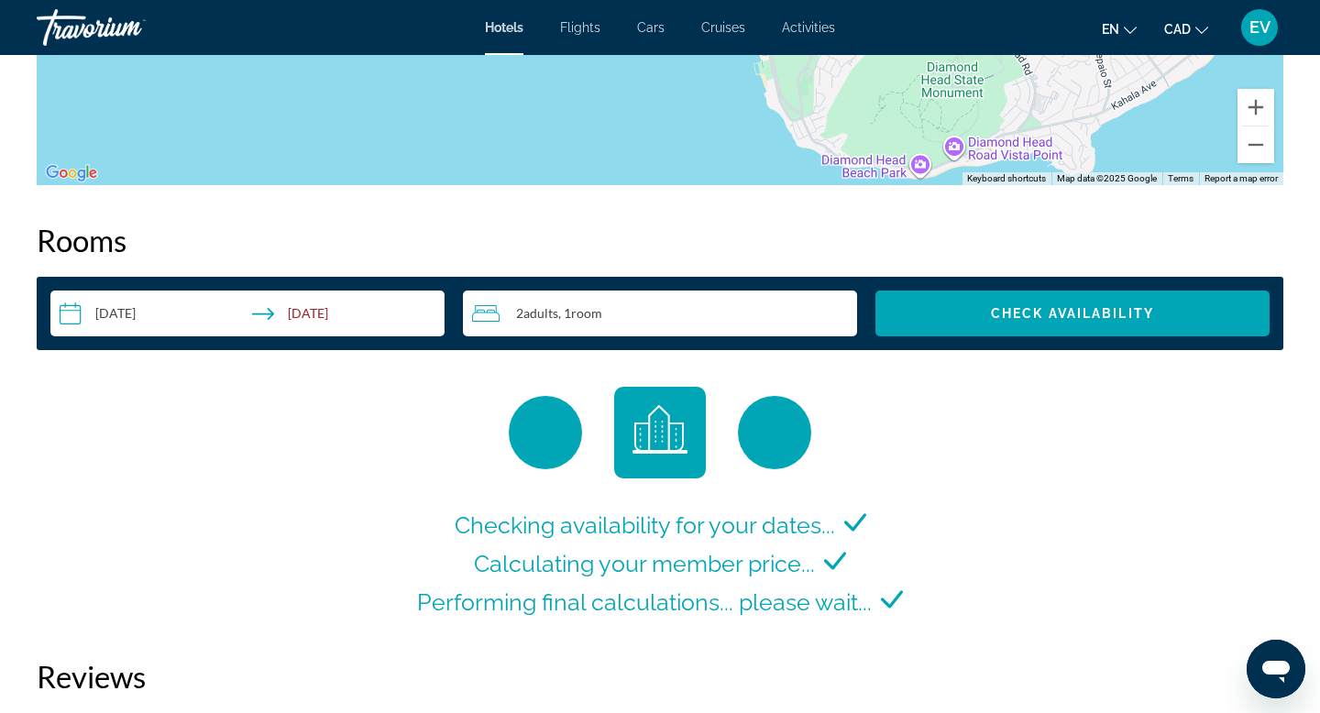
click at [219, 318] on input "**********" at bounding box center [250, 315] width 401 height 51
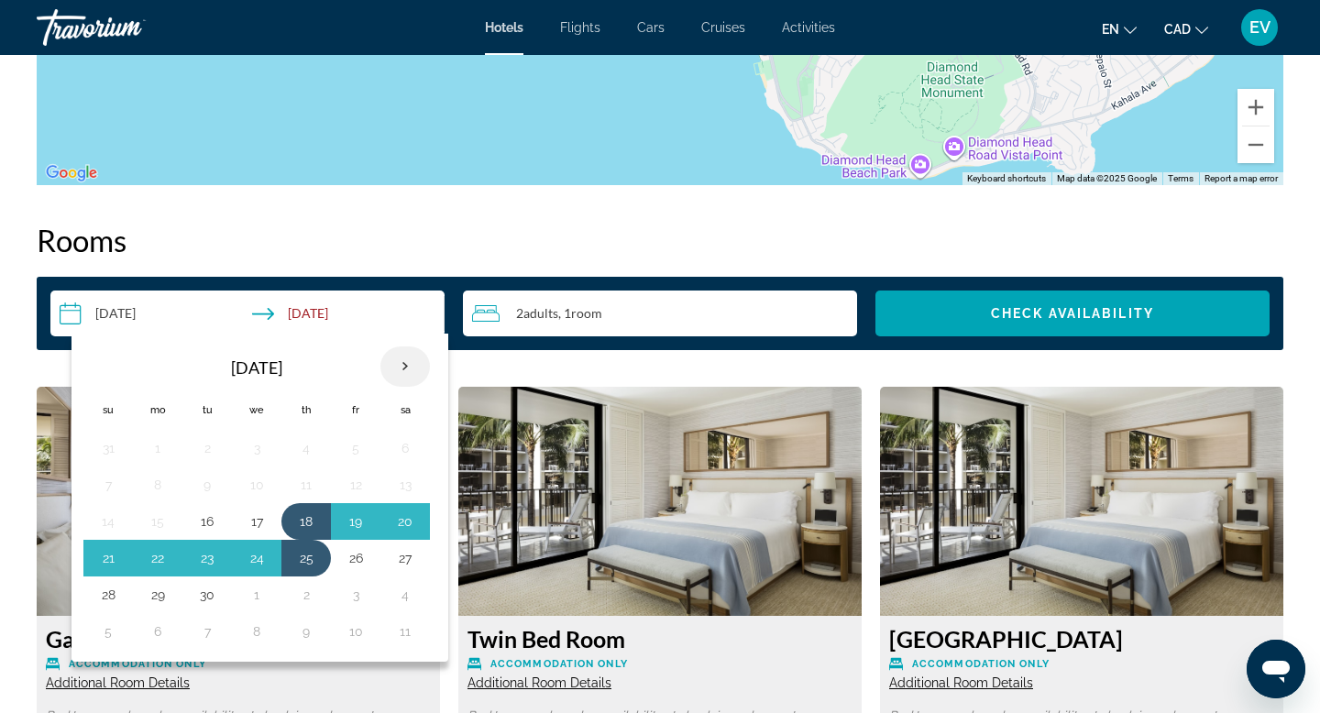
click at [392, 360] on th "Next month" at bounding box center [404, 366] width 49 height 40
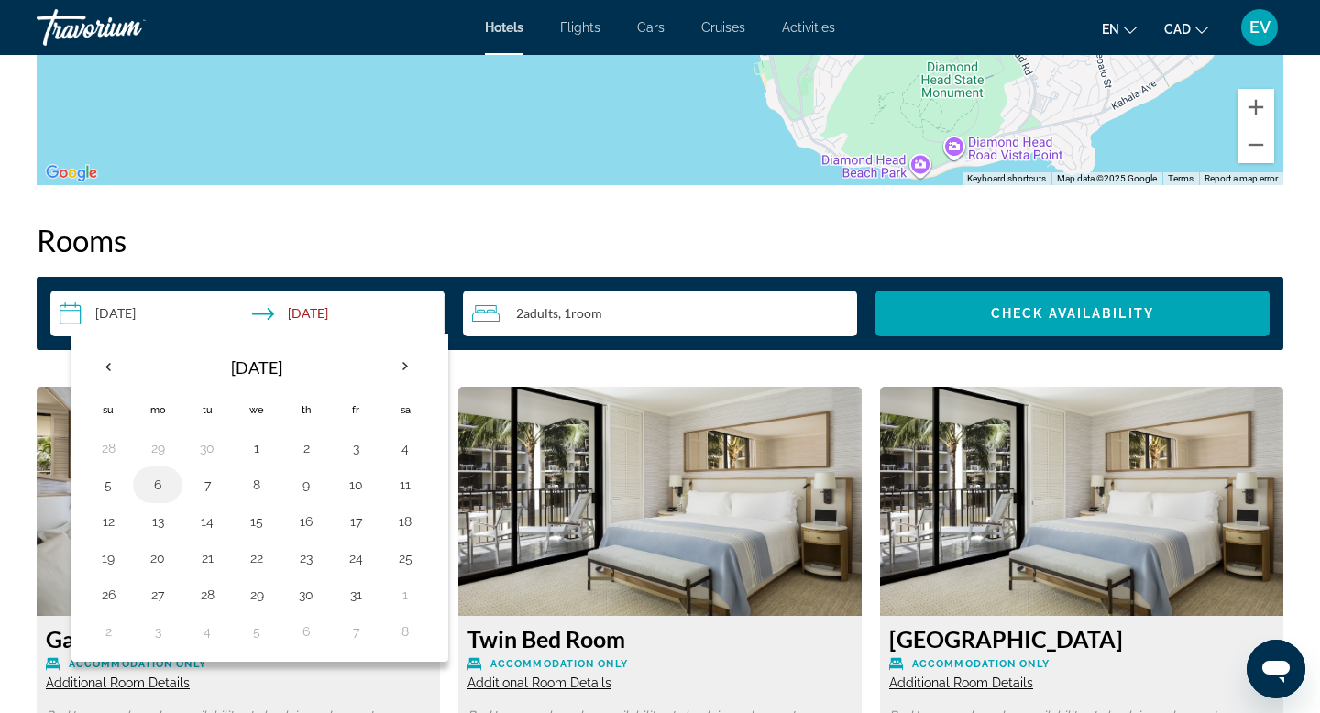
click at [151, 481] on button "6" at bounding box center [157, 485] width 29 height 26
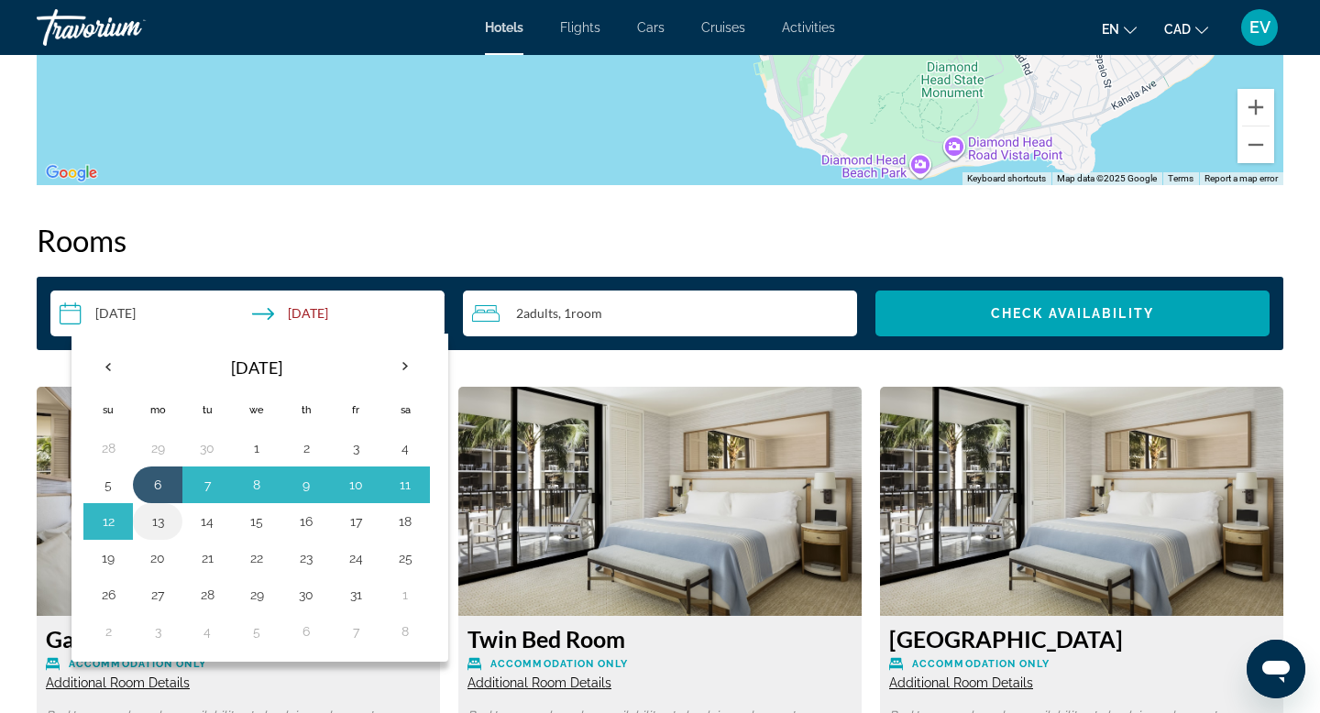
click at [164, 519] on button "13" at bounding box center [157, 522] width 29 height 26
type input "**********"
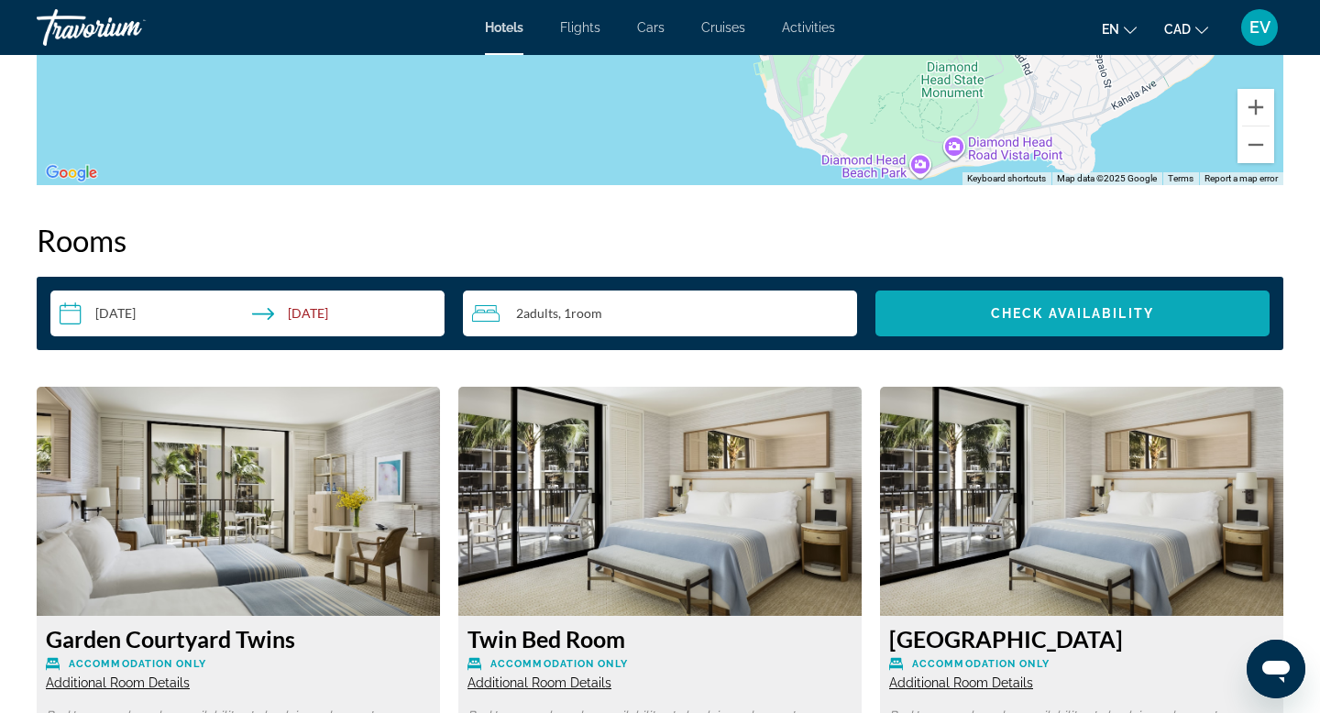
click at [964, 318] on span "Search widget" at bounding box center [1072, 313] width 394 height 44
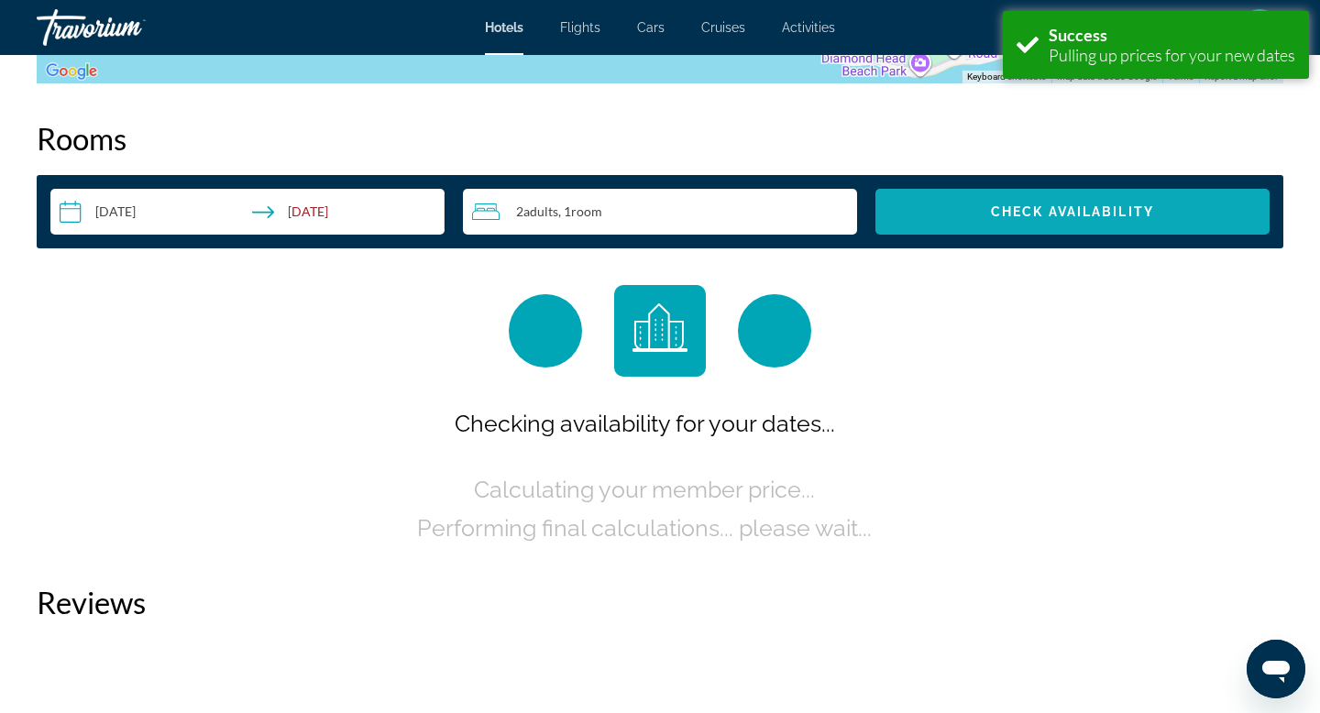
scroll to position [2319, 0]
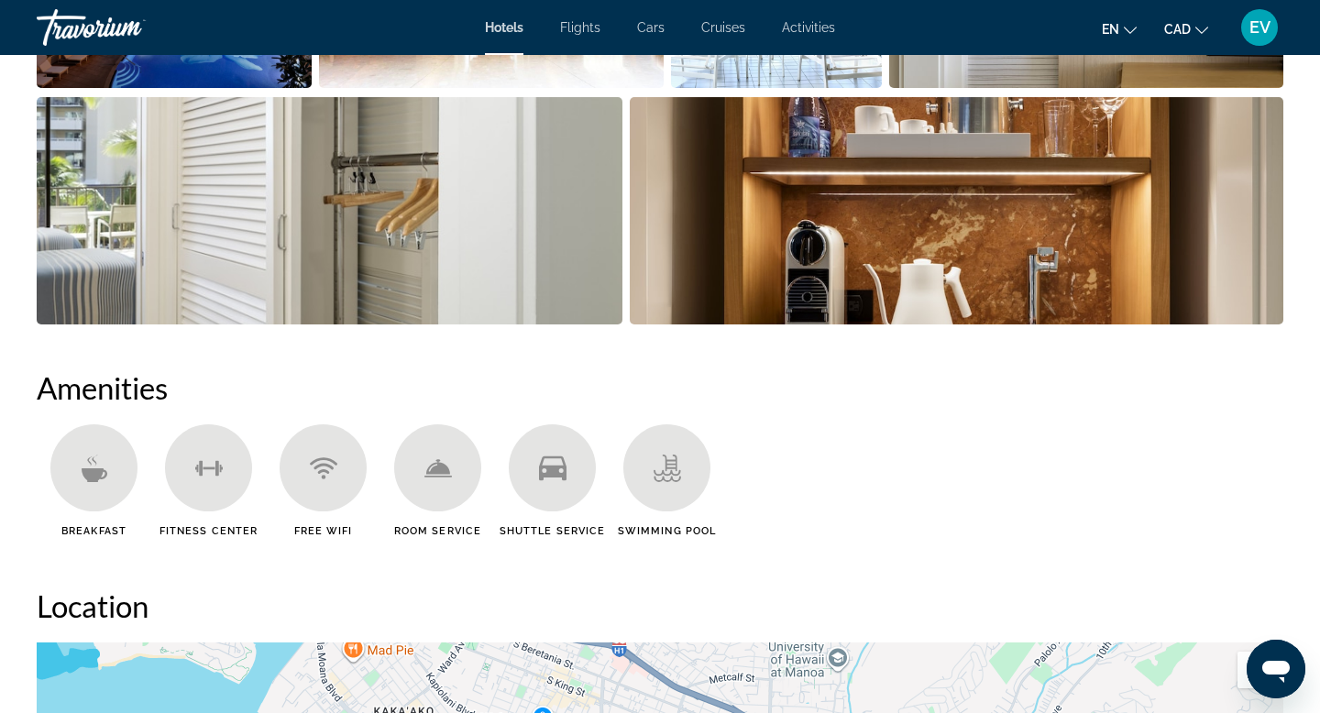
scroll to position [1203, 0]
